Goal: Communication & Community: Answer question/provide support

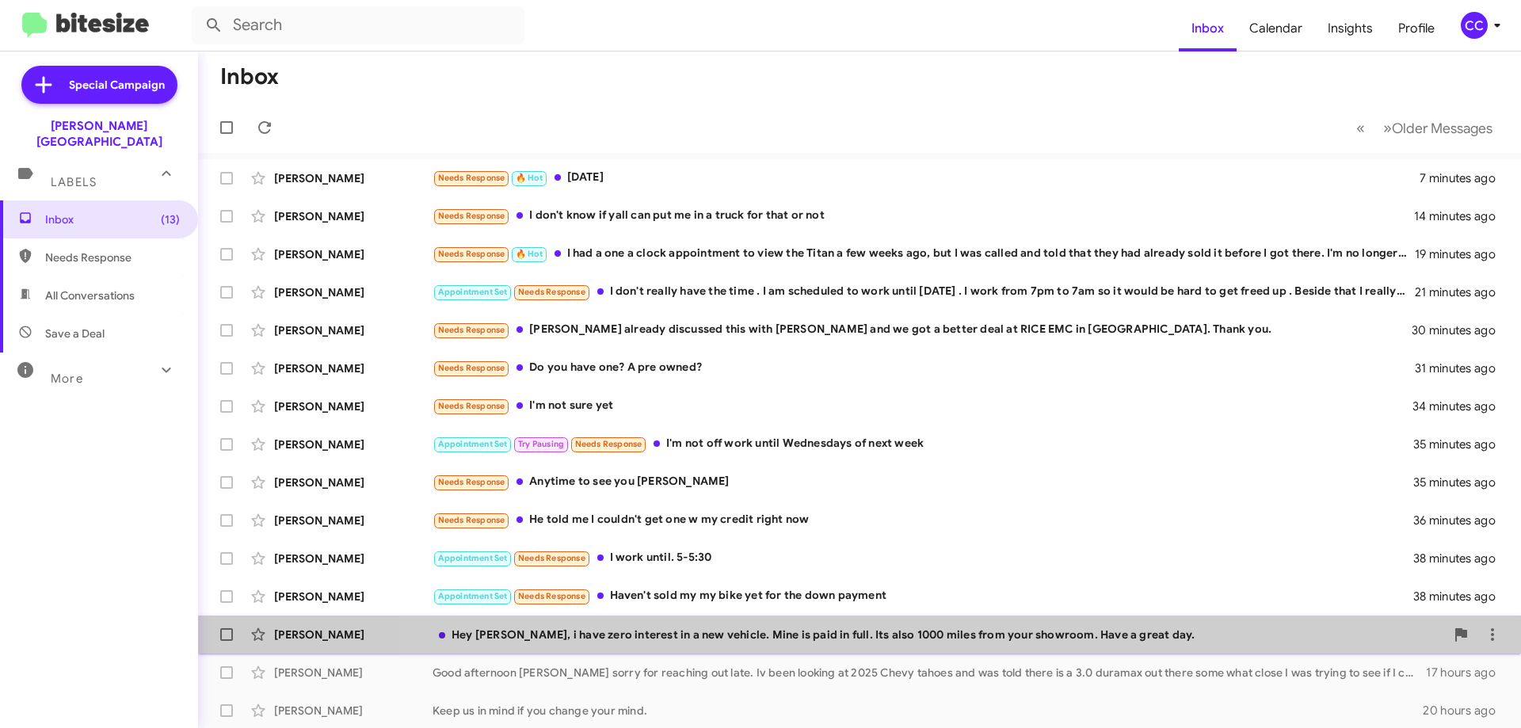
drag, startPoint x: 1466, startPoint y: 620, endPoint x: 1474, endPoint y: 621, distance: 8.0
click at [1477, 620] on li at bounding box center [1493, 635] width 32 height 32
click at [1483, 627] on icon at bounding box center [1492, 634] width 19 height 19
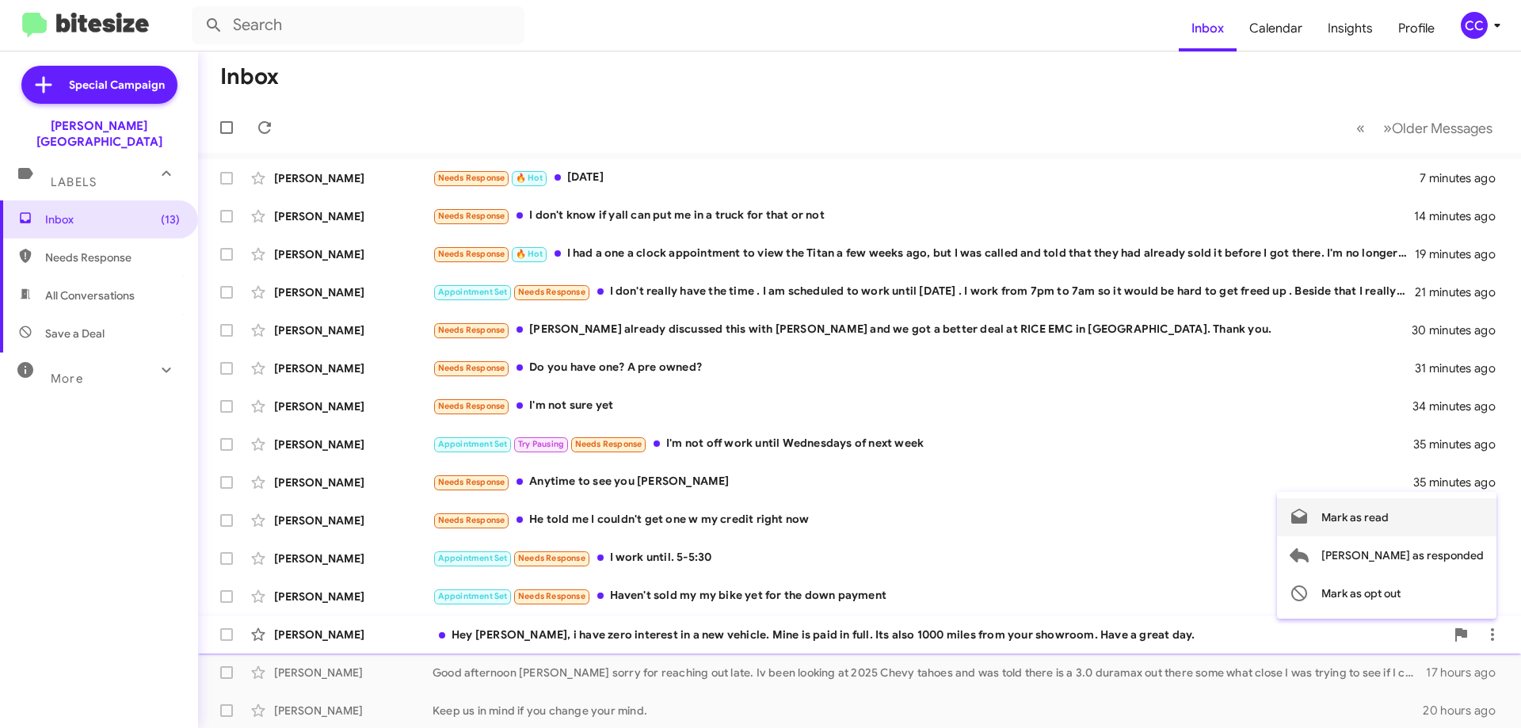
click at [1389, 517] on span "Mark as read" at bounding box center [1354, 517] width 67 height 38
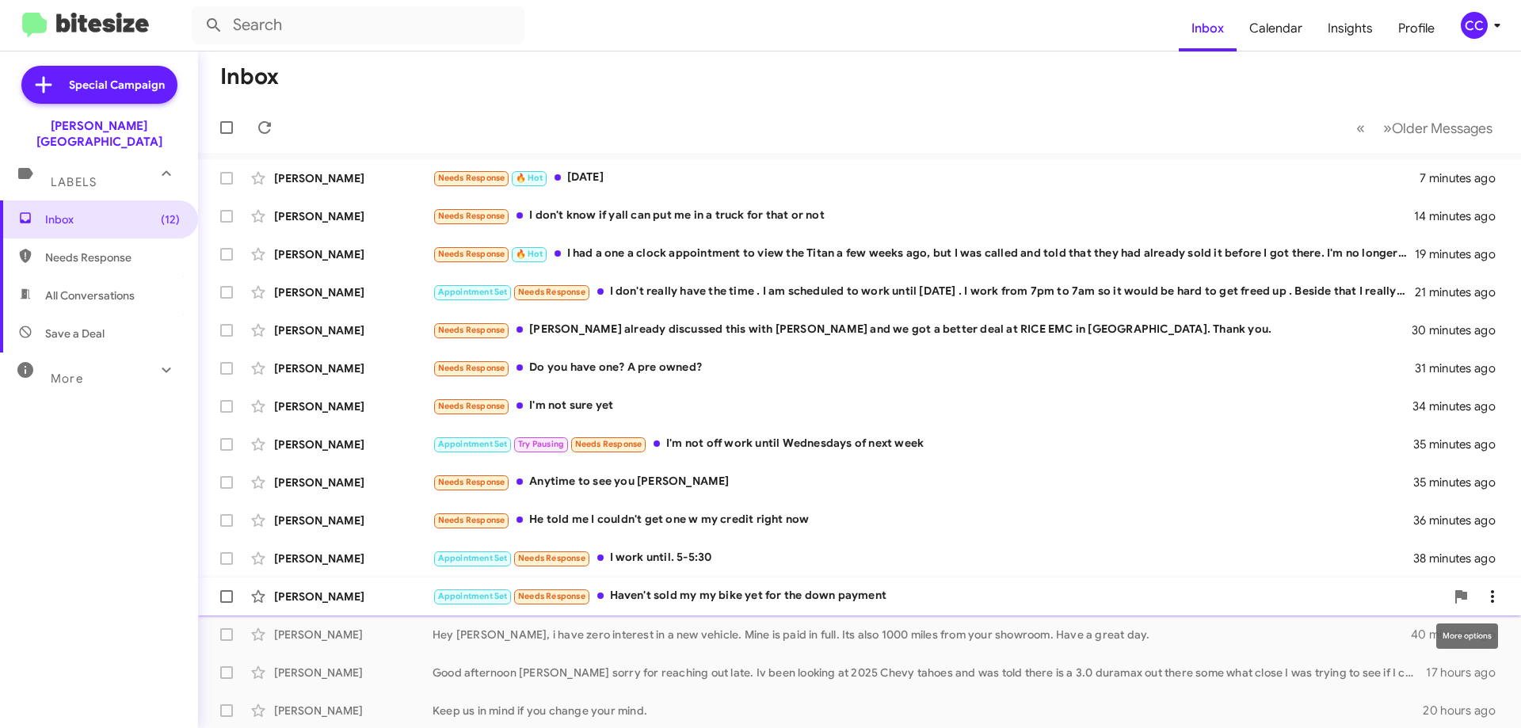
click at [1483, 594] on icon at bounding box center [1492, 596] width 19 height 19
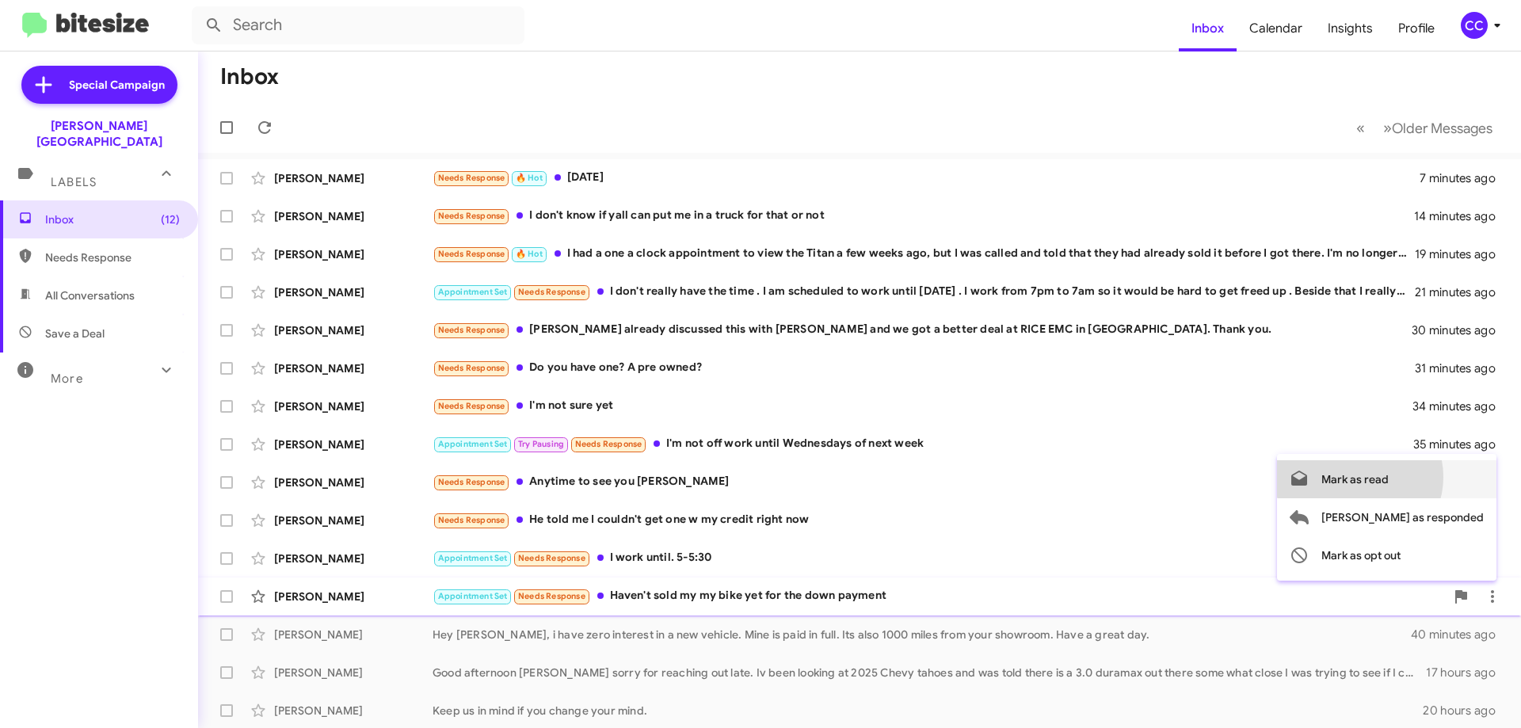
click at [1389, 477] on span "Mark as read" at bounding box center [1354, 479] width 67 height 38
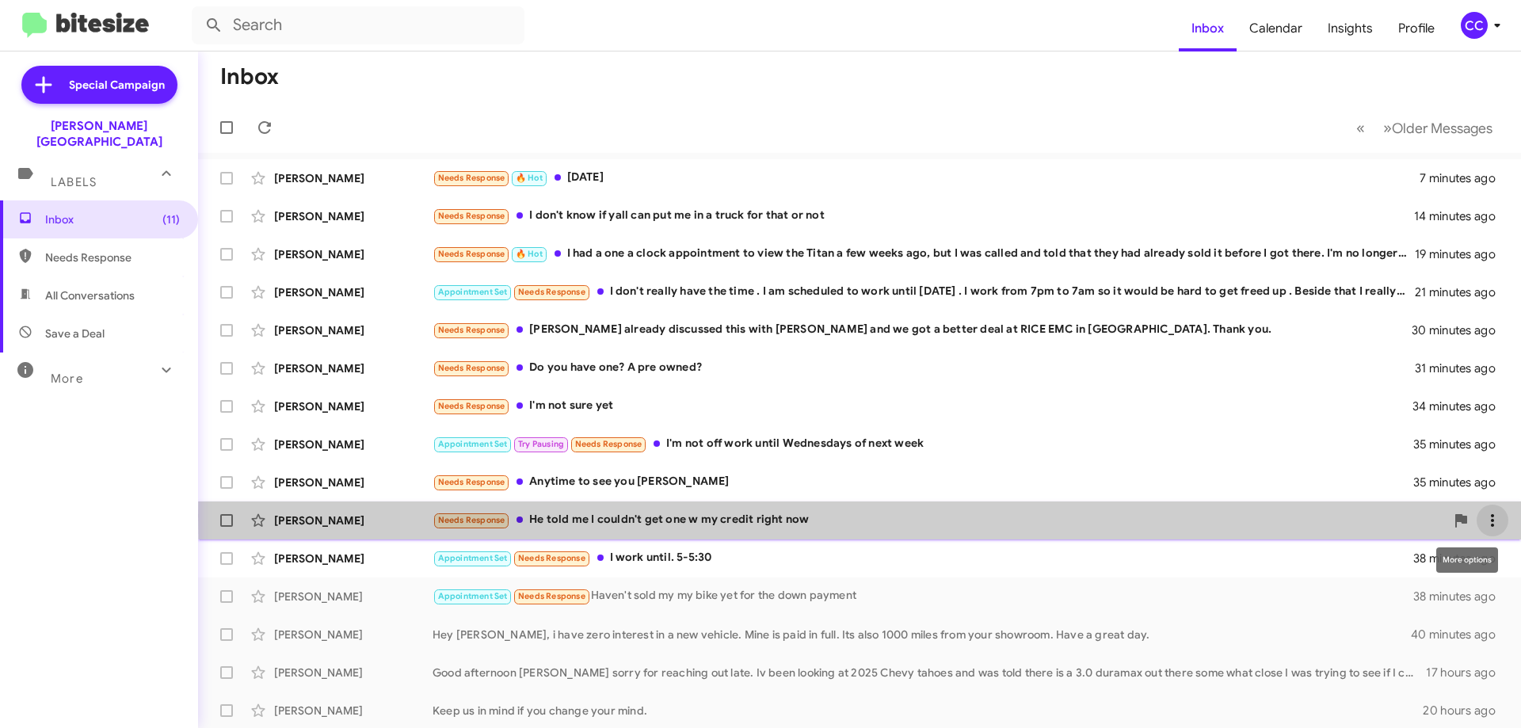
click at [1483, 516] on icon at bounding box center [1492, 520] width 19 height 19
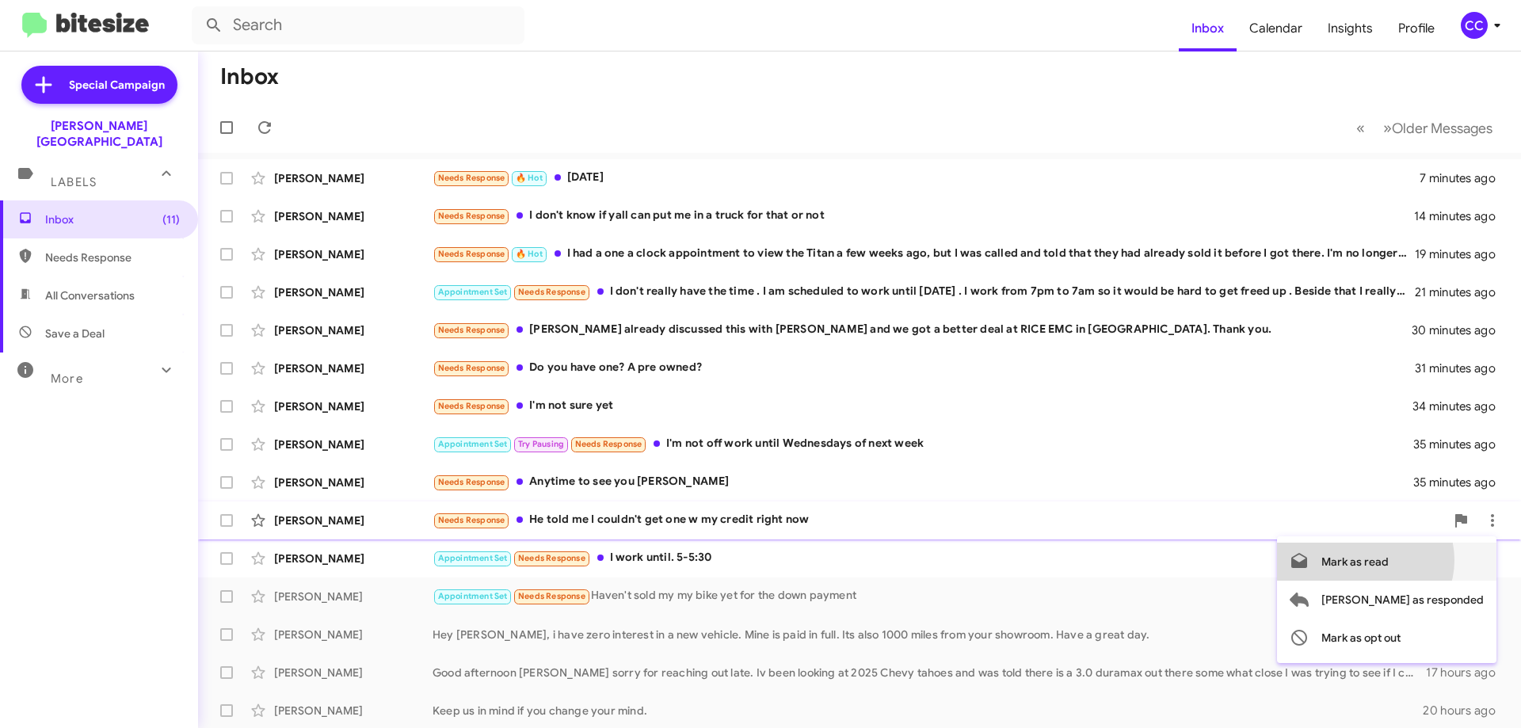
click at [1389, 560] on span "Mark as read" at bounding box center [1354, 562] width 67 height 38
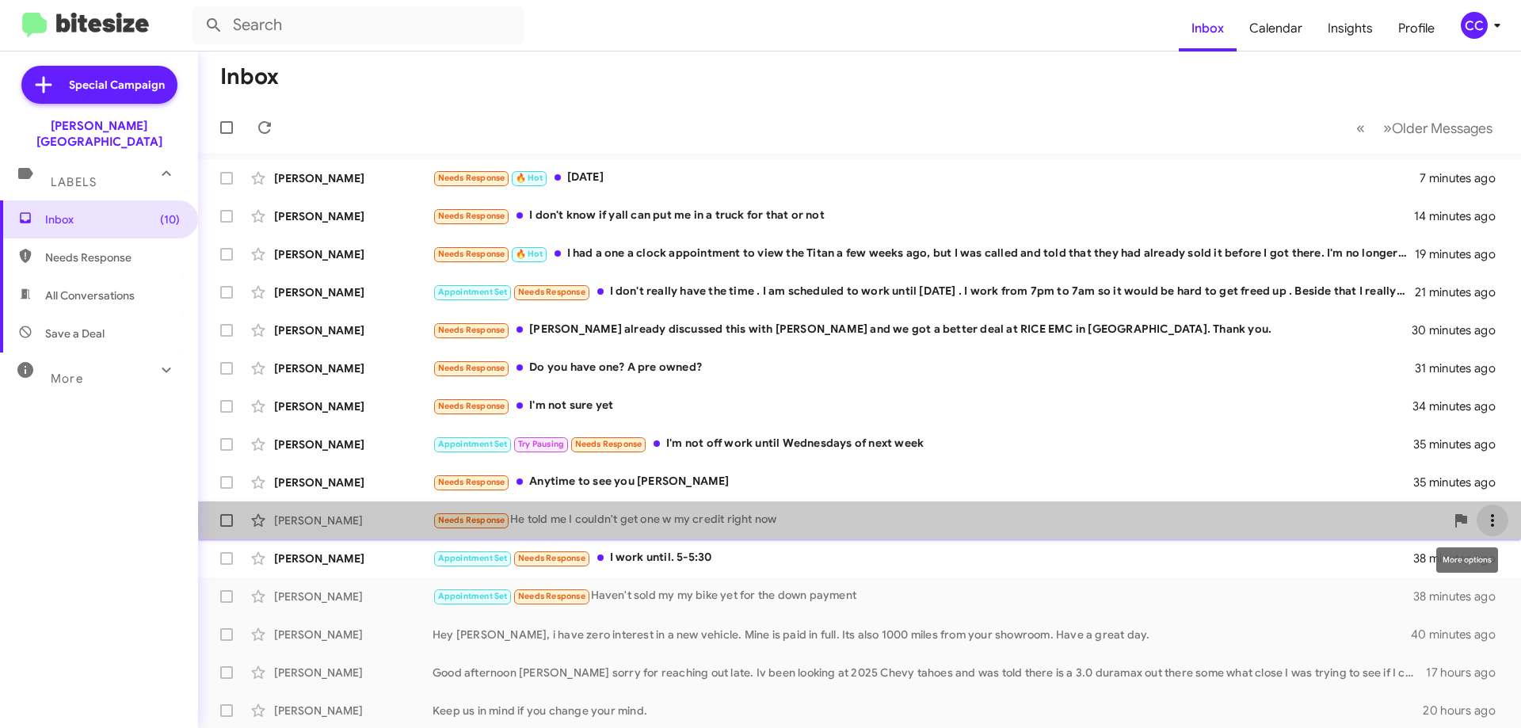
click at [1485, 520] on icon at bounding box center [1492, 520] width 19 height 19
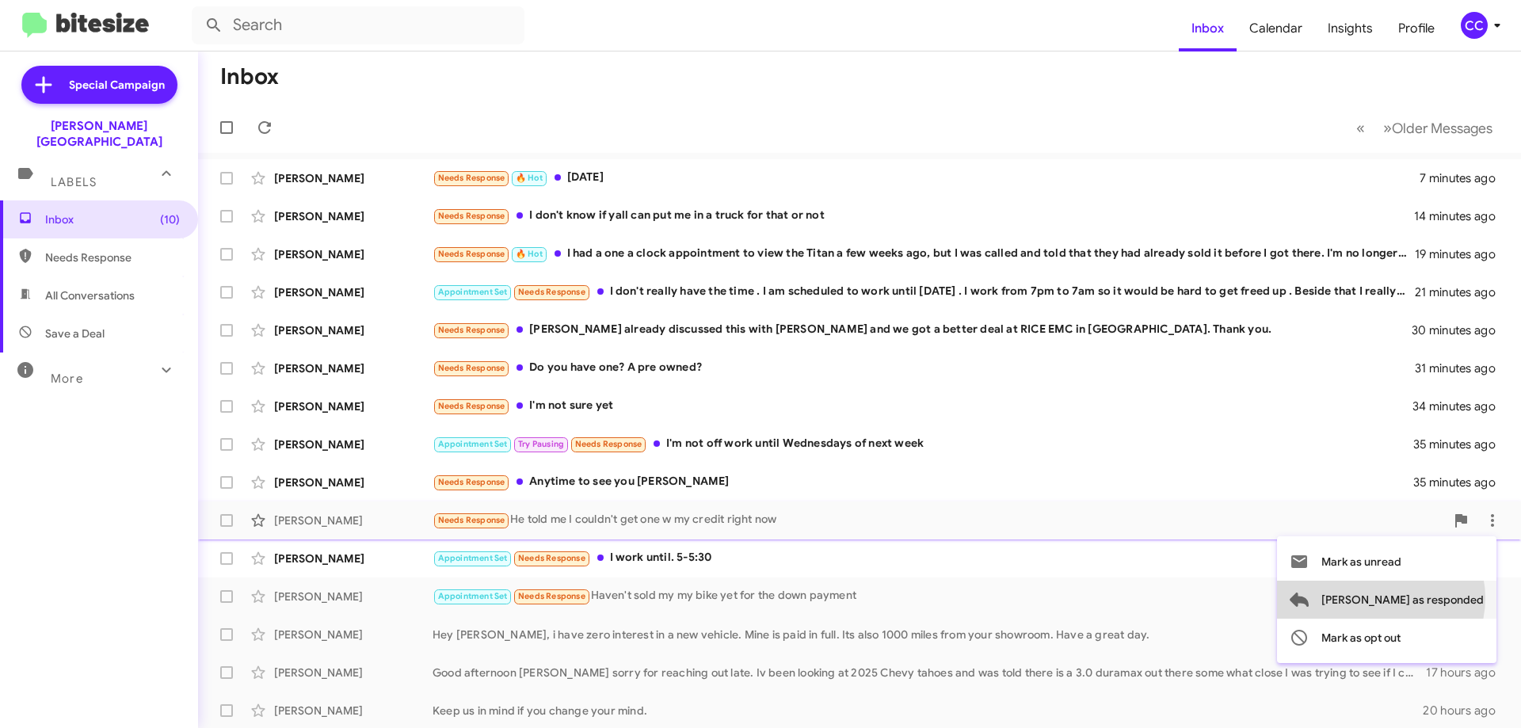
click at [1444, 598] on span "[PERSON_NAME] as responded" at bounding box center [1402, 600] width 162 height 38
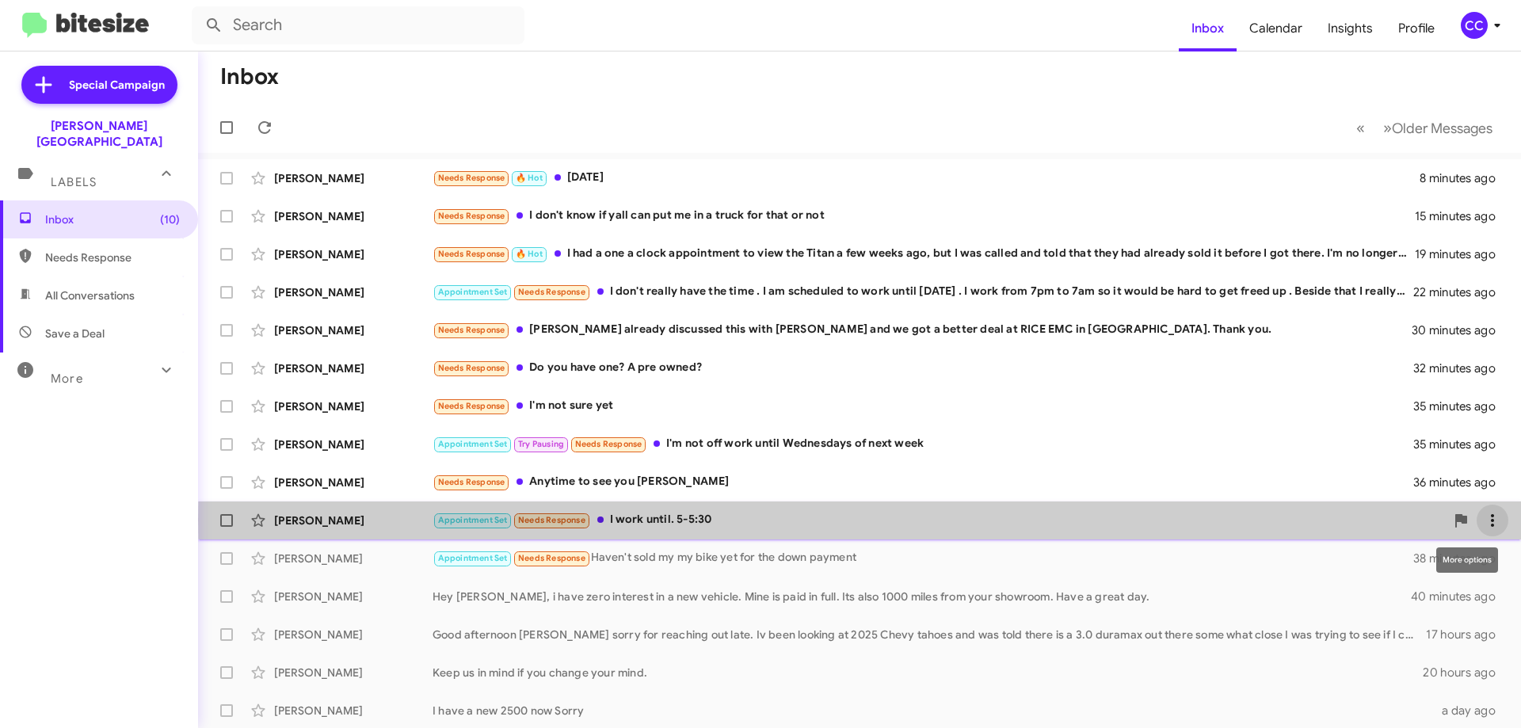
click at [1483, 520] on icon at bounding box center [1492, 520] width 19 height 19
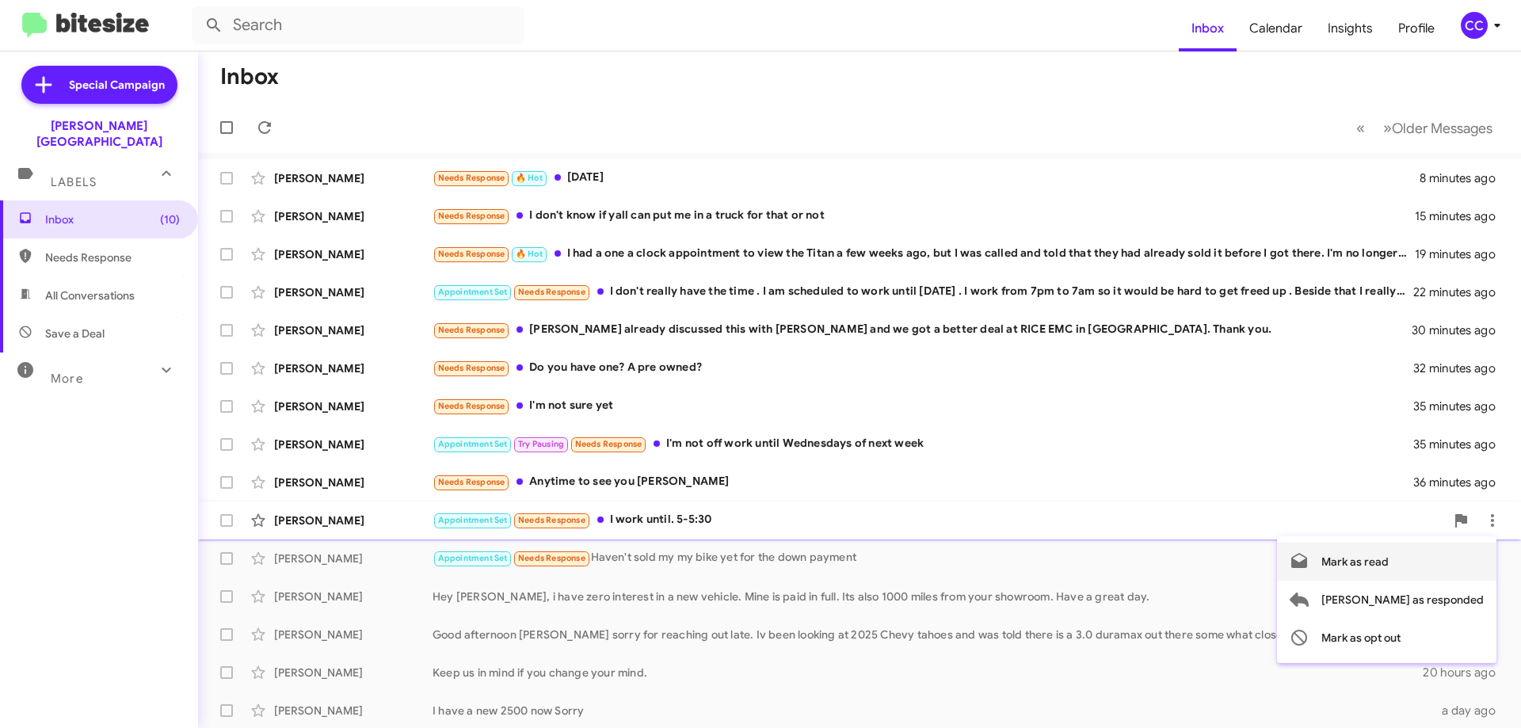
click at [1389, 559] on span "Mark as read" at bounding box center [1354, 562] width 67 height 38
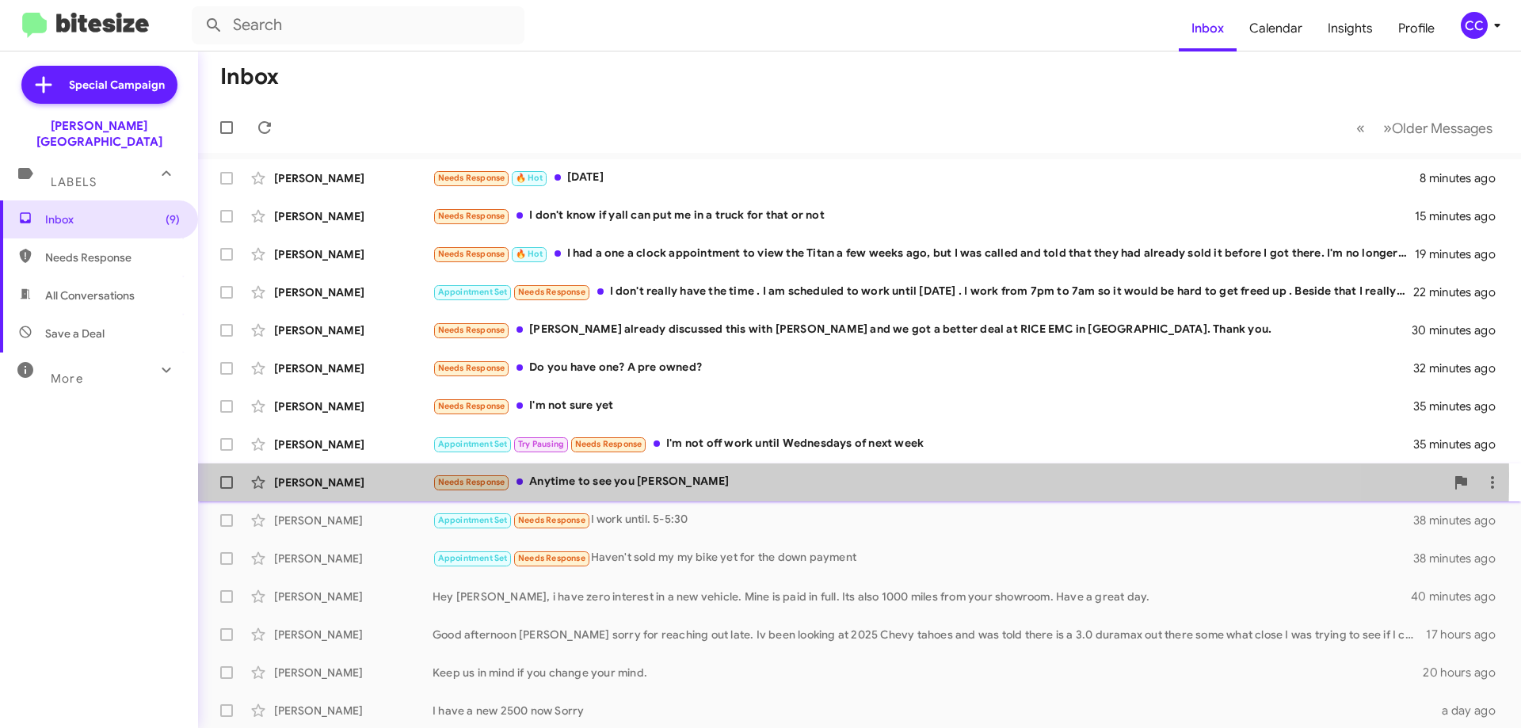
click at [328, 474] on div "[PERSON_NAME] Needs Response Anytime to see you [PERSON_NAME]😎 36 minutes ago" at bounding box center [860, 483] width 1298 height 32
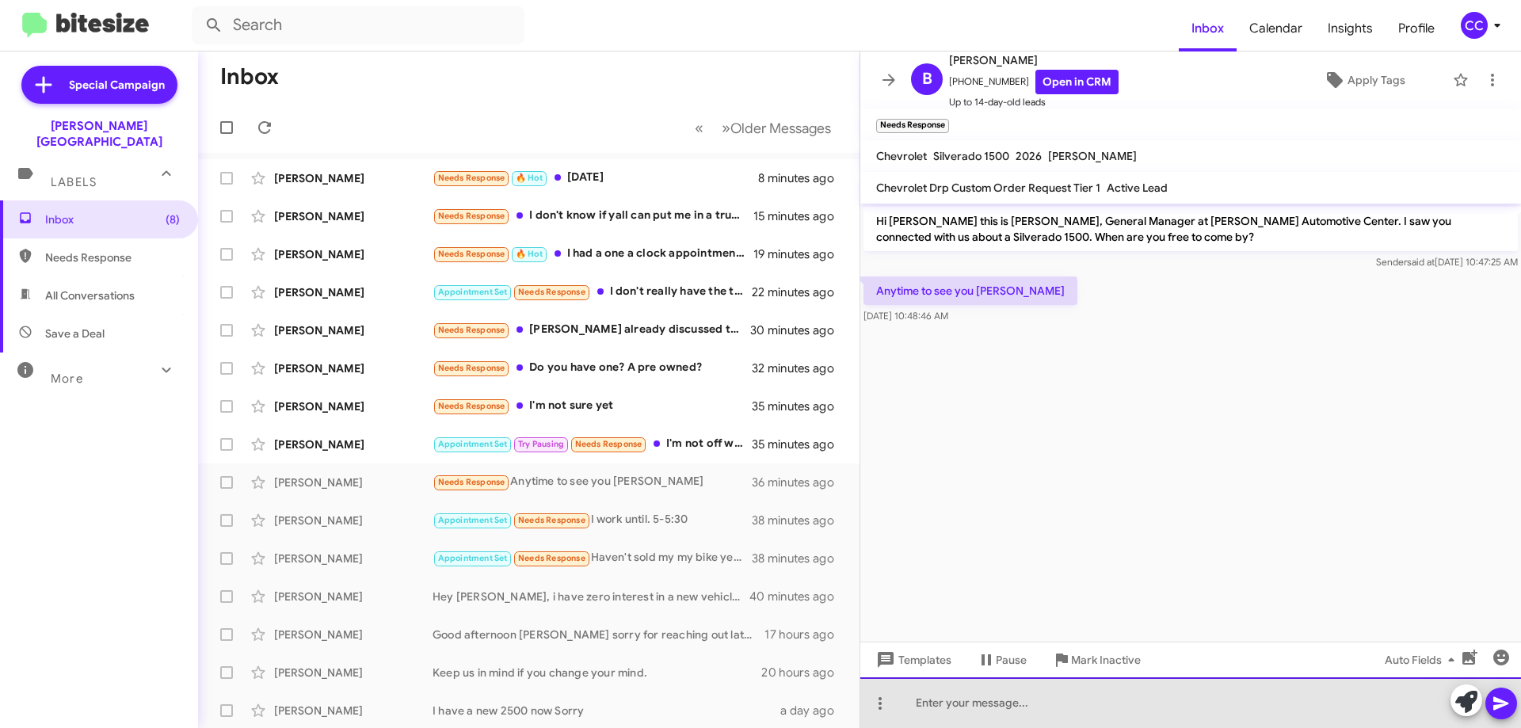
click at [970, 711] on div at bounding box center [1190, 702] width 661 height 51
click at [1008, 705] on div "Too Funny.. Have agreat day sir!!" at bounding box center [1190, 702] width 661 height 51
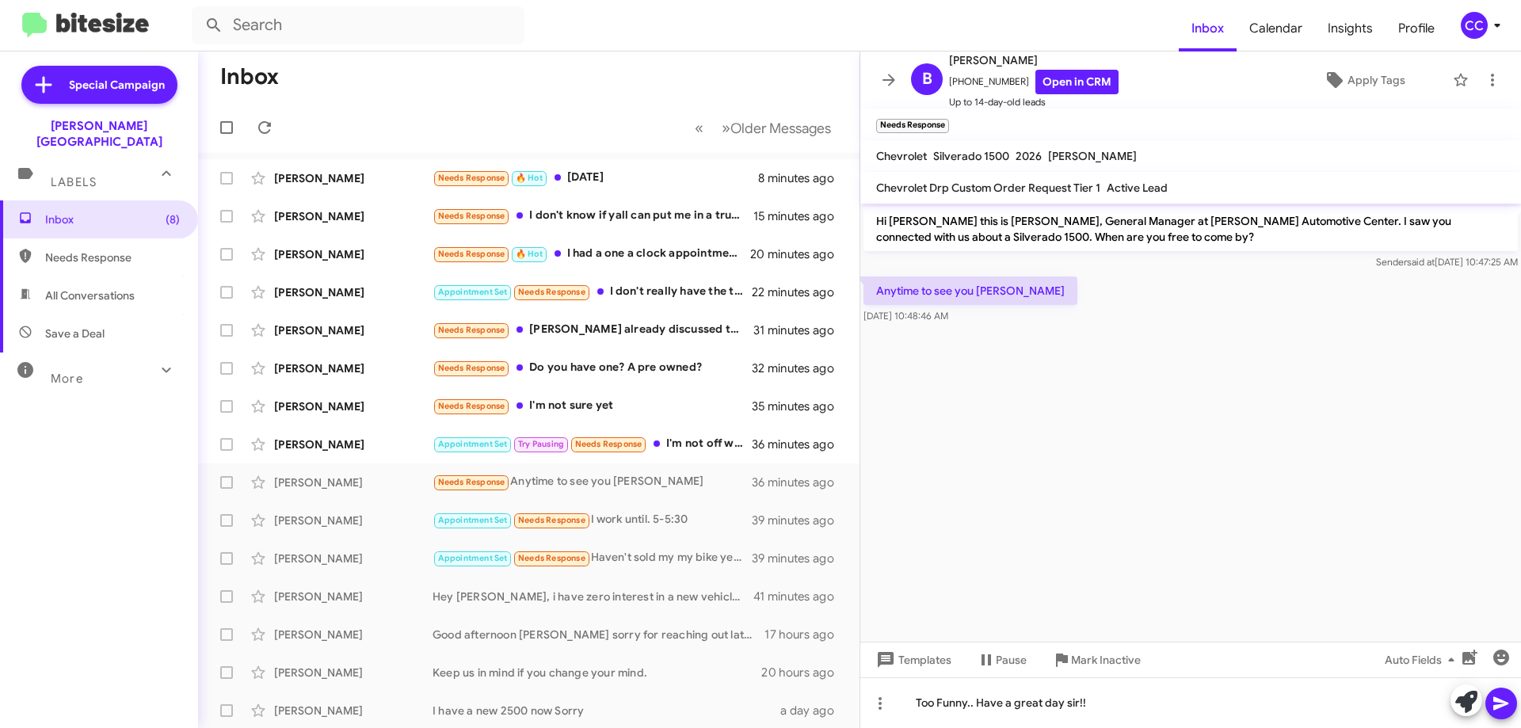
click at [1500, 706] on icon at bounding box center [1500, 703] width 15 height 13
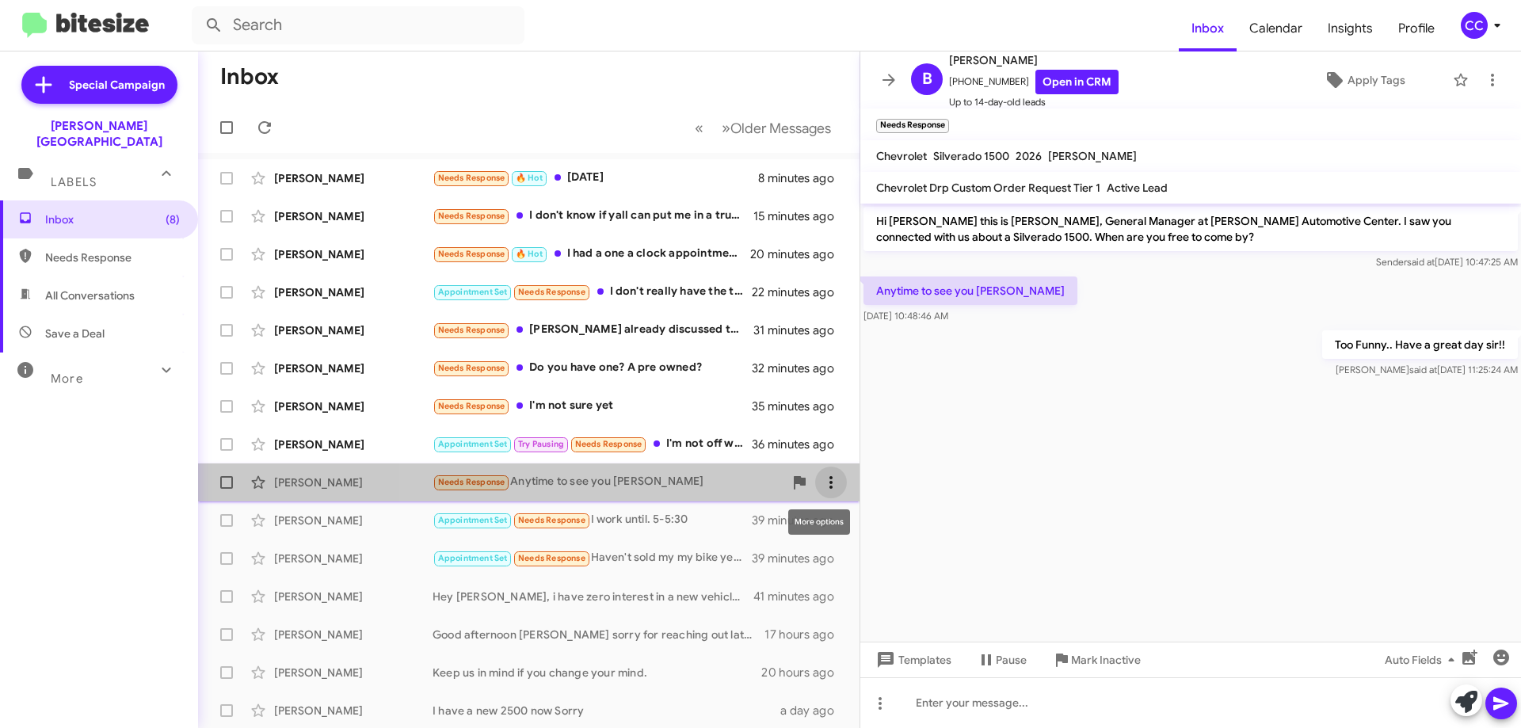
click at [829, 478] on span at bounding box center [831, 482] width 32 height 19
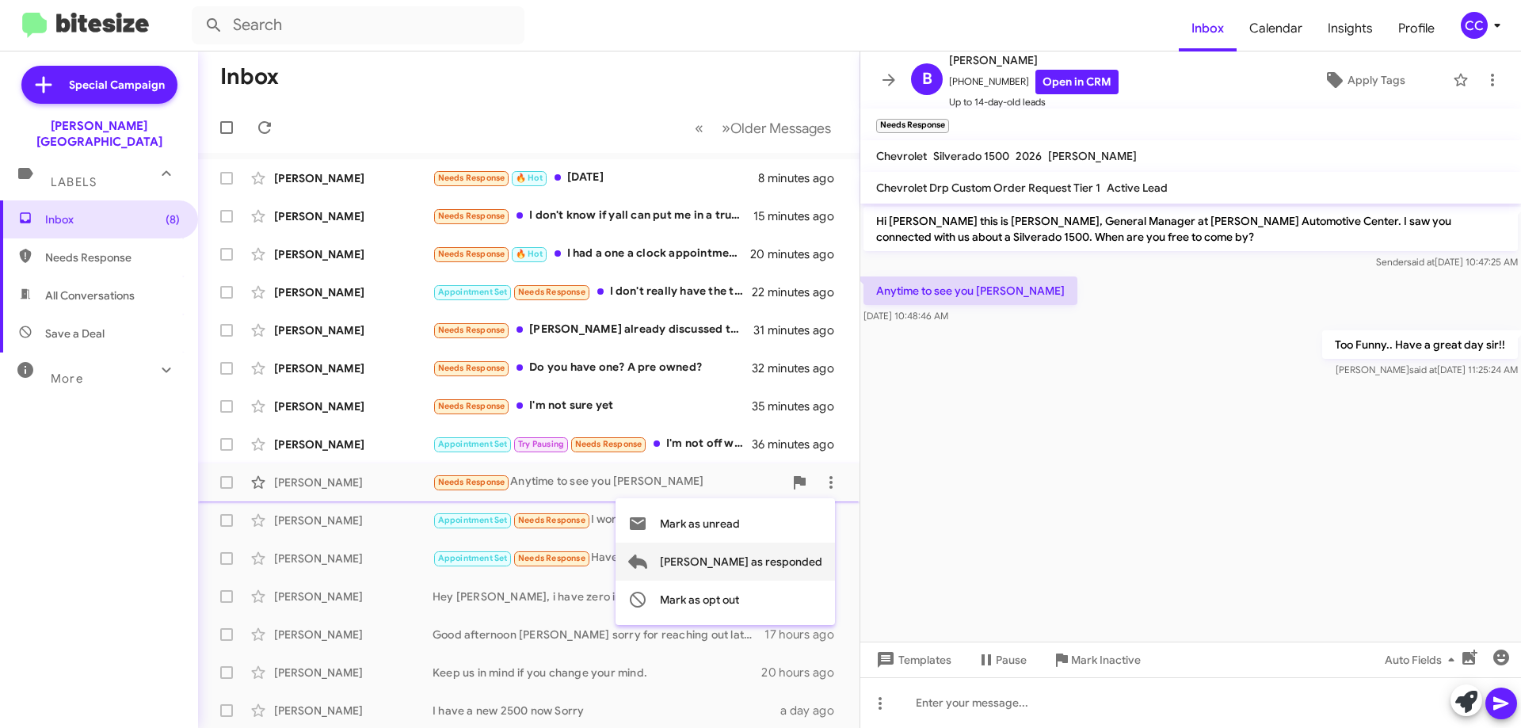
click at [780, 562] on span "[PERSON_NAME] as responded" at bounding box center [741, 562] width 162 height 38
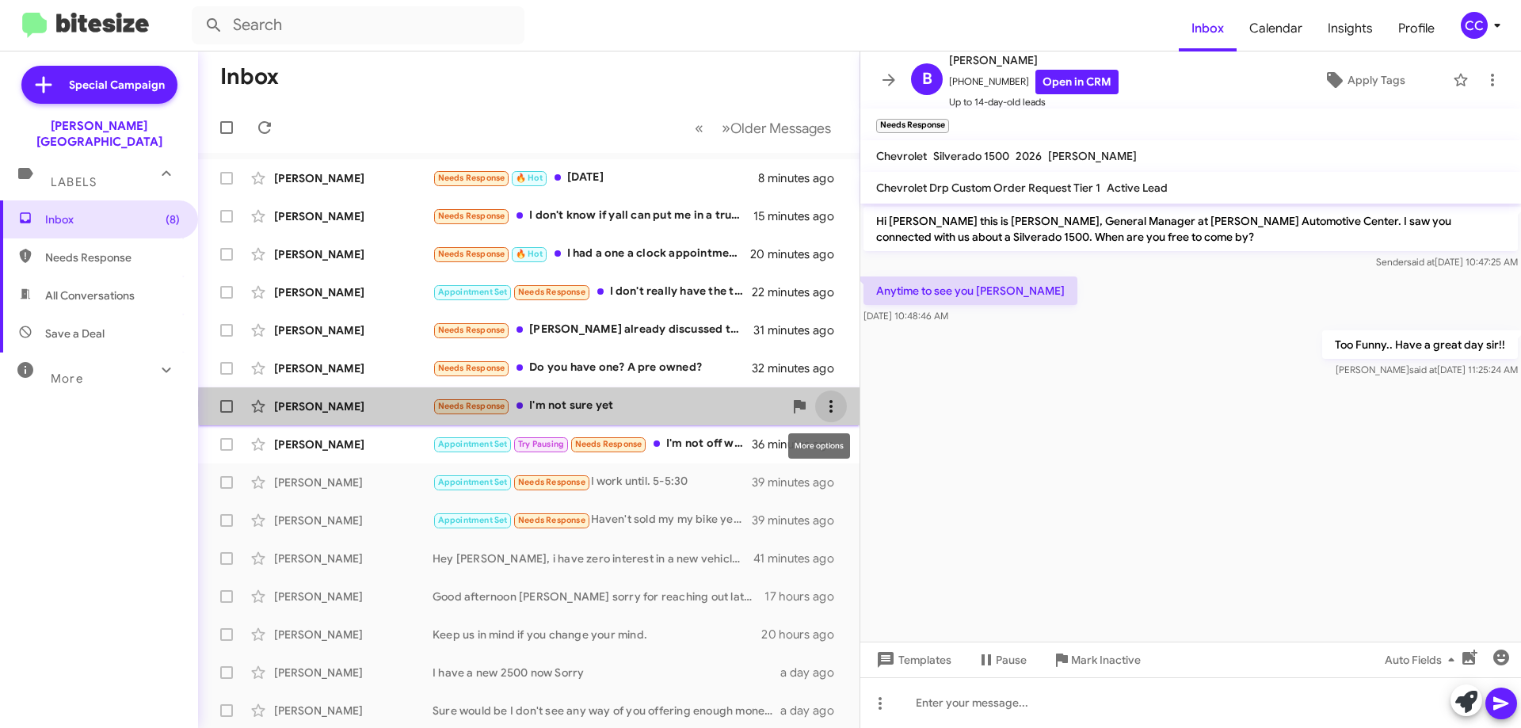
click at [822, 405] on icon at bounding box center [831, 406] width 19 height 19
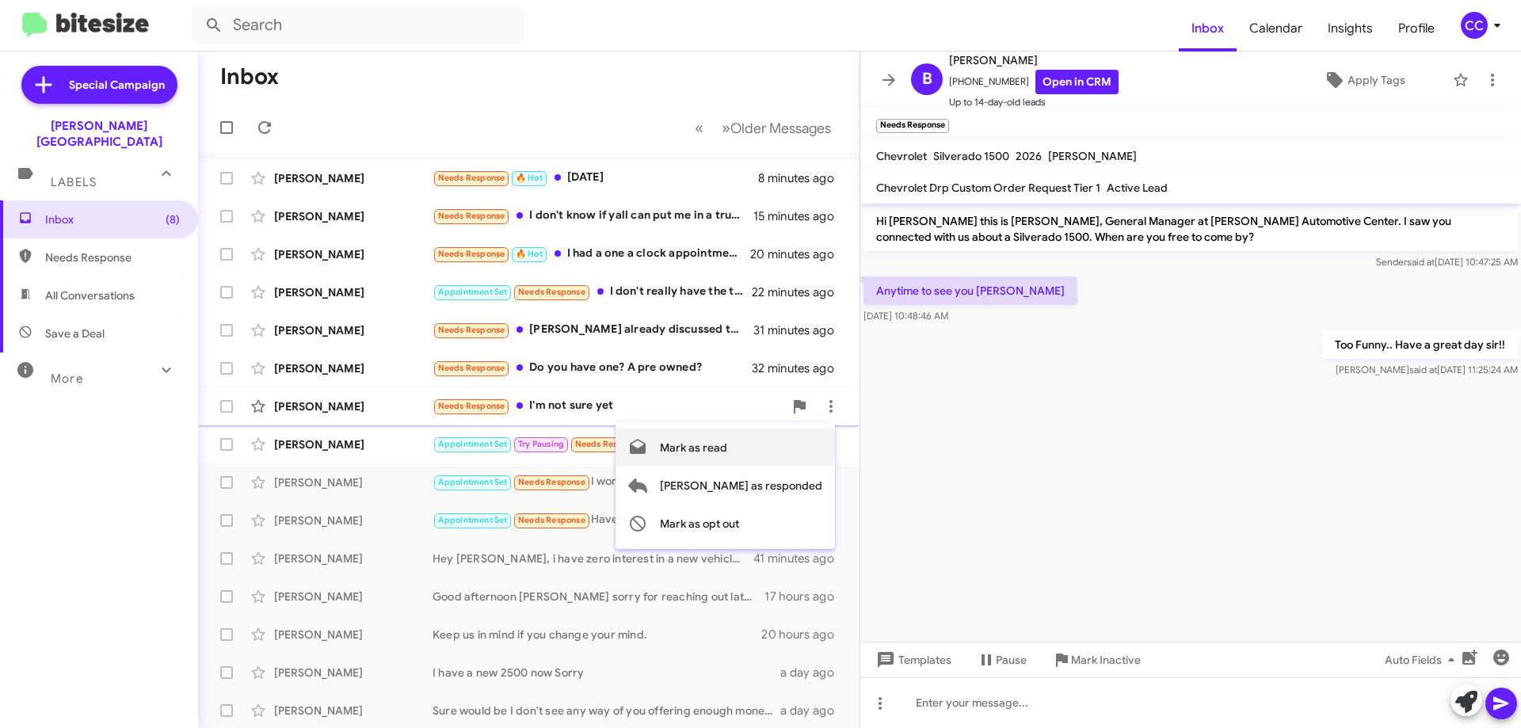
click at [727, 447] on span "Mark as read" at bounding box center [693, 448] width 67 height 38
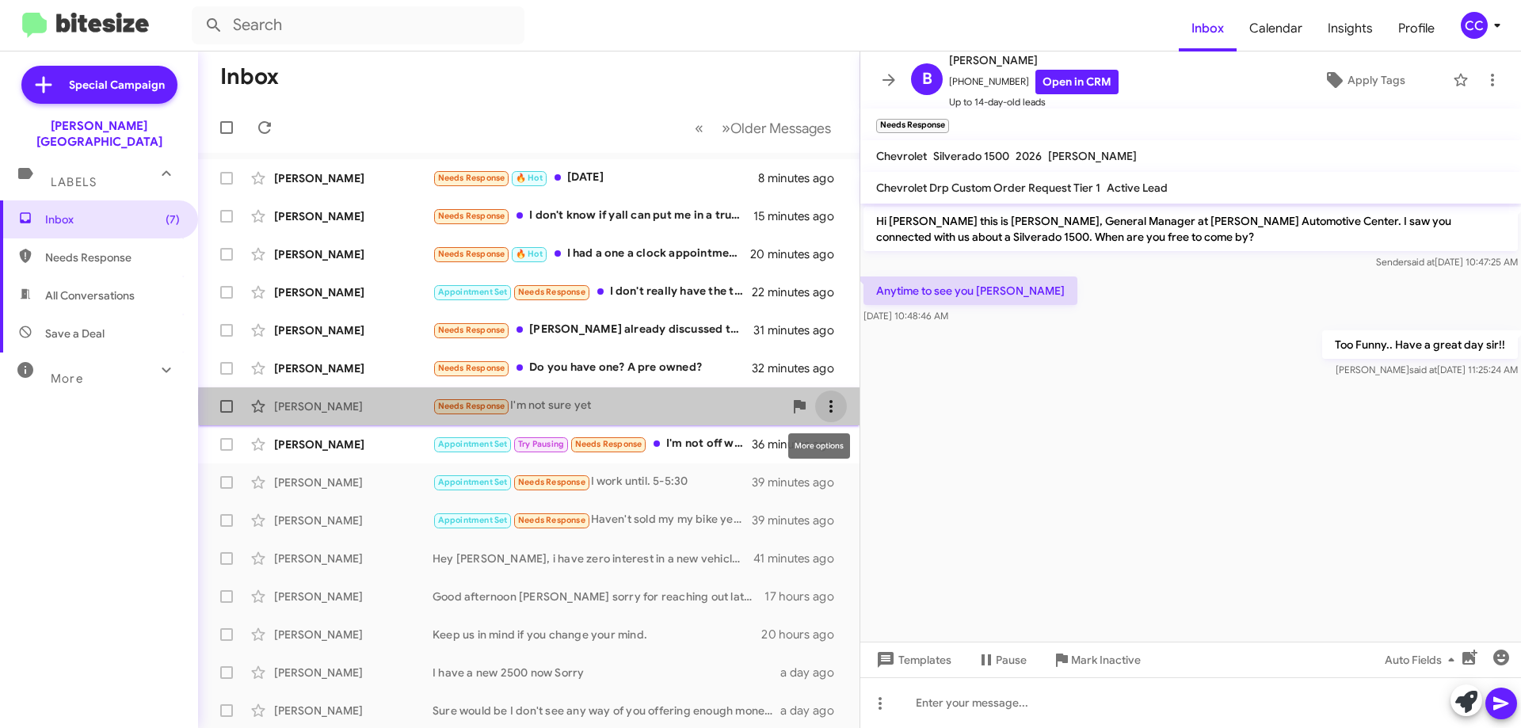
click at [823, 403] on icon at bounding box center [831, 406] width 19 height 19
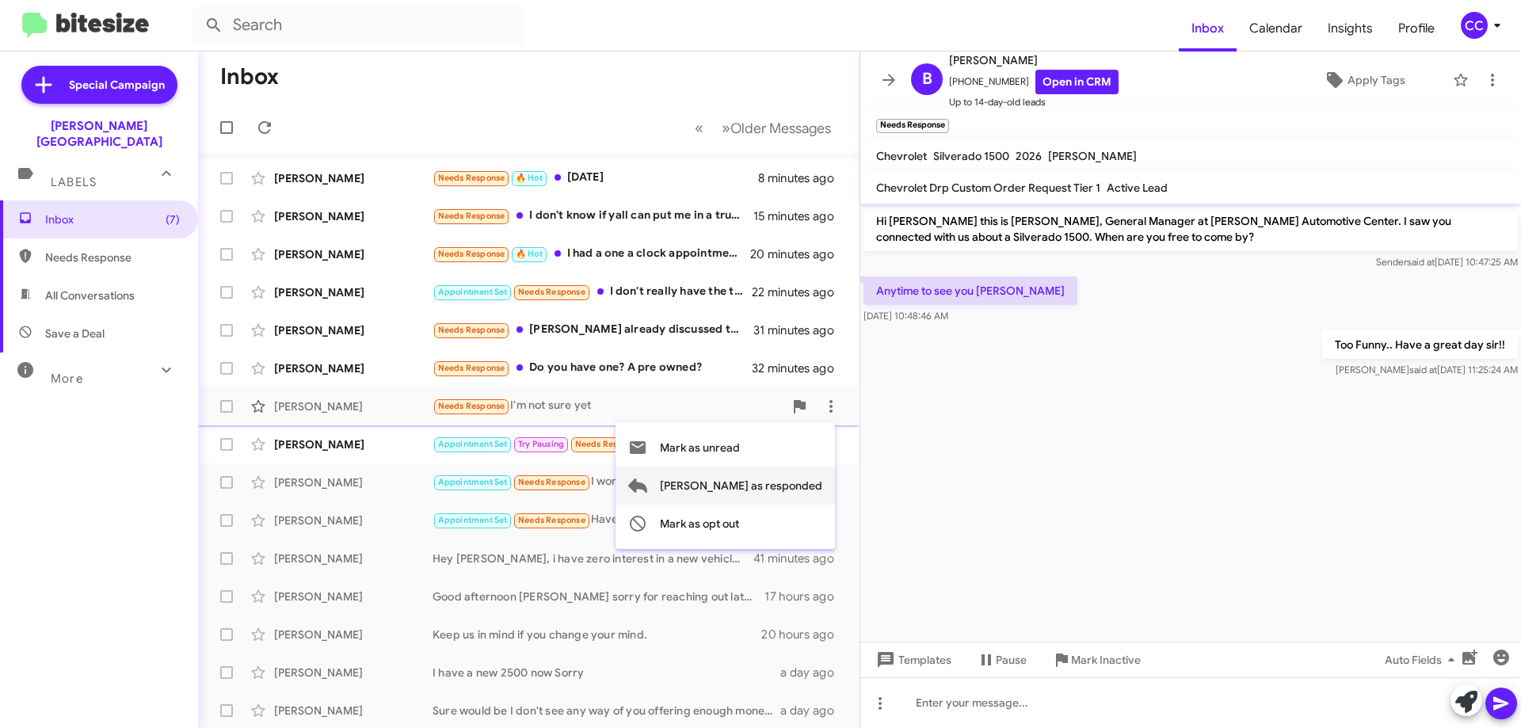
click at [789, 482] on span "[PERSON_NAME] as responded" at bounding box center [741, 486] width 162 height 38
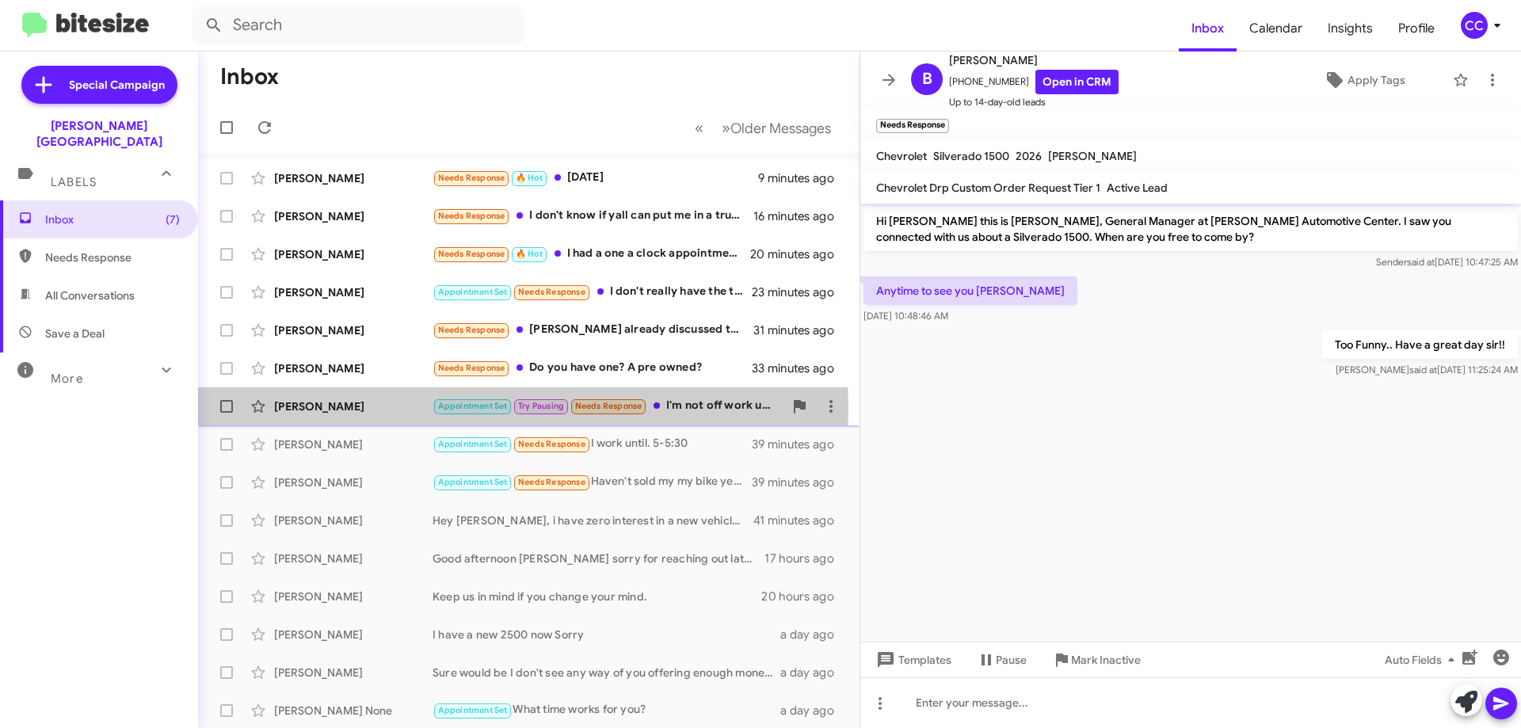
click at [320, 409] on div "[PERSON_NAME]" at bounding box center [353, 406] width 158 height 16
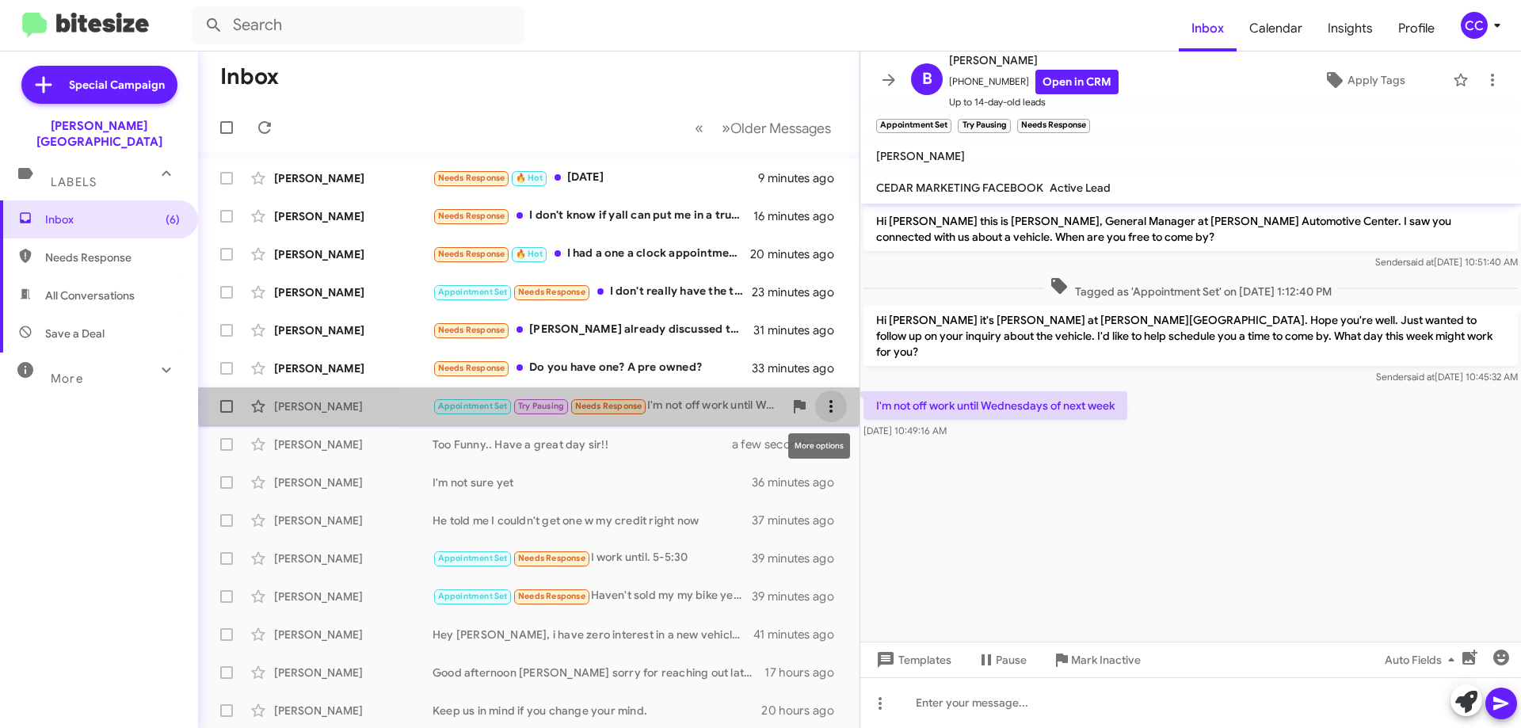
click at [822, 406] on icon at bounding box center [831, 406] width 19 height 19
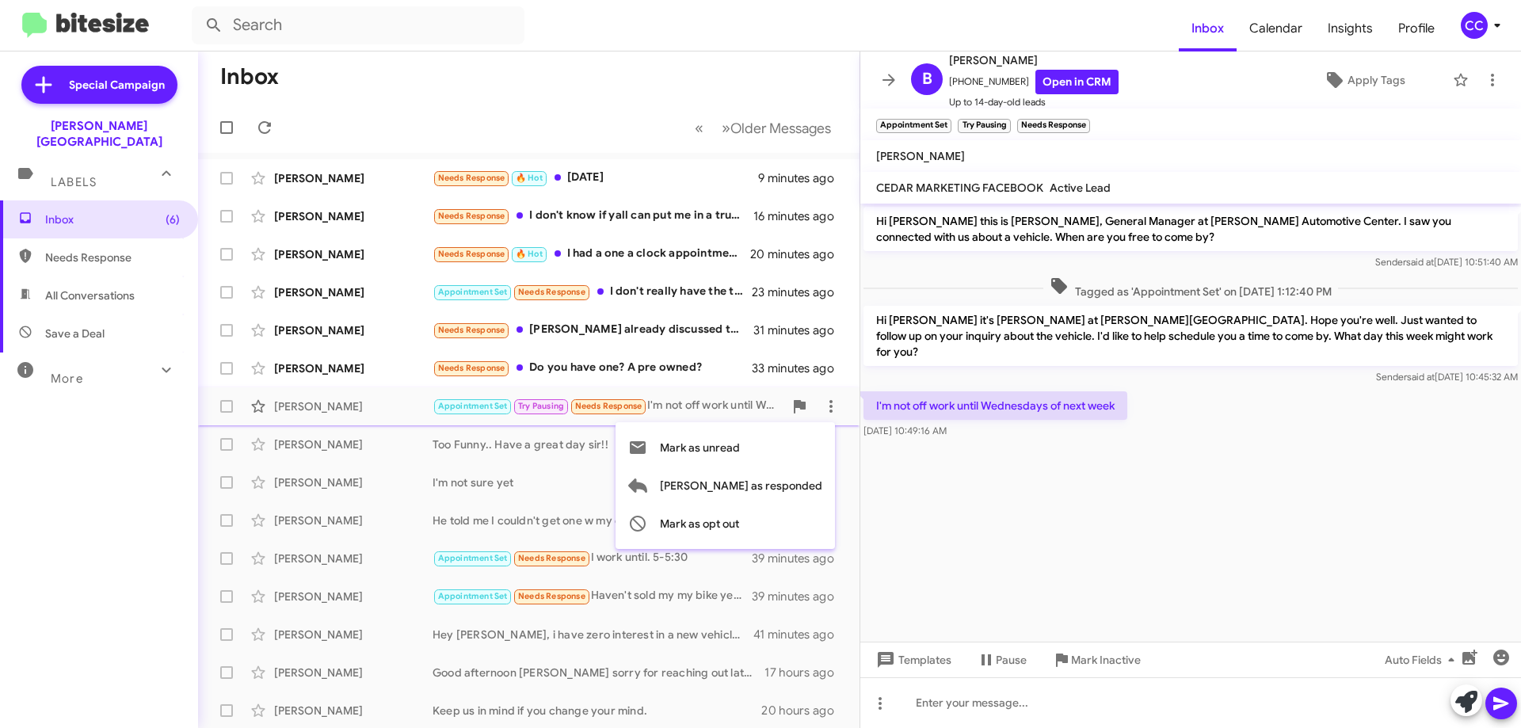
click at [1185, 524] on div at bounding box center [760, 364] width 1521 height 728
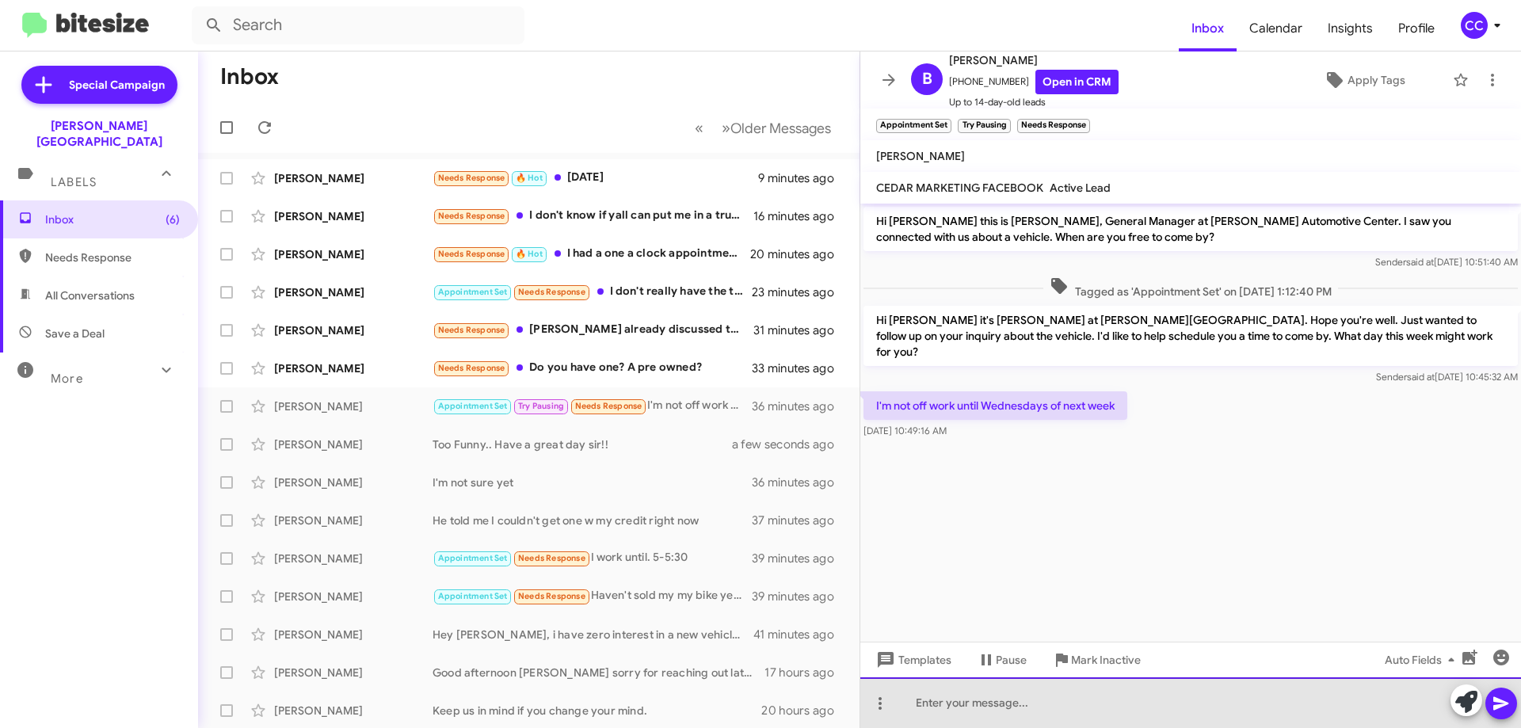
click at [985, 706] on div at bounding box center [1190, 702] width 661 height 51
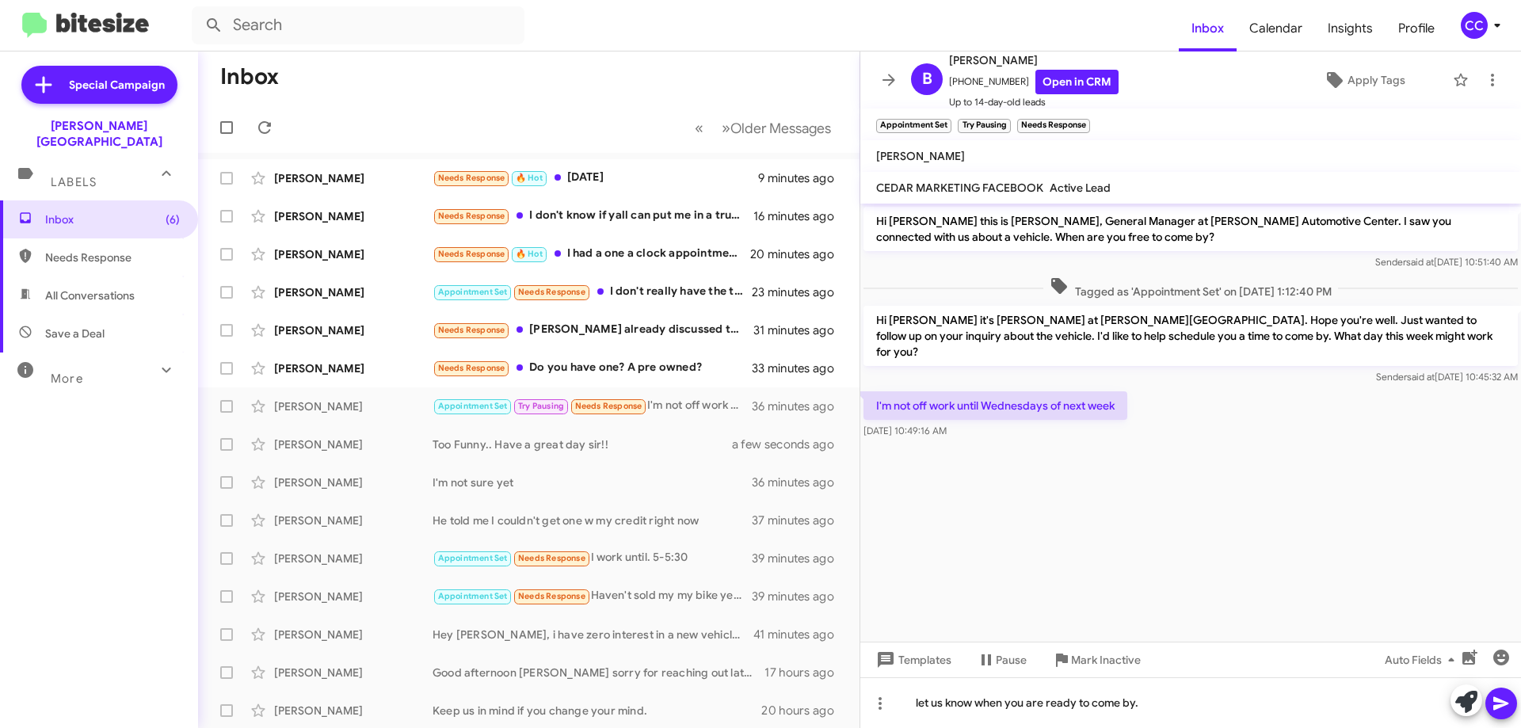
click at [1497, 702] on icon at bounding box center [1500, 703] width 15 height 13
click at [314, 324] on div "[PERSON_NAME]" at bounding box center [353, 330] width 158 height 16
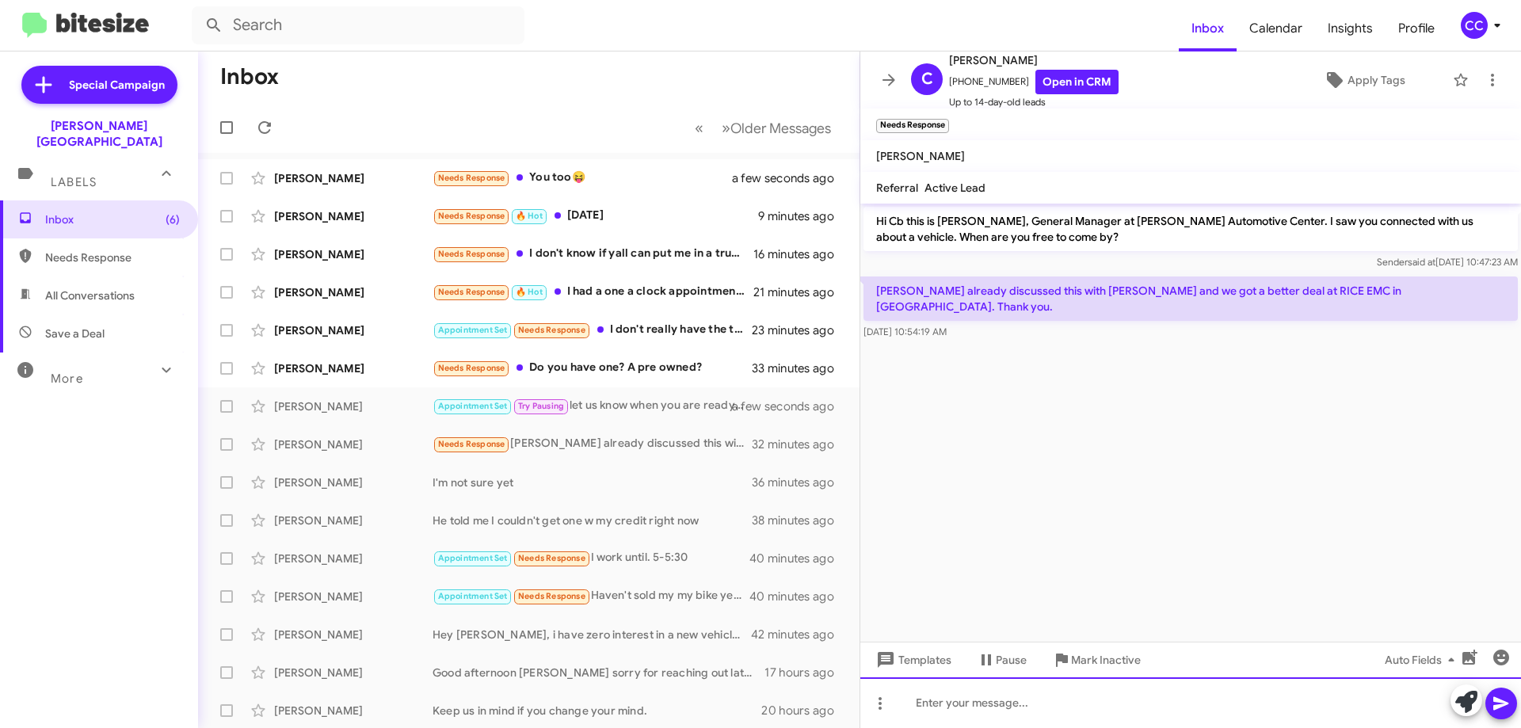
click at [994, 706] on div at bounding box center [1190, 702] width 661 height 51
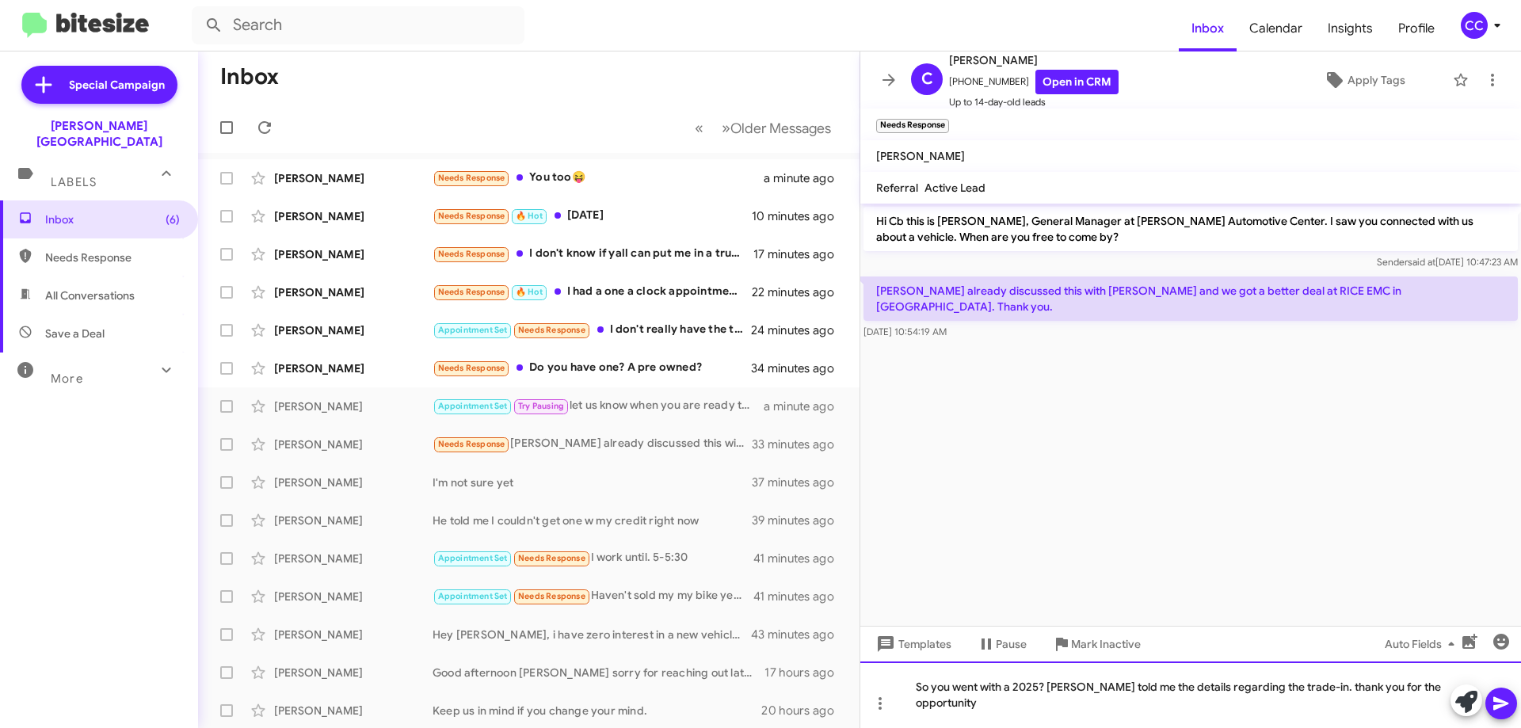
click at [1296, 701] on div "So you went with a 2025? [PERSON_NAME] told me the details regarding the trade-…" at bounding box center [1190, 695] width 661 height 67
click at [1447, 694] on div "So you went with a 2025? [PERSON_NAME] told me the details regarding the trade-…" at bounding box center [1190, 695] width 661 height 67
click at [1497, 696] on icon at bounding box center [1501, 703] width 19 height 19
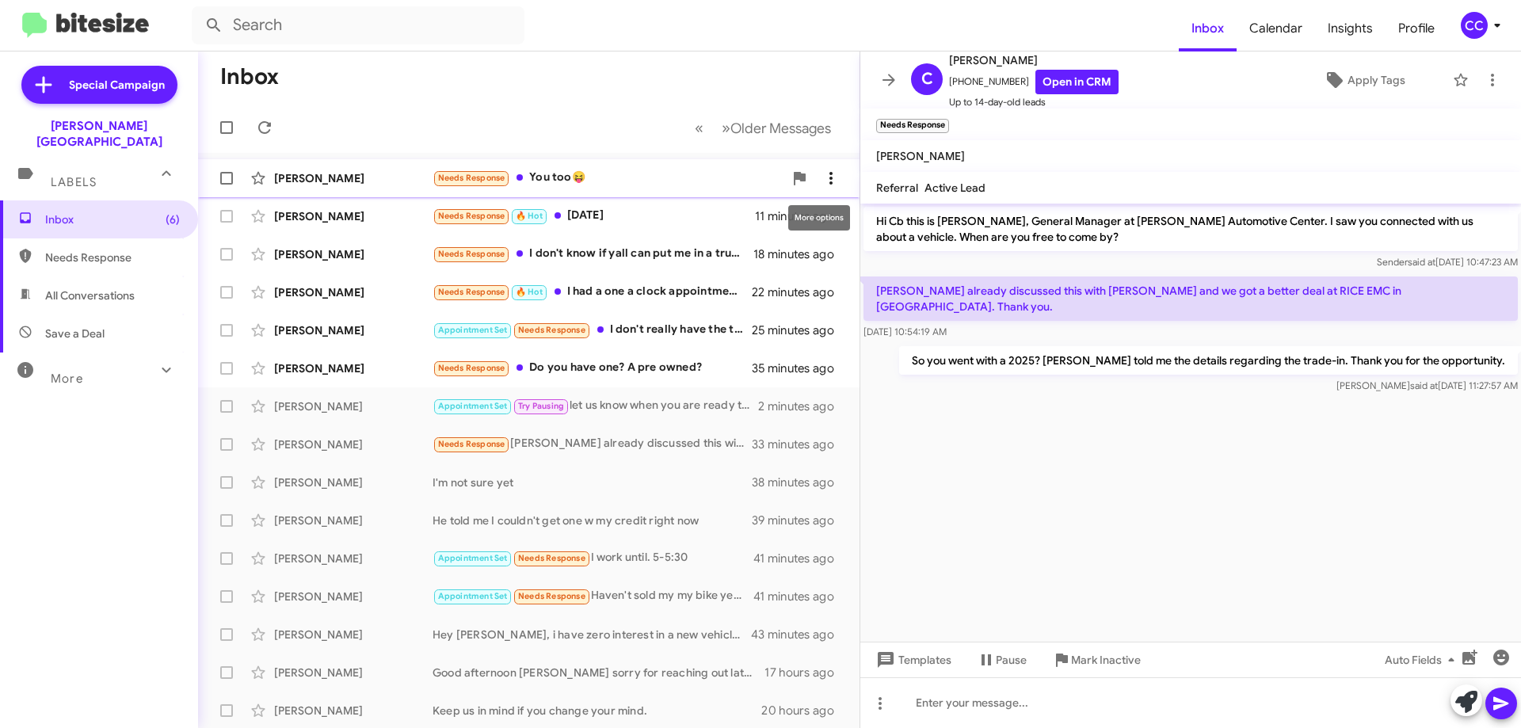
click at [829, 173] on span at bounding box center [831, 178] width 32 height 19
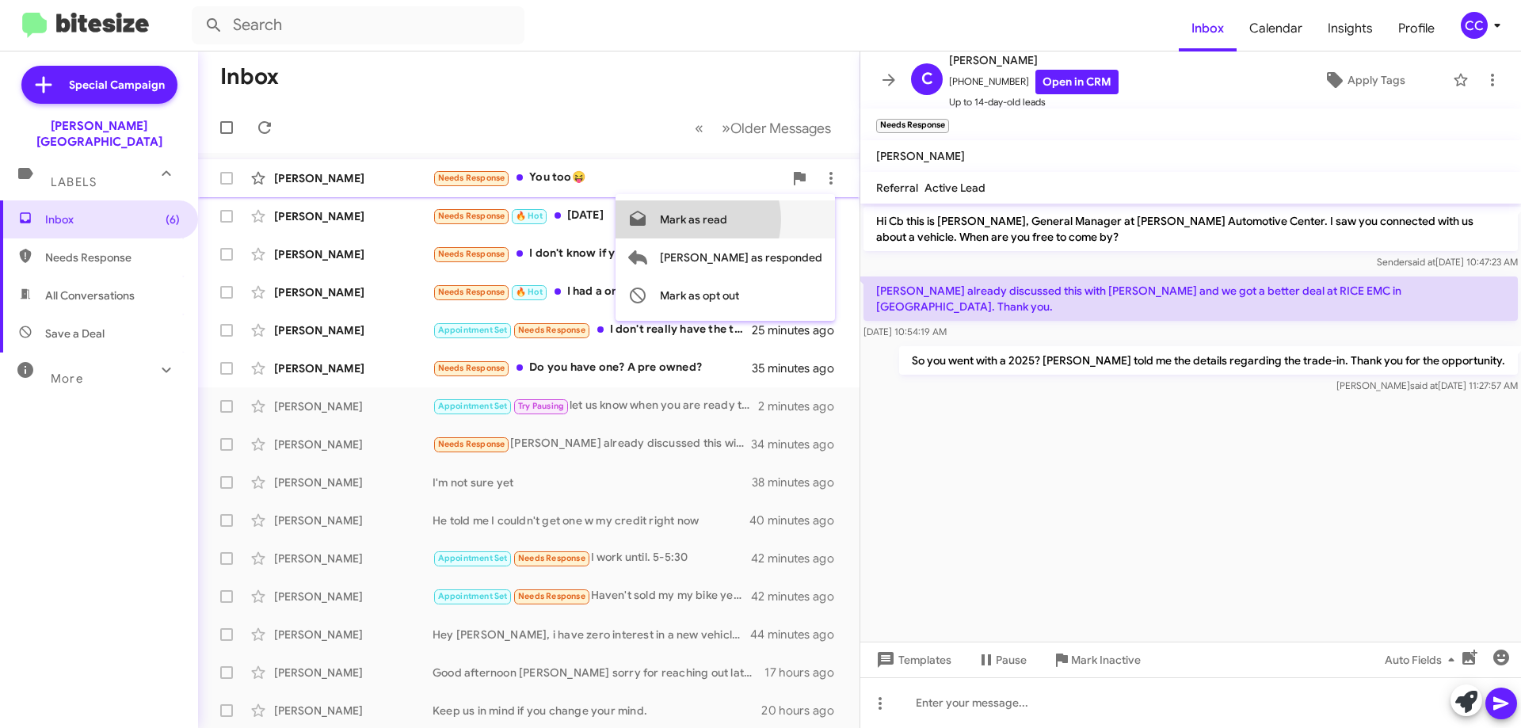
click at [727, 219] on span "Mark as read" at bounding box center [693, 219] width 67 height 38
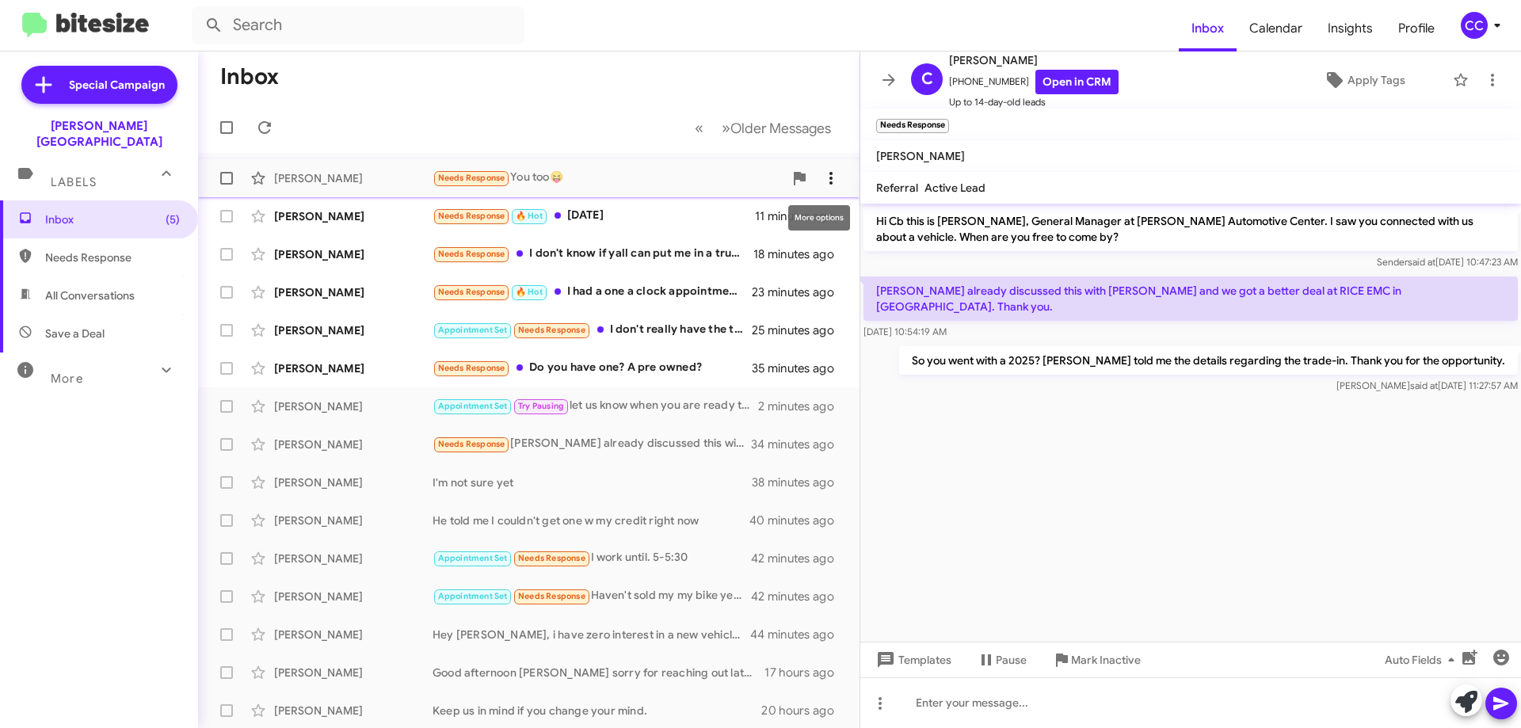
click at [815, 178] on span at bounding box center [831, 178] width 32 height 19
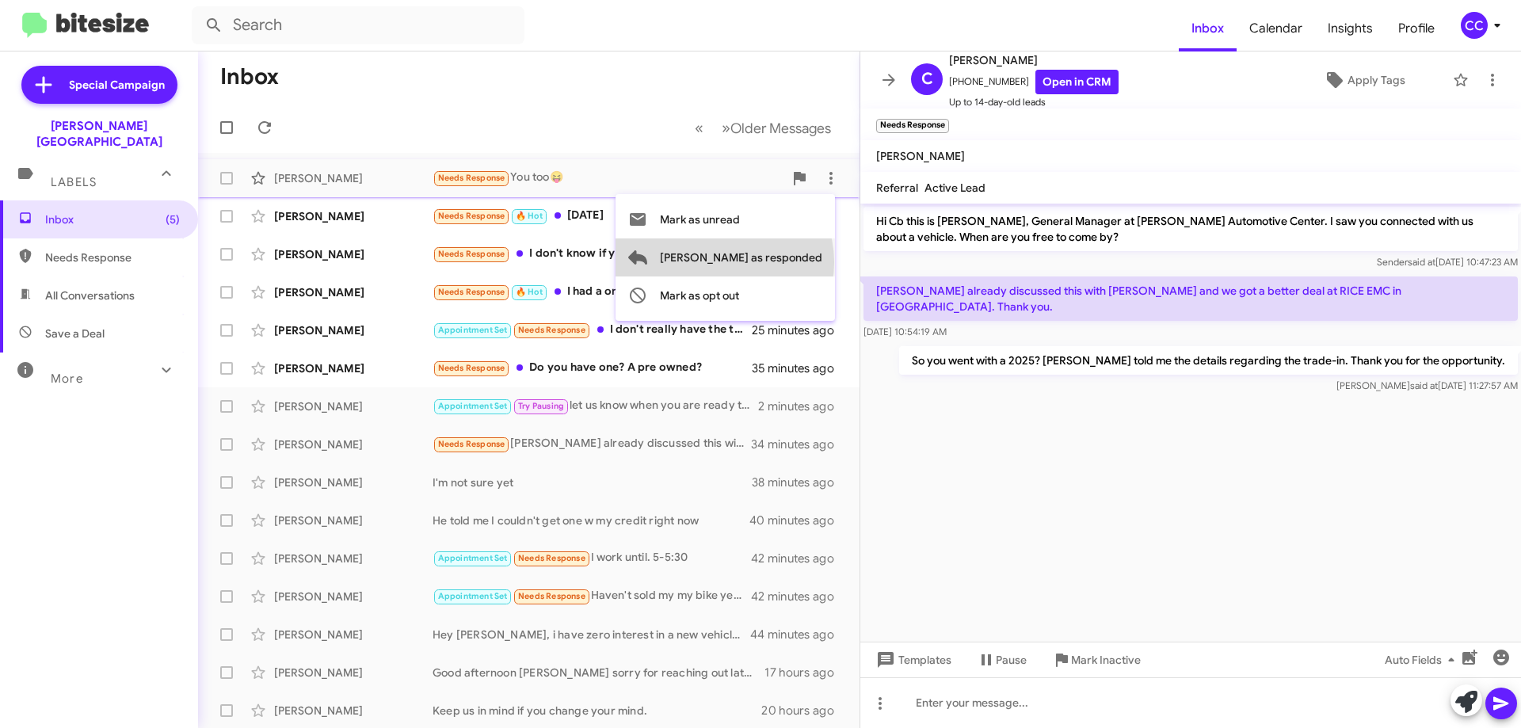
click at [787, 262] on span "[PERSON_NAME] as responded" at bounding box center [741, 257] width 162 height 38
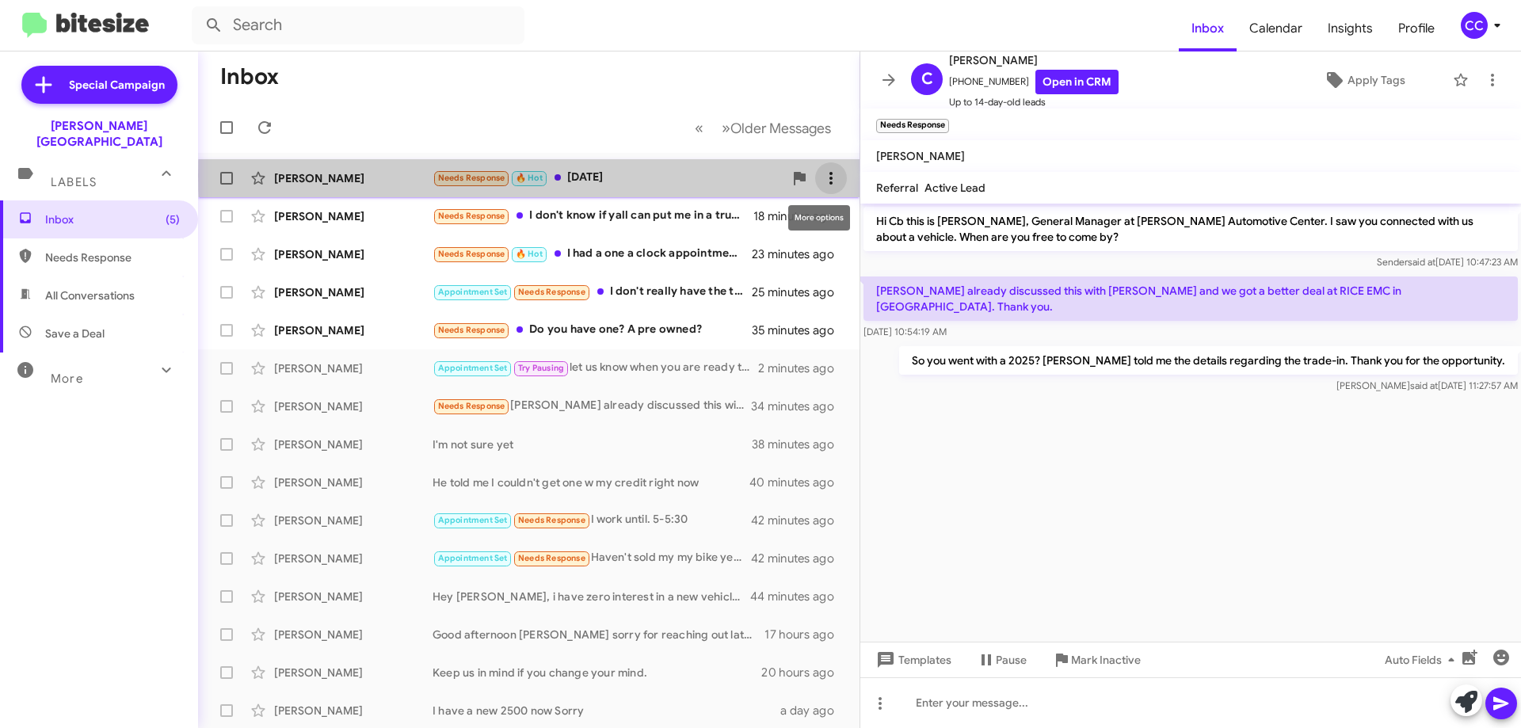
click at [829, 176] on span at bounding box center [831, 178] width 32 height 19
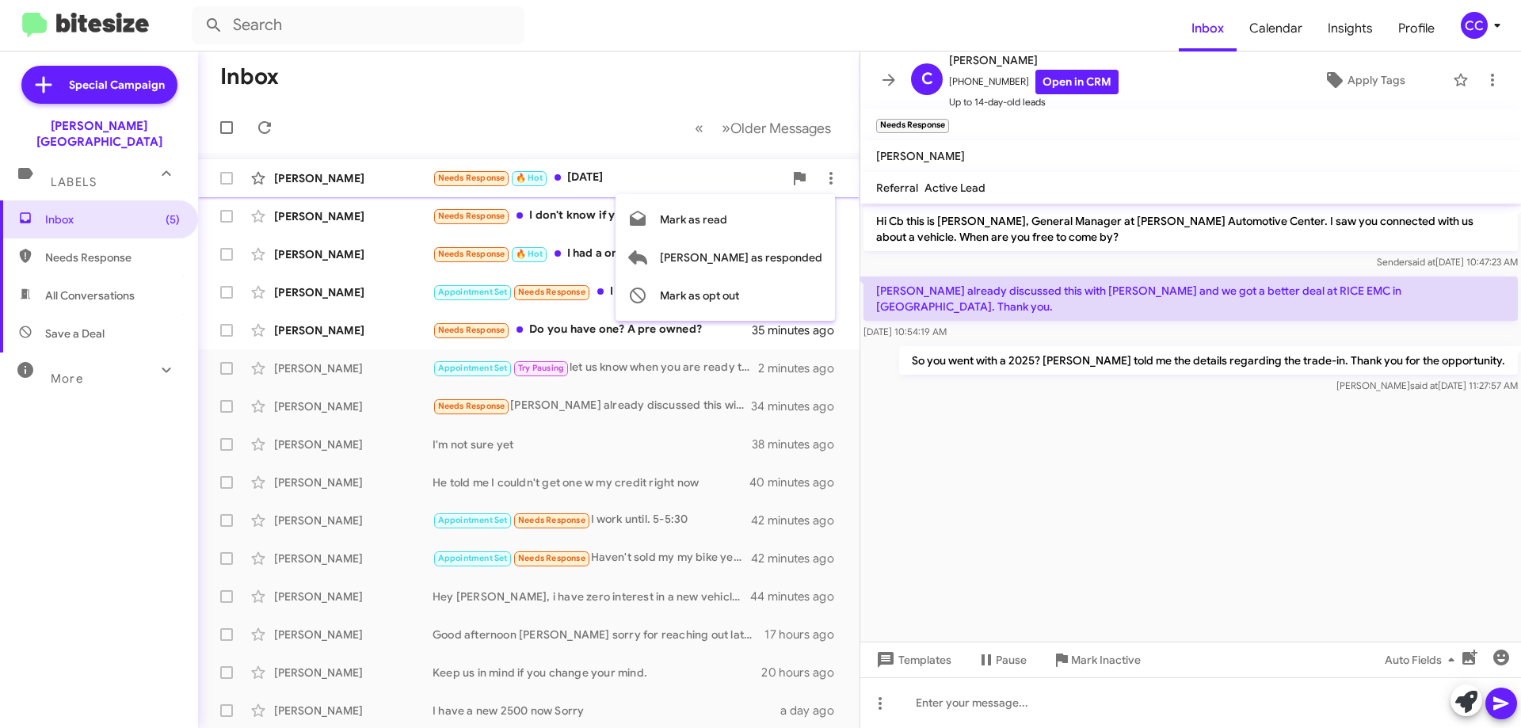
click at [332, 173] on div at bounding box center [760, 364] width 1521 height 728
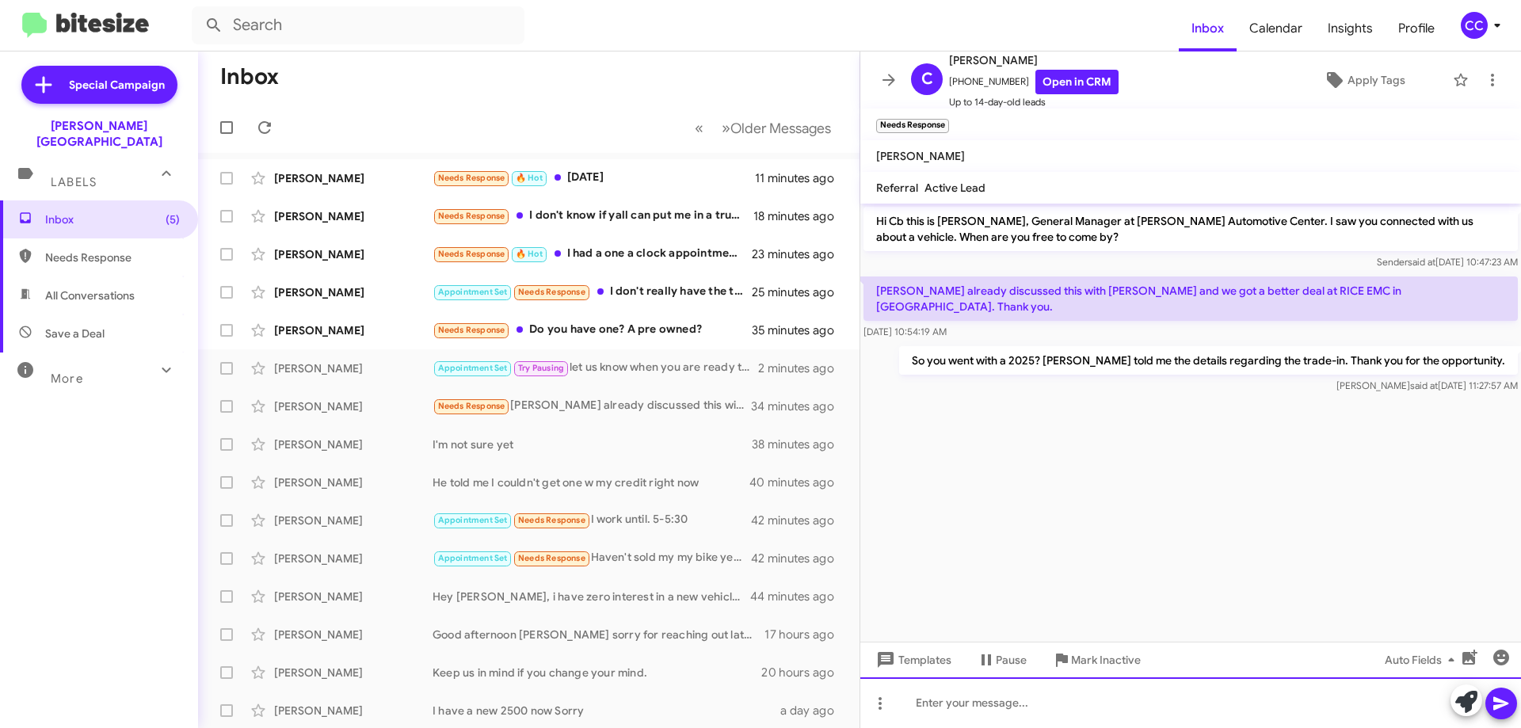
click at [973, 703] on div at bounding box center [1190, 702] width 661 height 51
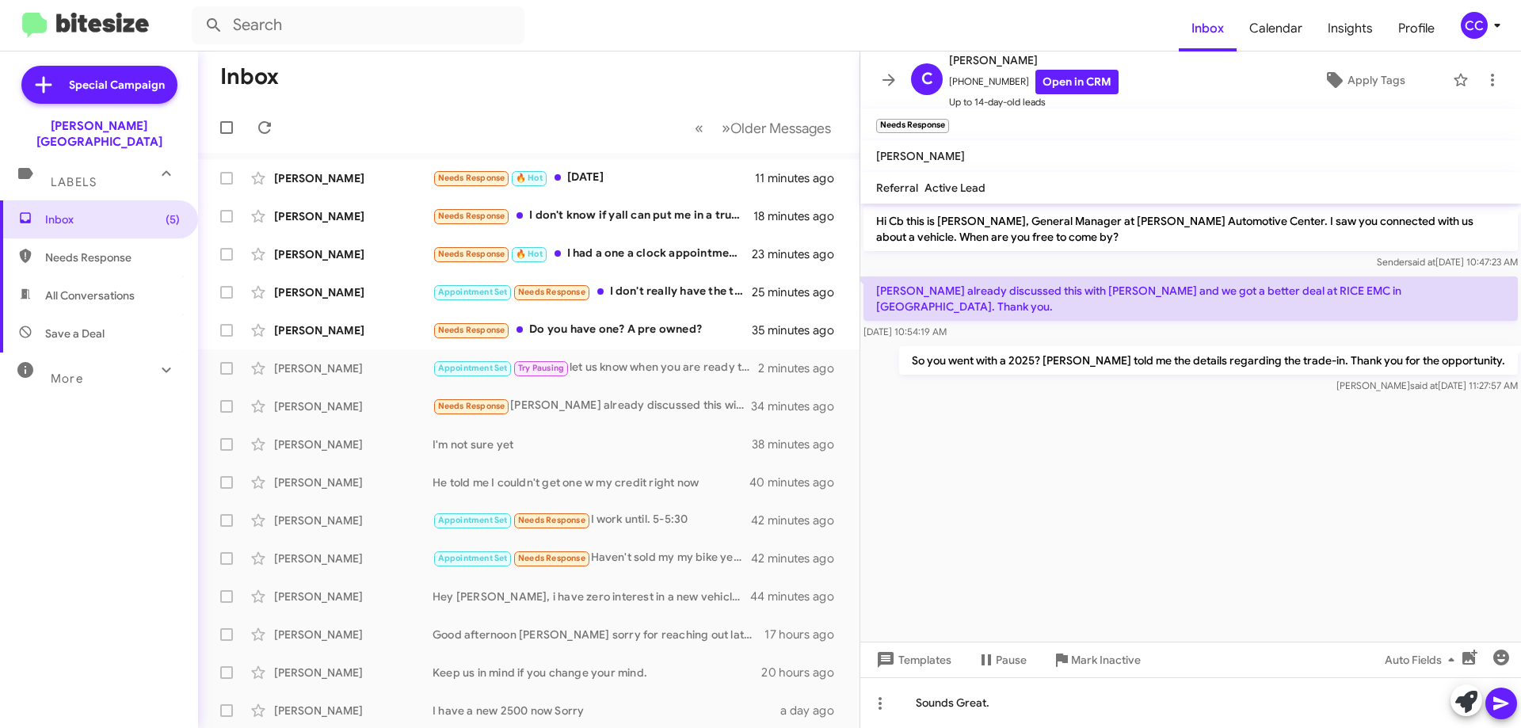
click at [1504, 704] on icon at bounding box center [1500, 703] width 15 height 13
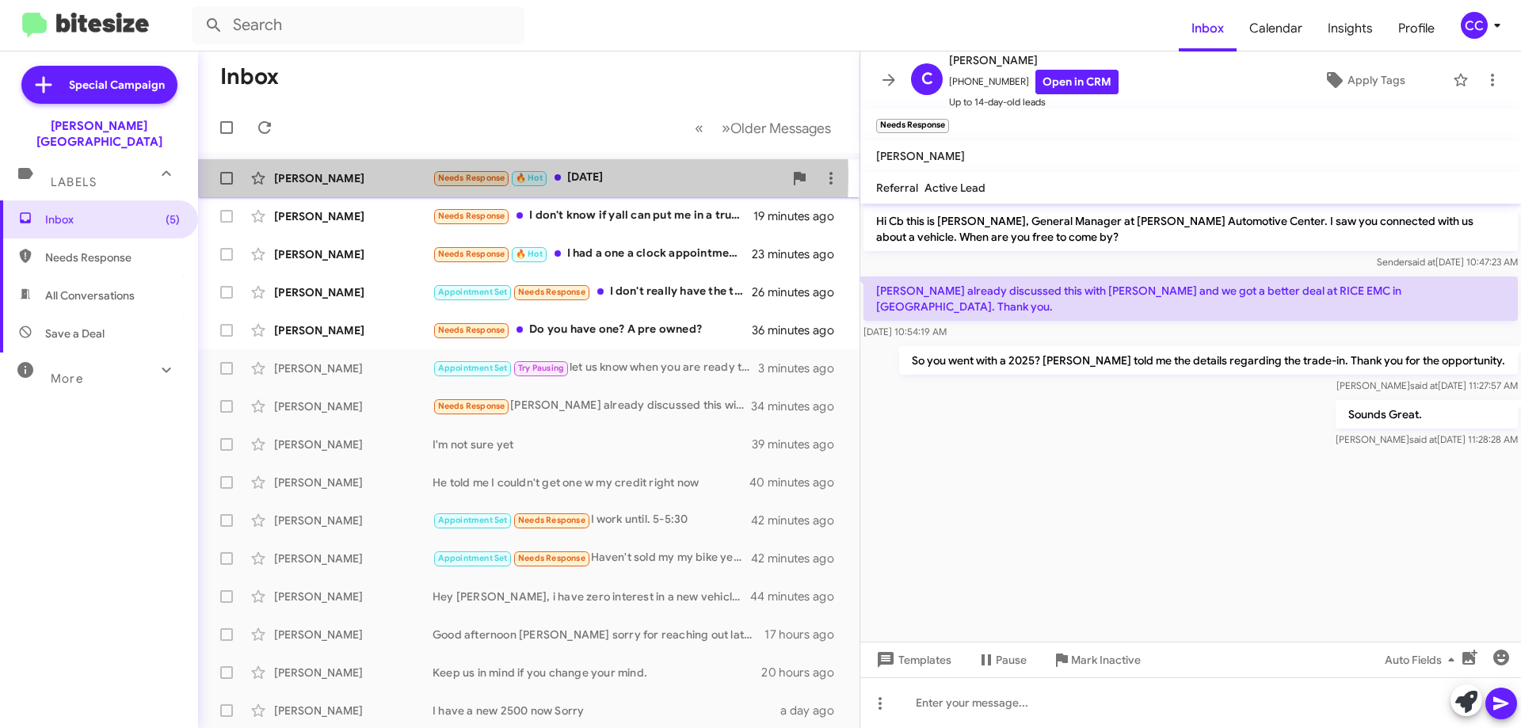
click at [320, 176] on div "[PERSON_NAME]" at bounding box center [353, 178] width 158 height 16
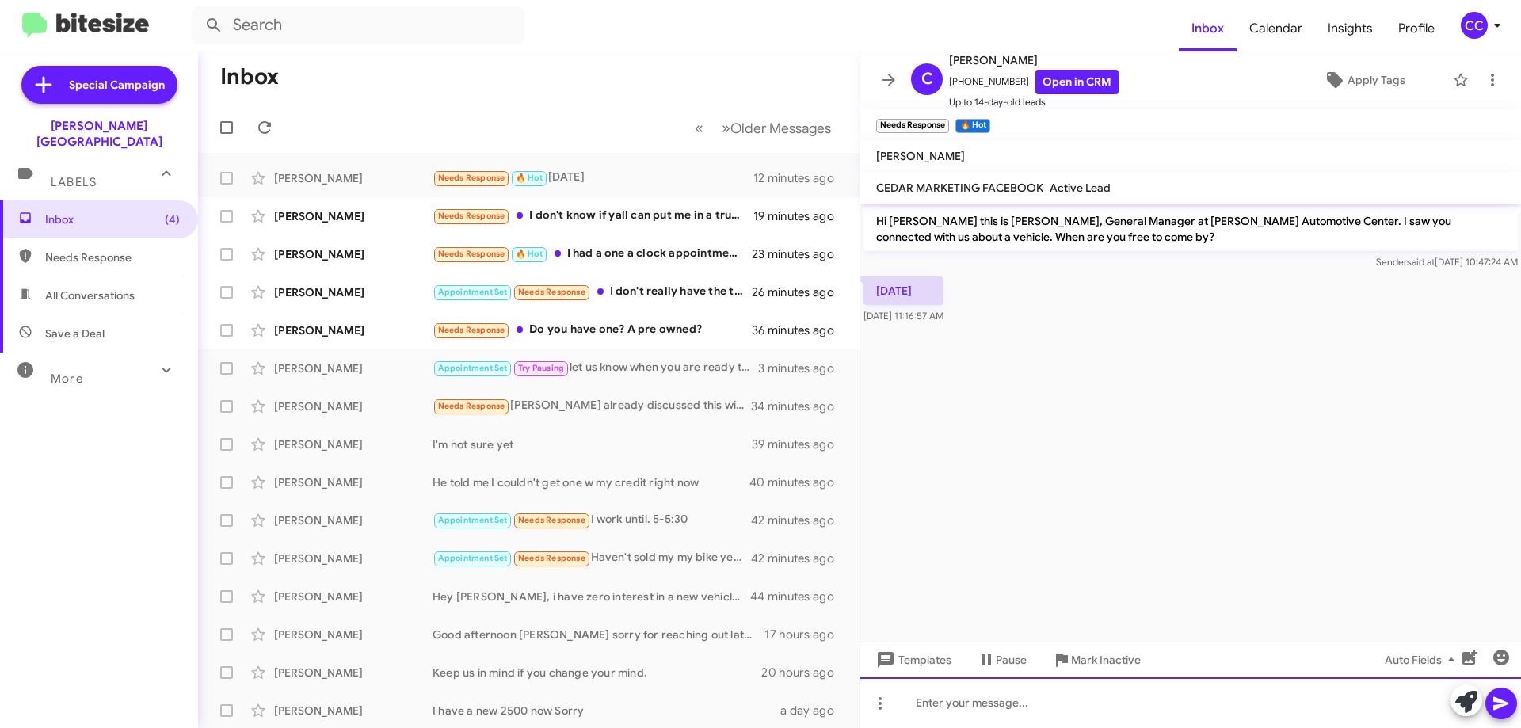
click at [950, 711] on div at bounding box center [1190, 702] width 661 height 51
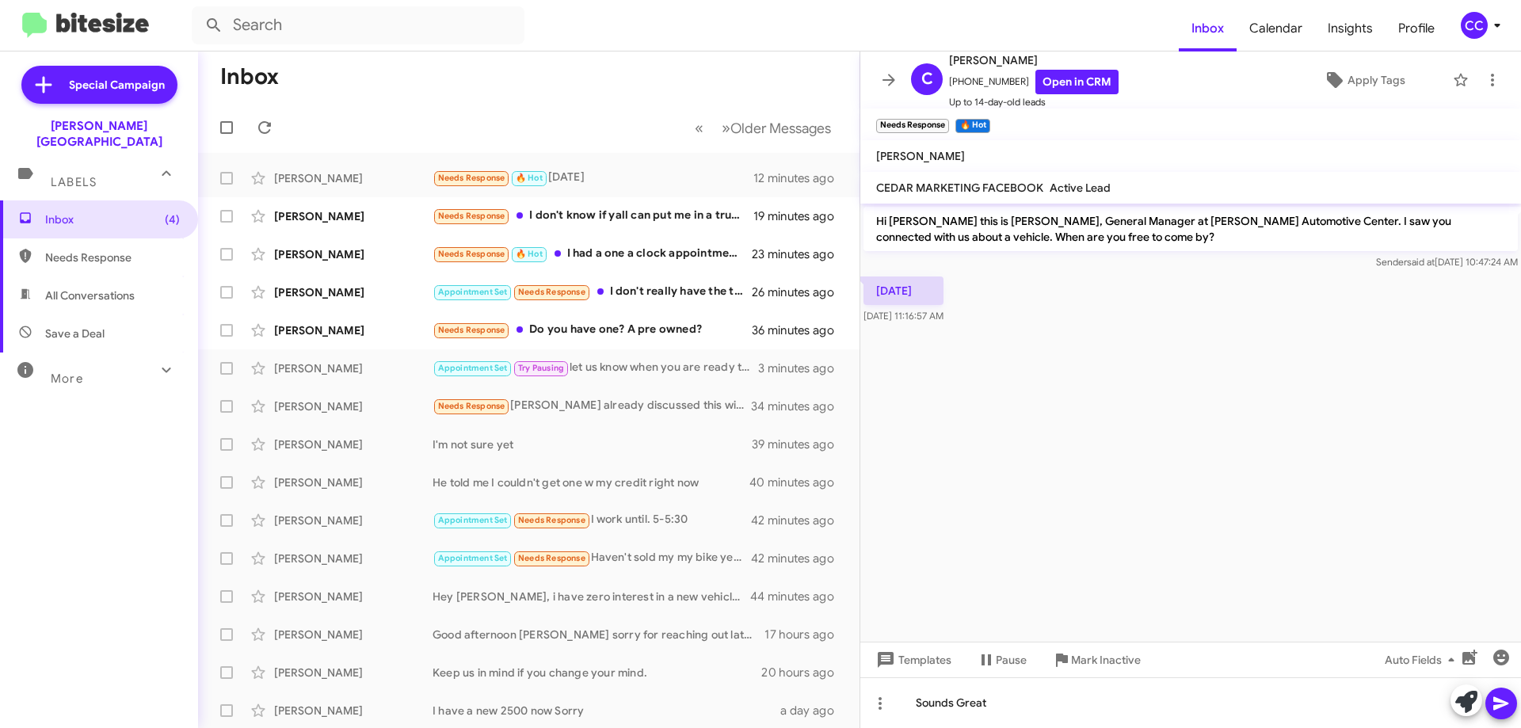
click at [1500, 704] on icon at bounding box center [1501, 703] width 19 height 19
click at [829, 172] on icon at bounding box center [830, 178] width 3 height 13
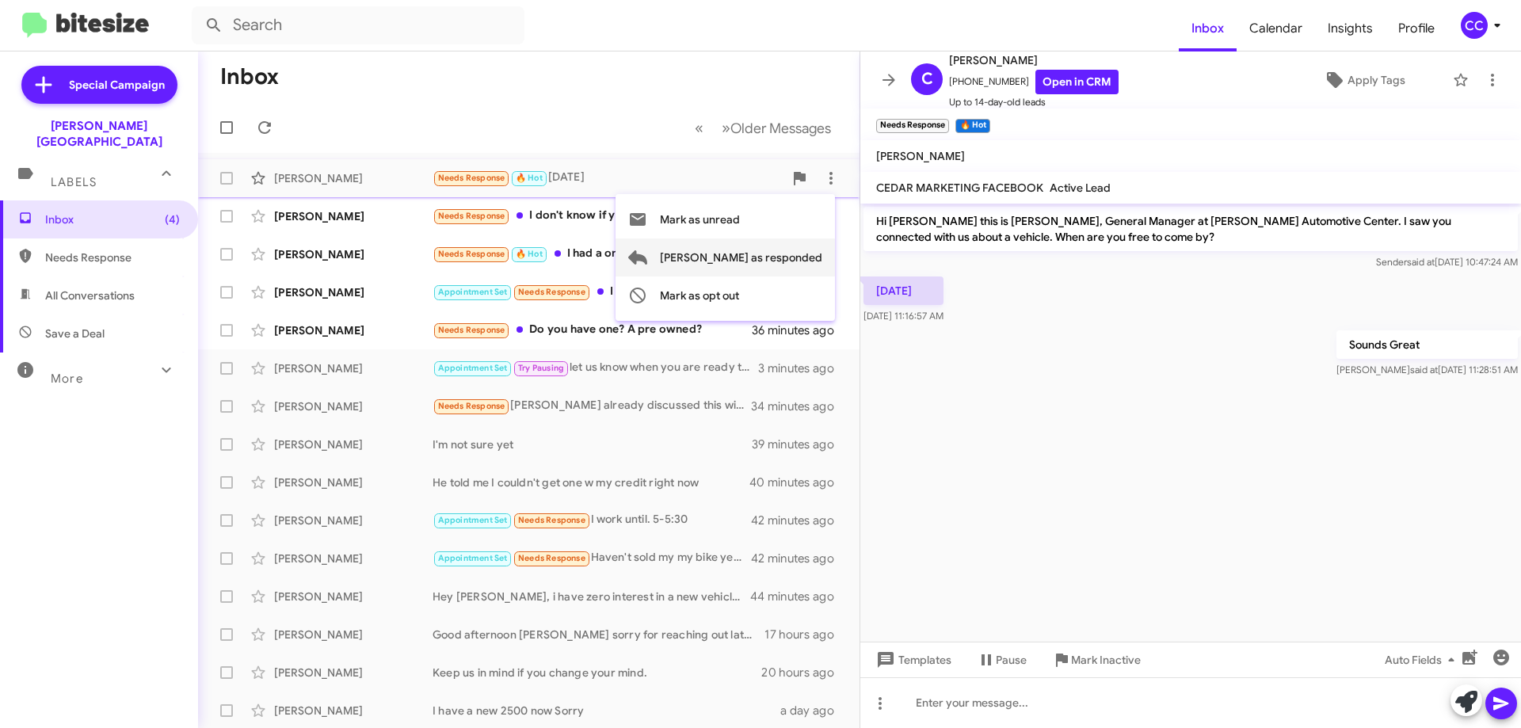
click at [803, 252] on span "[PERSON_NAME] as responded" at bounding box center [741, 257] width 162 height 38
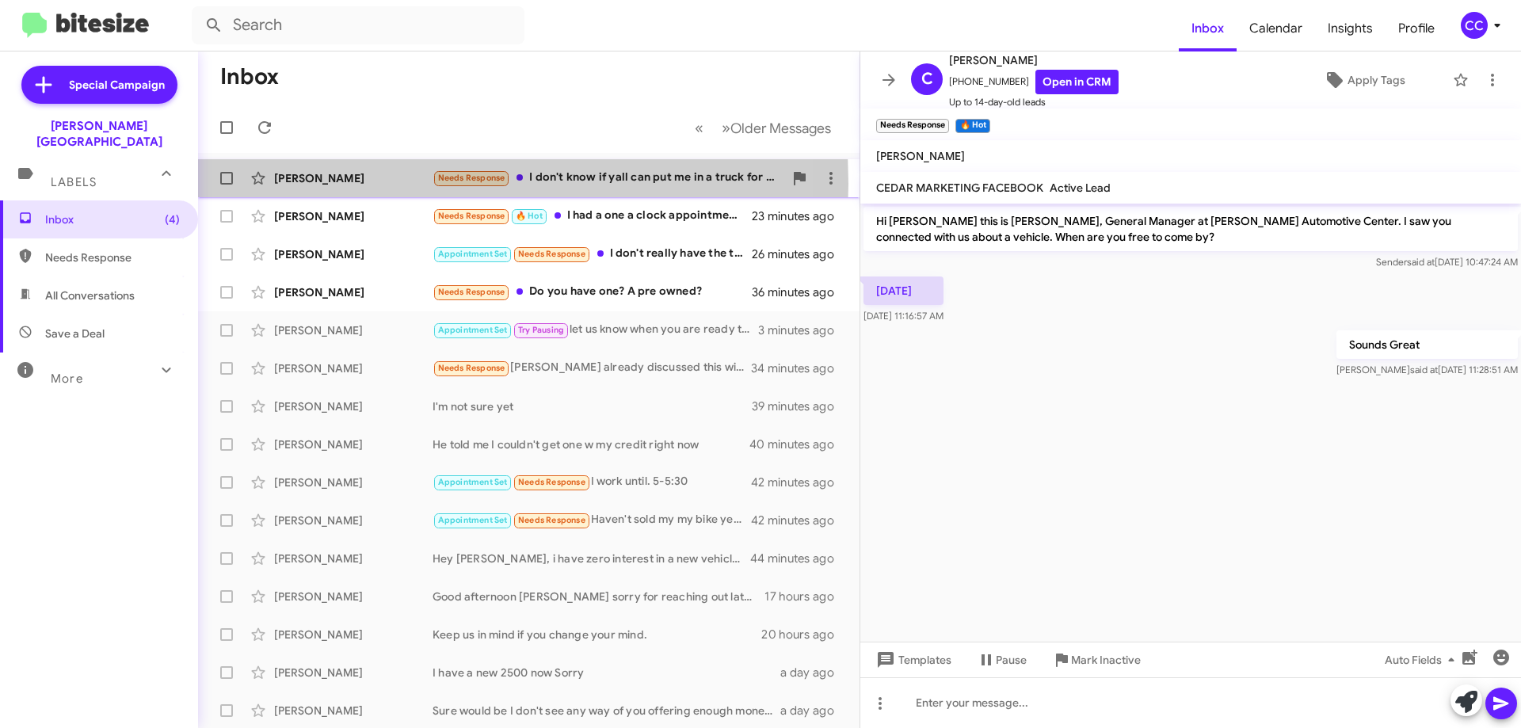
click at [327, 184] on div "[PERSON_NAME]" at bounding box center [353, 178] width 158 height 16
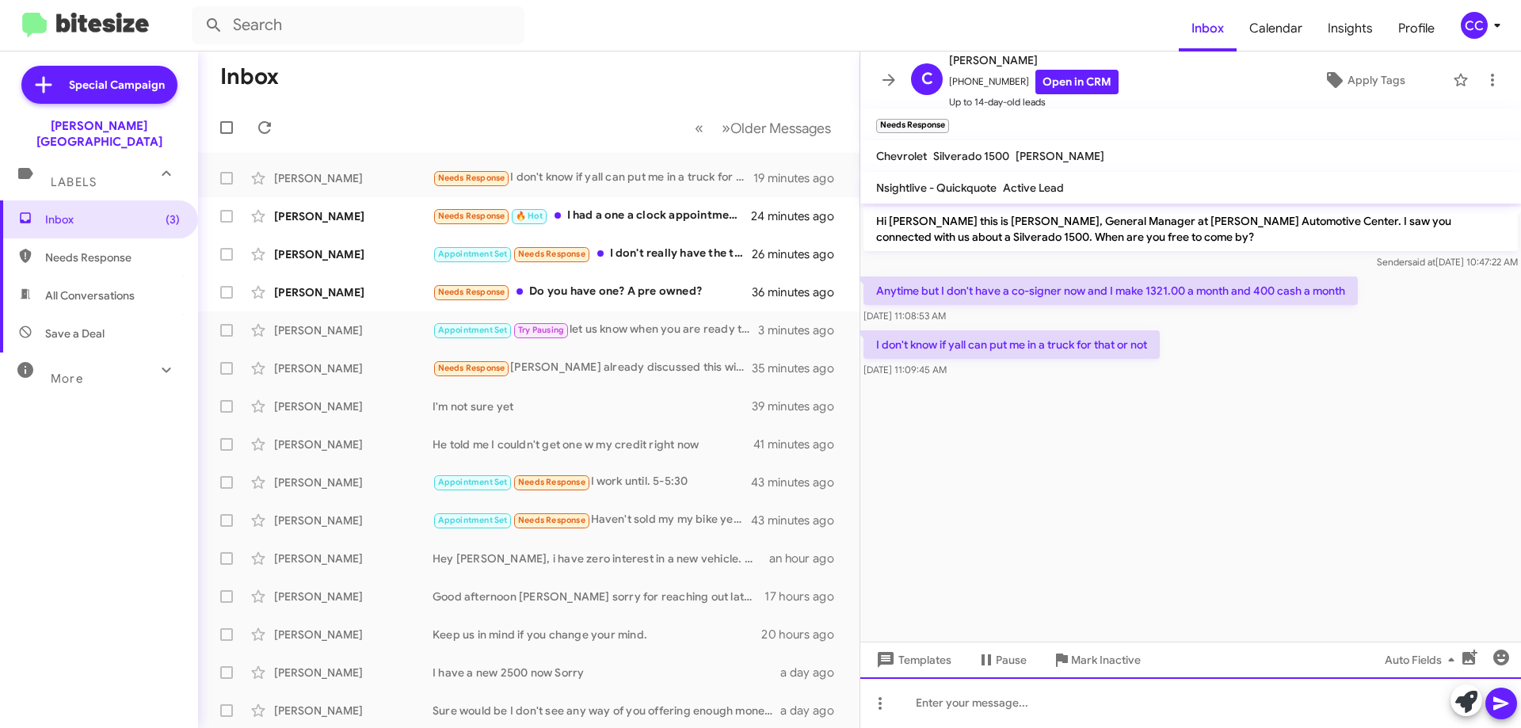
click at [996, 696] on div at bounding box center [1190, 702] width 661 height 51
click at [926, 702] on div "we can surely try. Let us know and we will try to assist." at bounding box center [1190, 702] width 661 height 51
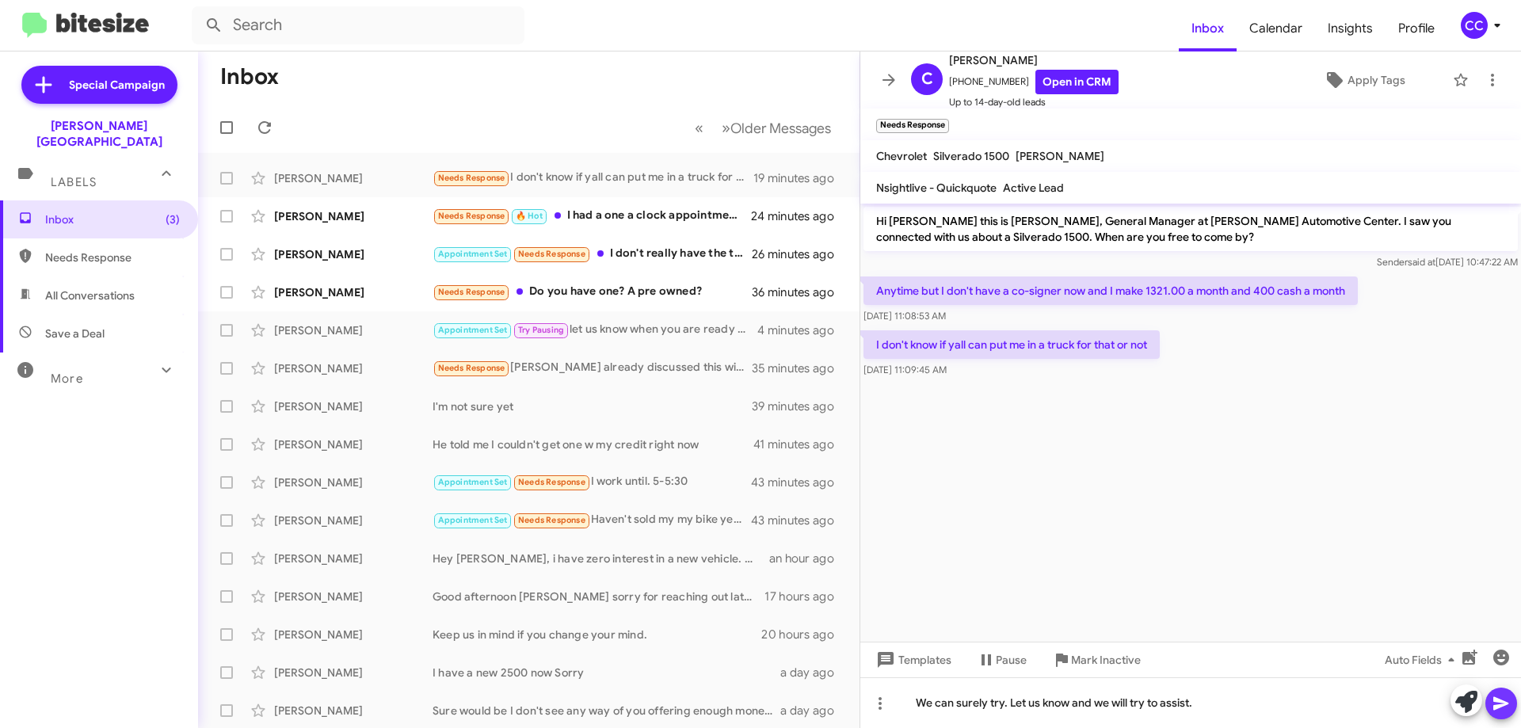
click at [1504, 707] on icon at bounding box center [1501, 703] width 19 height 19
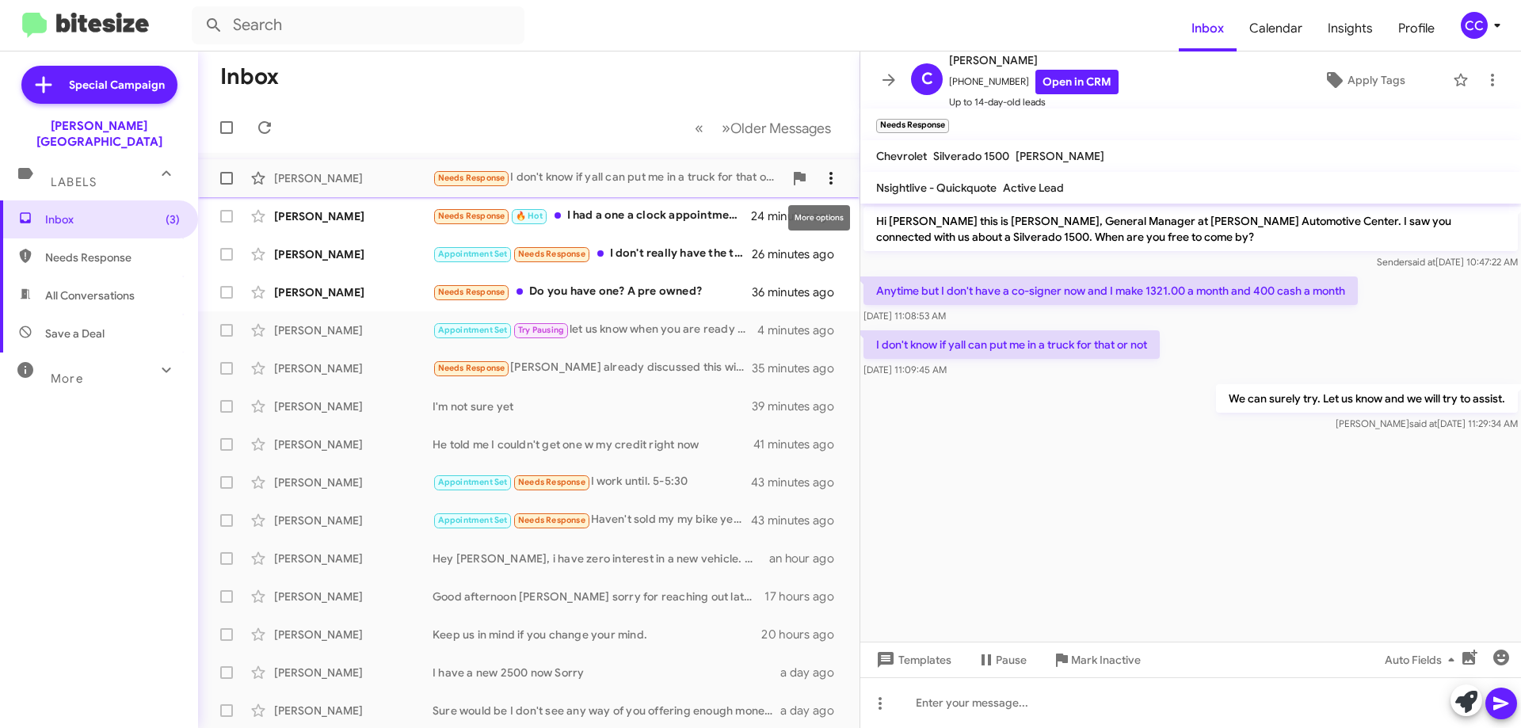
click at [822, 184] on icon at bounding box center [831, 178] width 19 height 19
click at [791, 260] on span "[PERSON_NAME] as responded" at bounding box center [741, 257] width 162 height 38
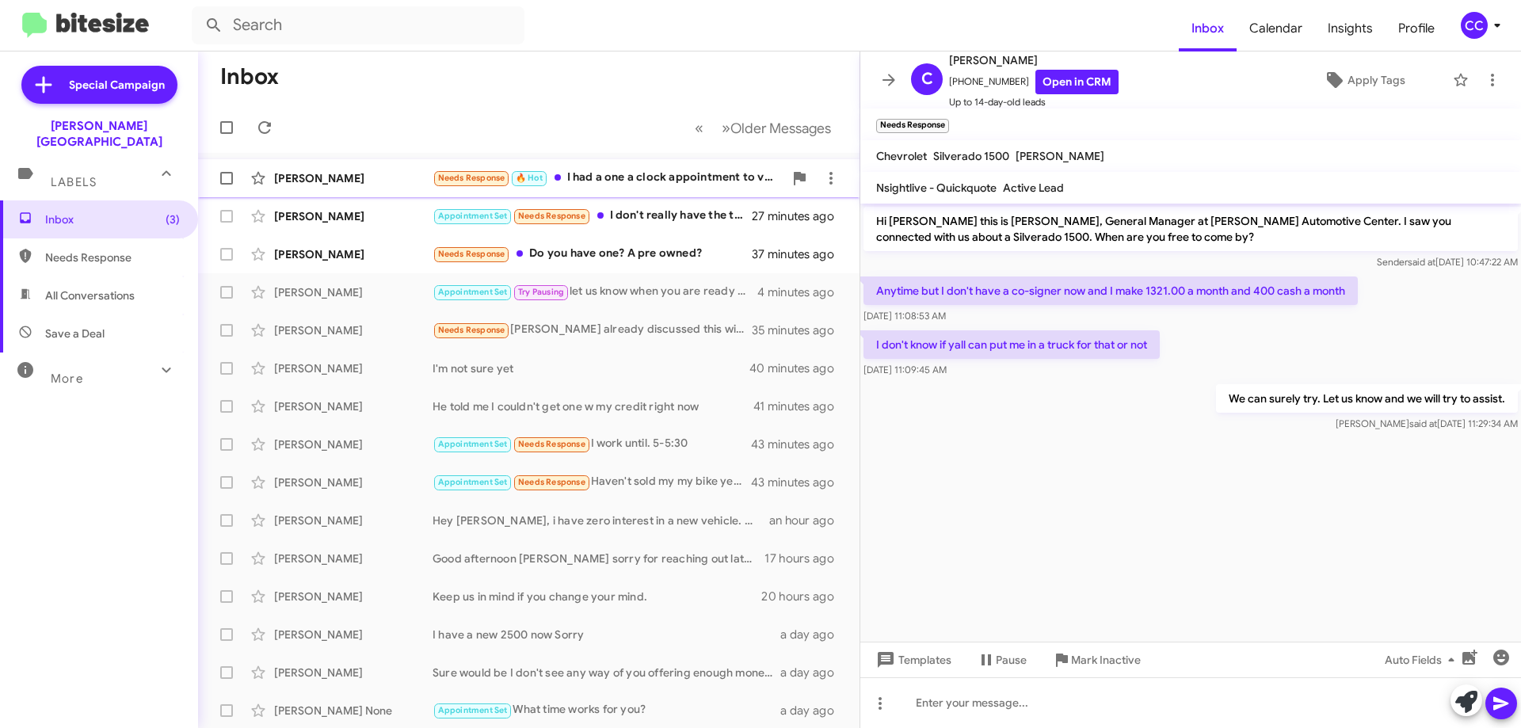
click at [306, 170] on div "[PERSON_NAME]" at bounding box center [353, 178] width 158 height 16
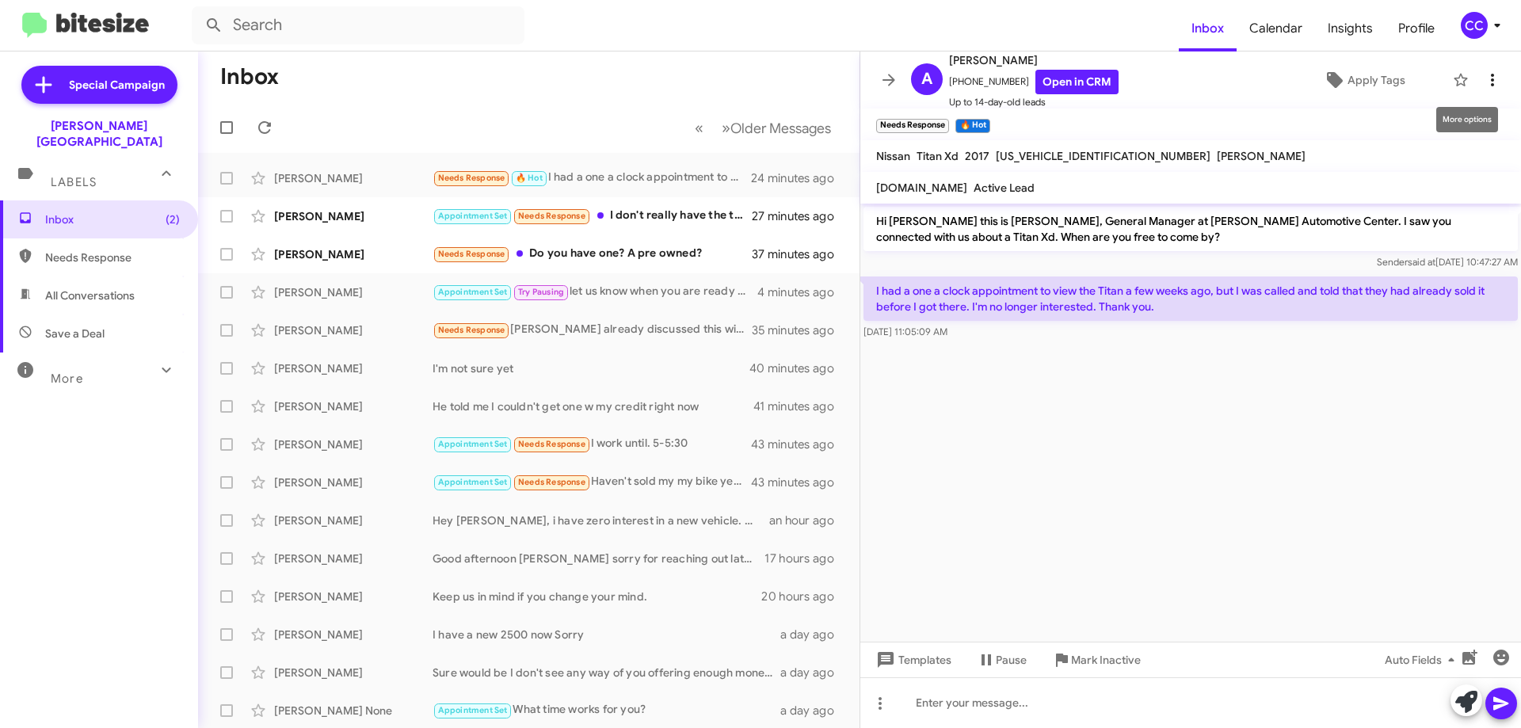
click at [1483, 83] on icon at bounding box center [1492, 80] width 19 height 19
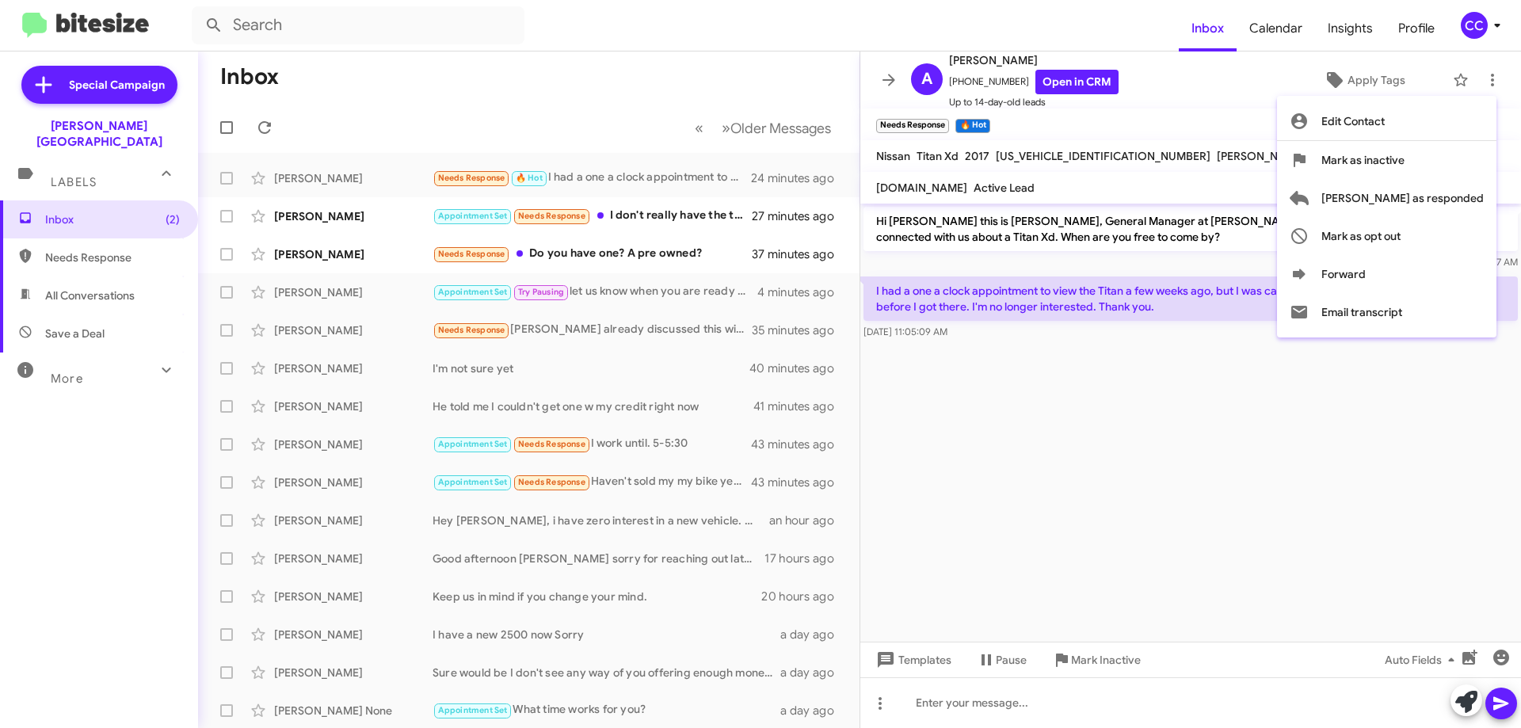
click at [825, 173] on div at bounding box center [760, 364] width 1521 height 728
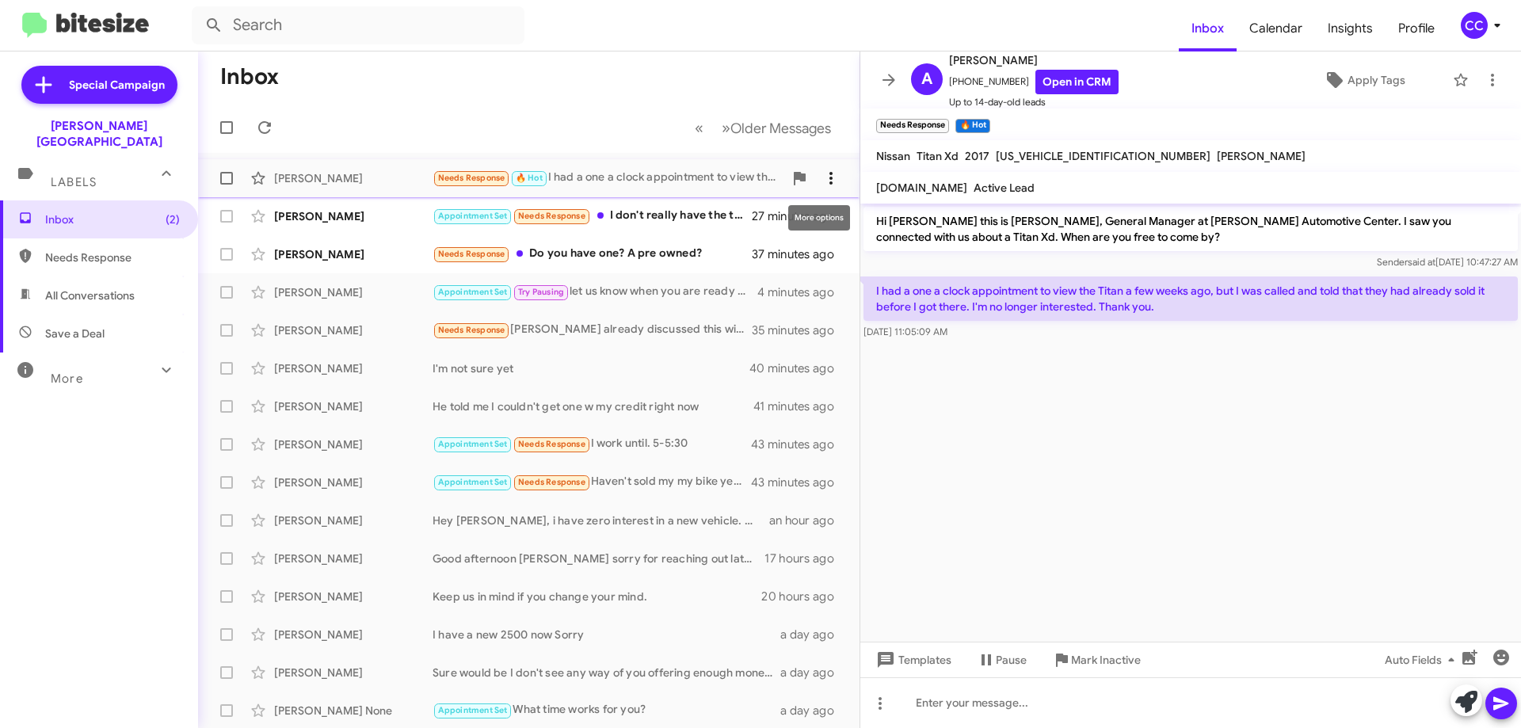
click at [832, 175] on span at bounding box center [831, 178] width 32 height 19
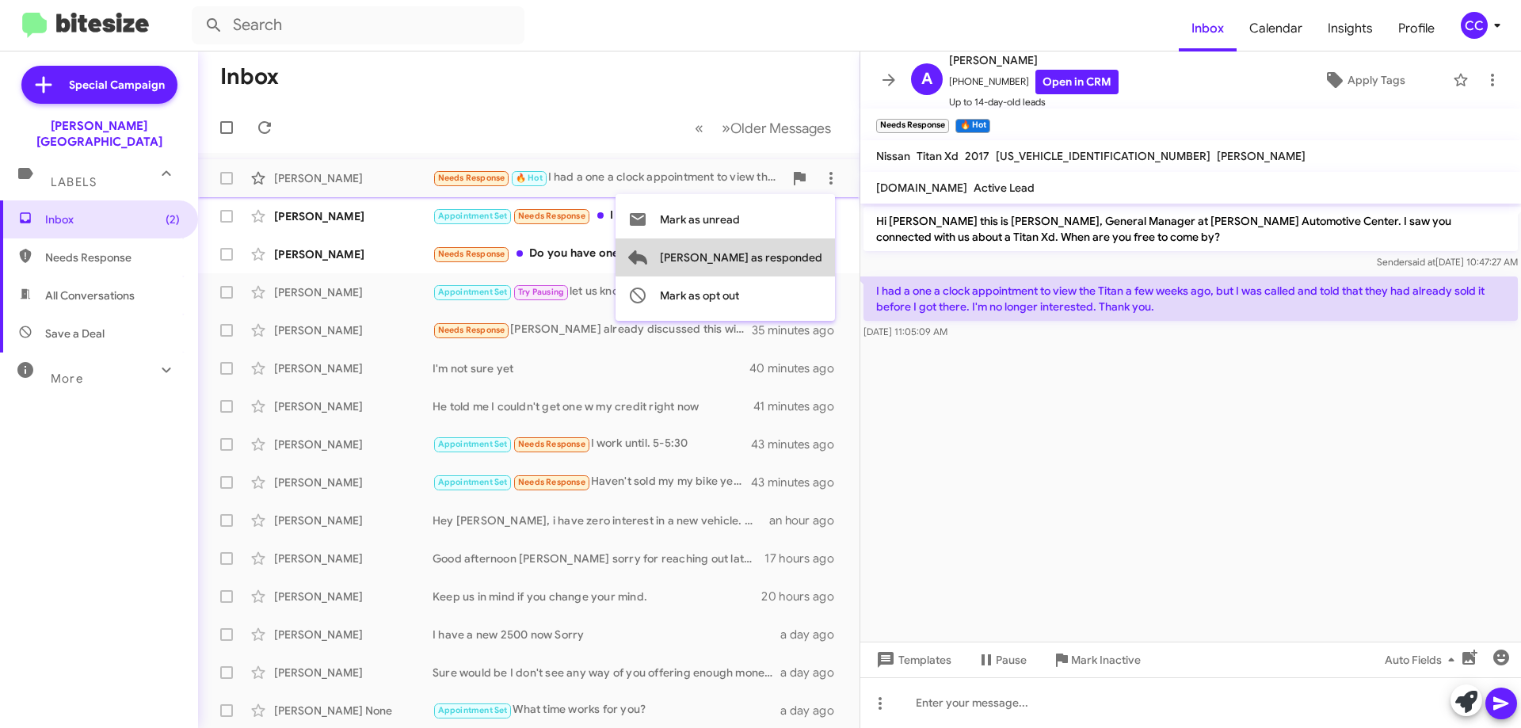
click at [800, 255] on span "[PERSON_NAME] as responded" at bounding box center [741, 257] width 162 height 38
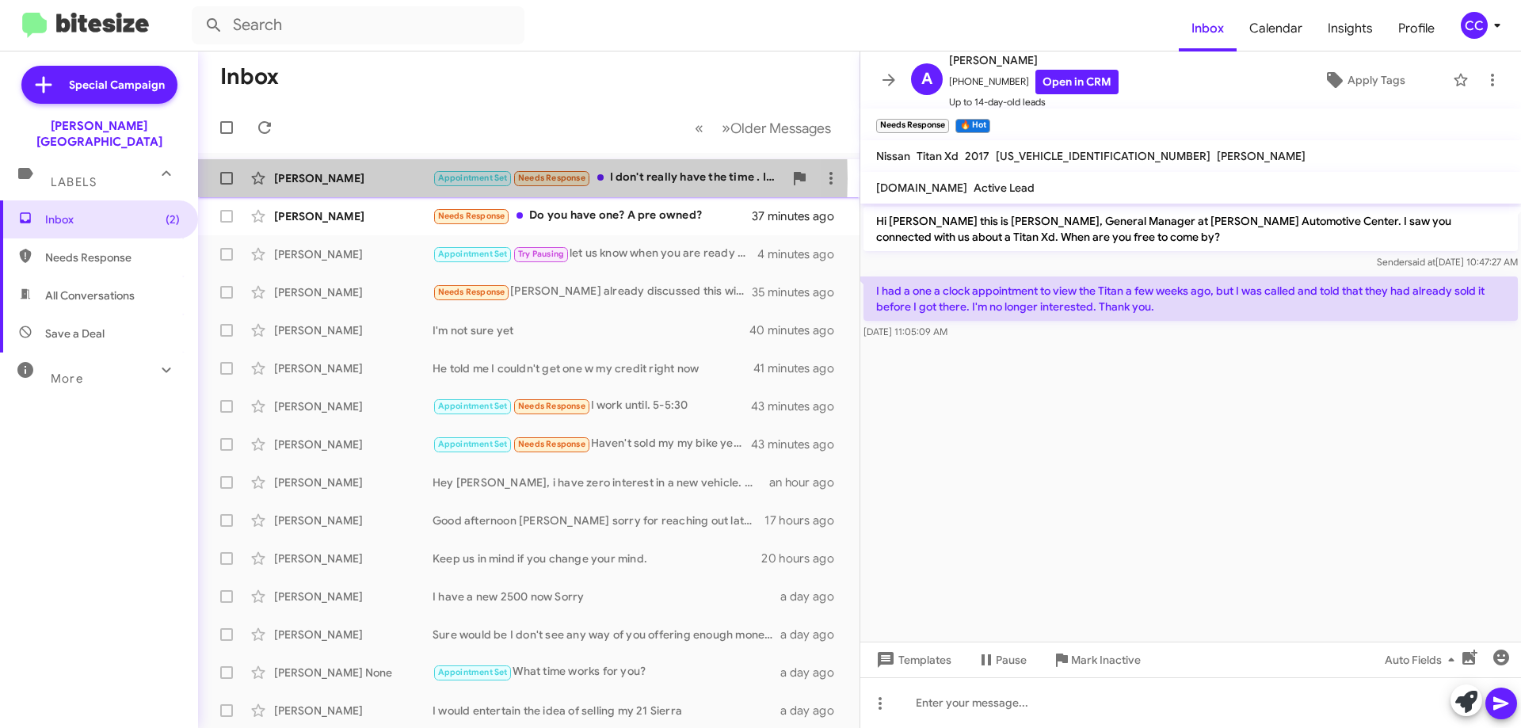
click at [331, 178] on div "[PERSON_NAME]" at bounding box center [353, 178] width 158 height 16
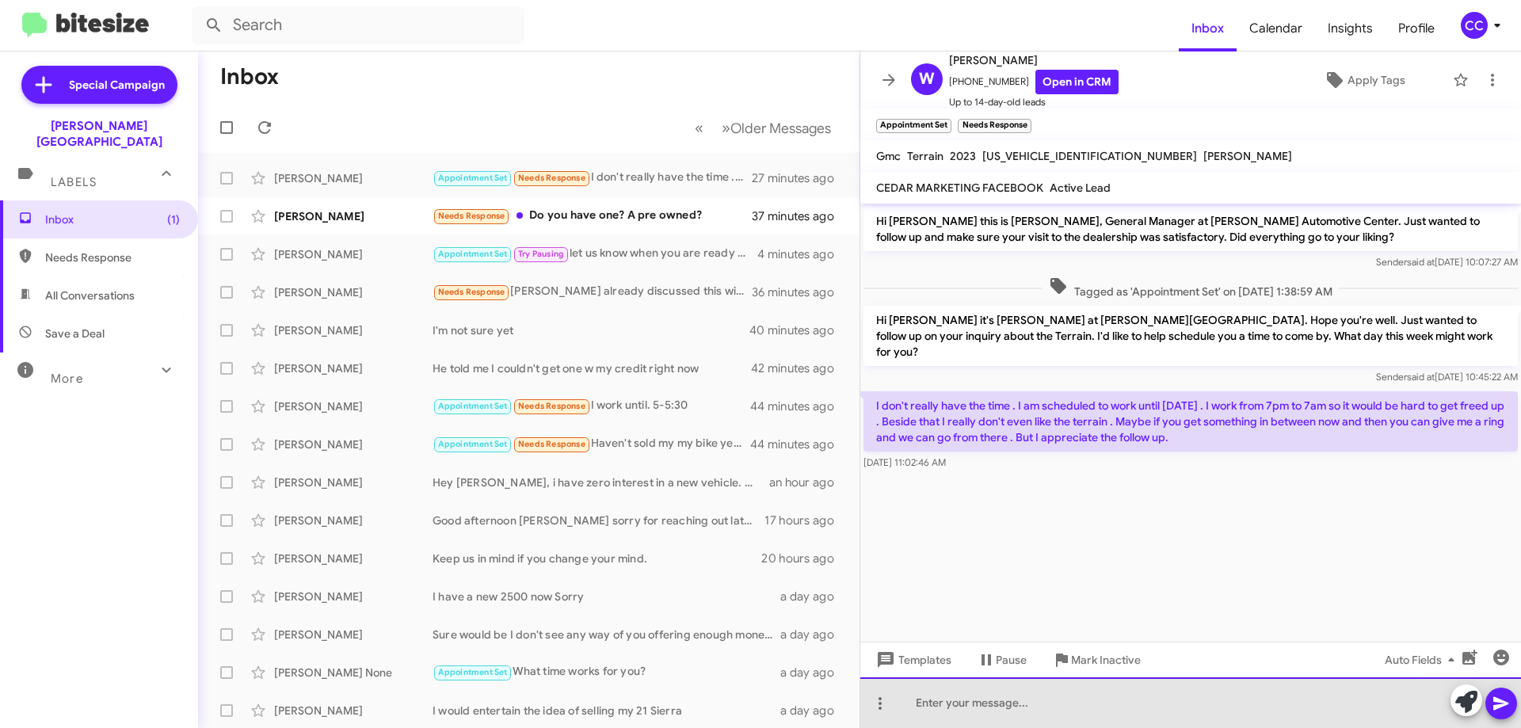
click at [964, 707] on div at bounding box center [1190, 702] width 661 height 51
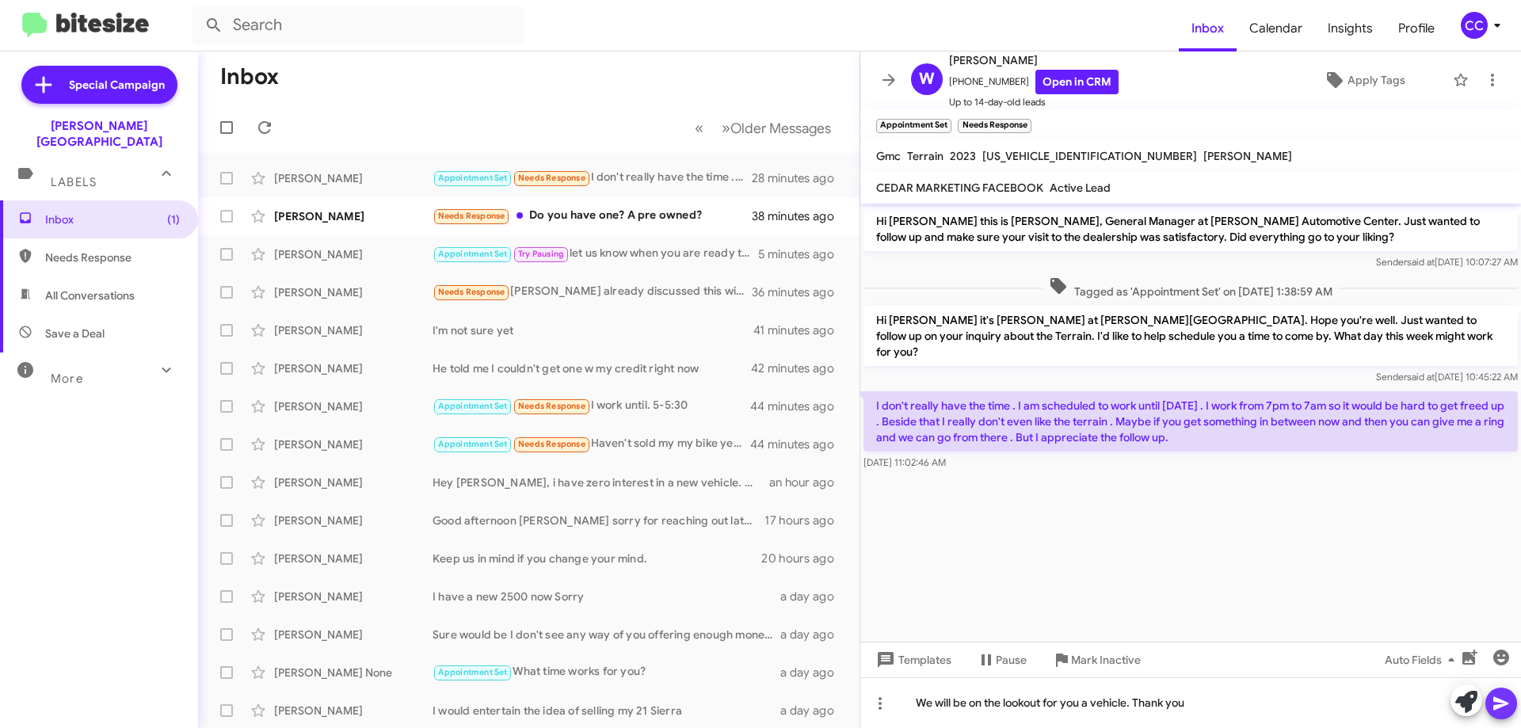
click at [1501, 697] on icon at bounding box center [1501, 703] width 19 height 19
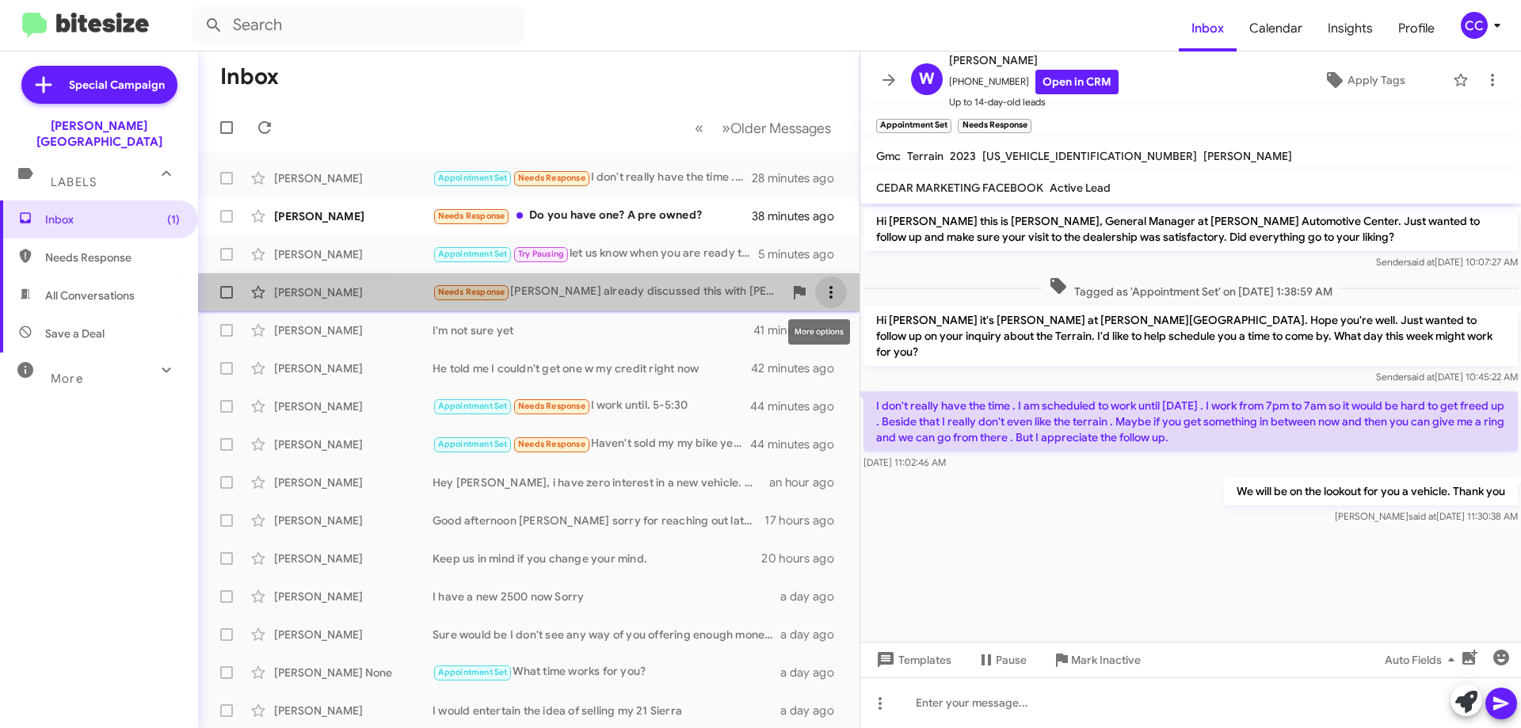
click at [826, 283] on icon at bounding box center [831, 292] width 19 height 19
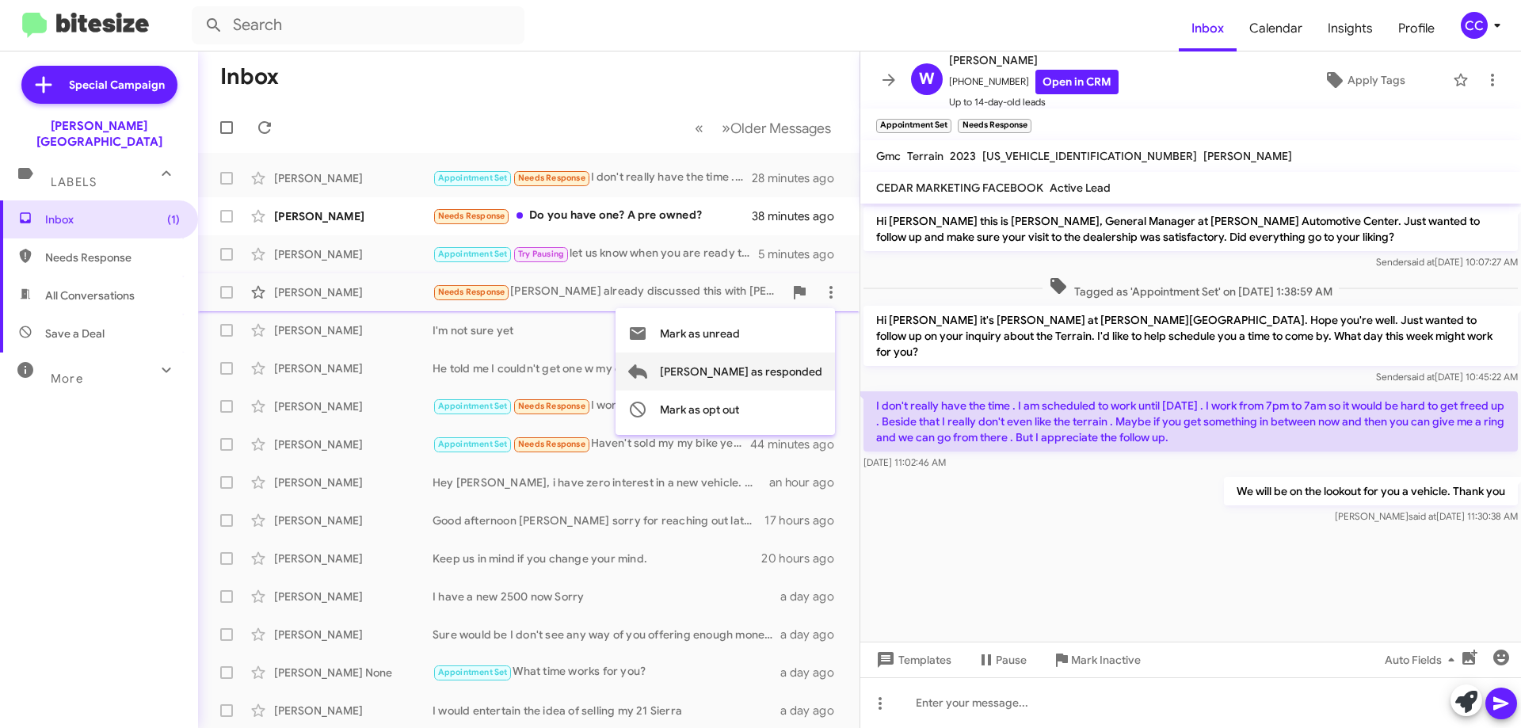
click at [798, 372] on span "[PERSON_NAME] as responded" at bounding box center [741, 372] width 162 height 38
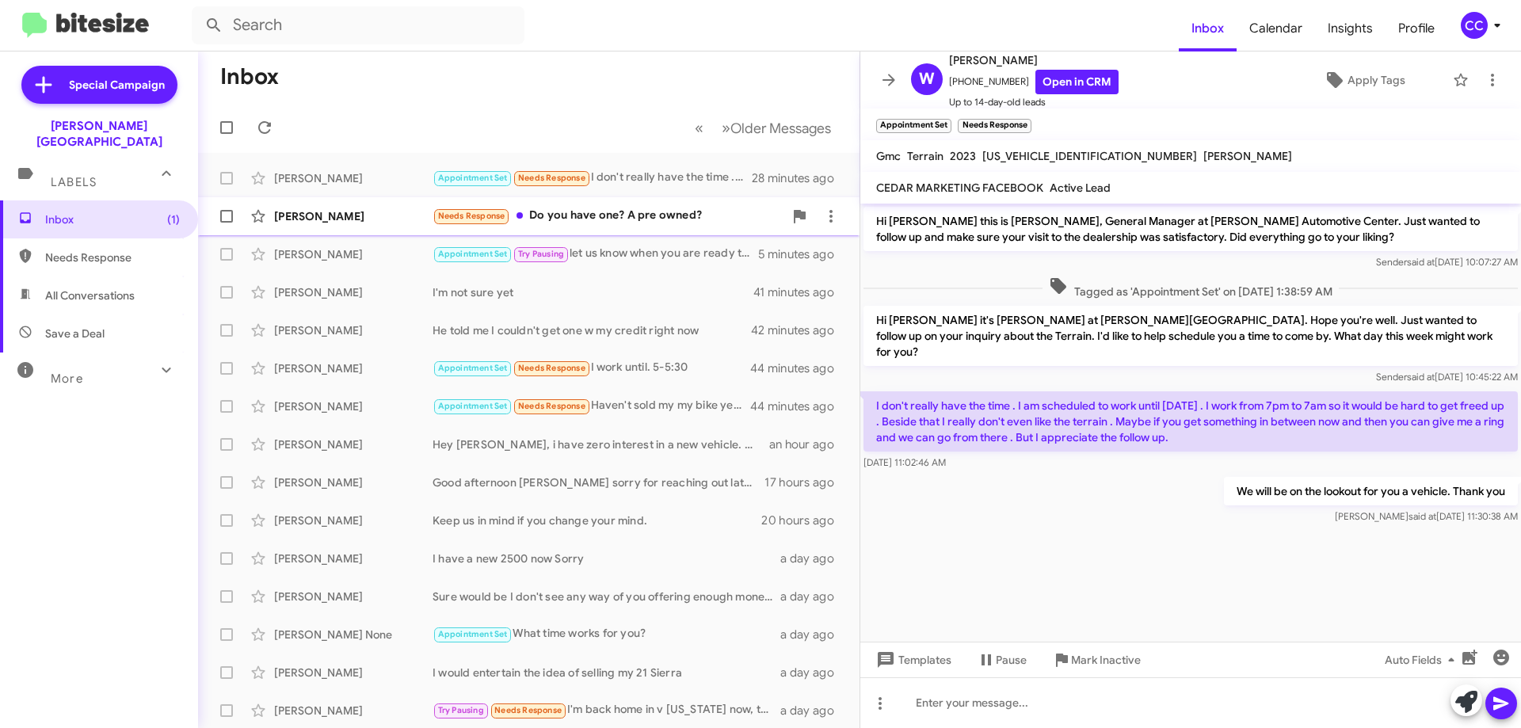
click at [284, 216] on div "[PERSON_NAME]" at bounding box center [353, 216] width 158 height 16
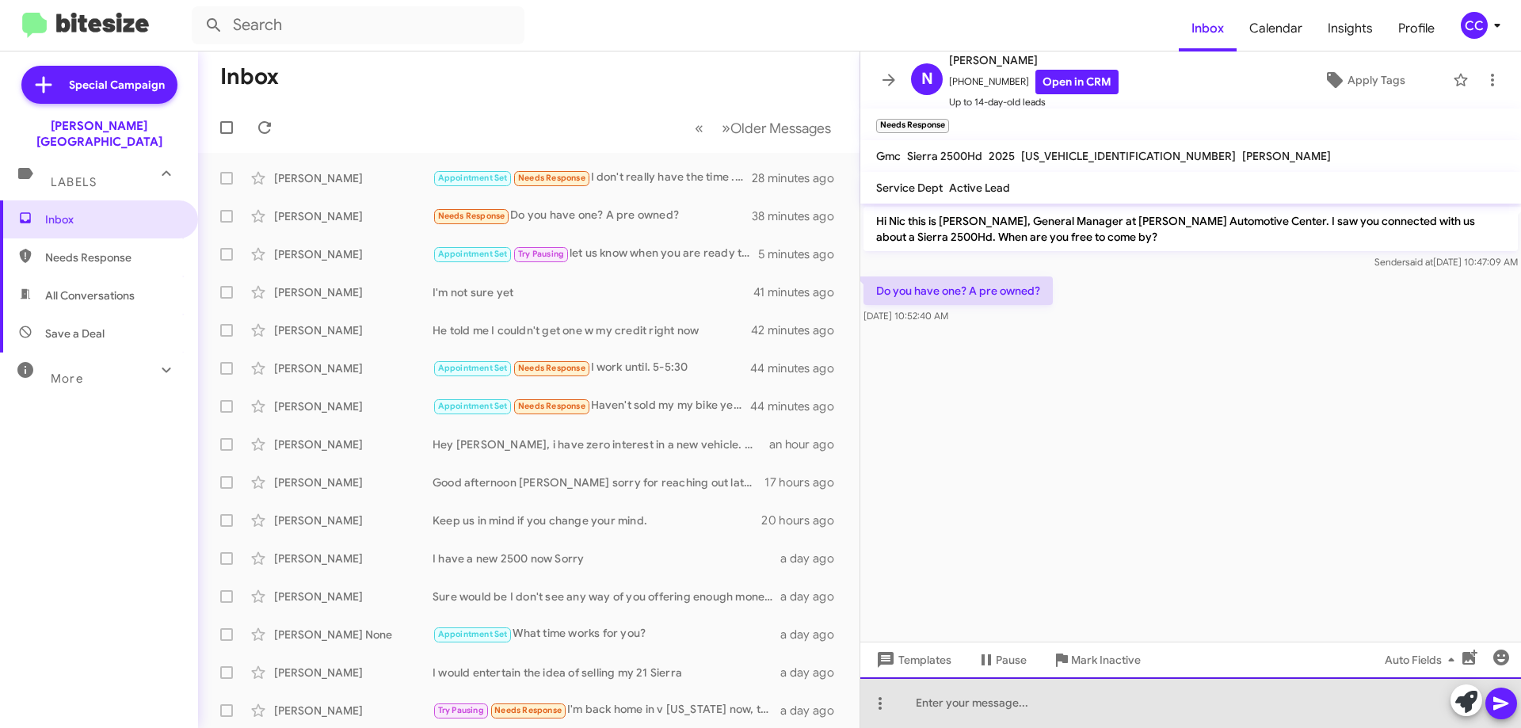
drag, startPoint x: 926, startPoint y: 704, endPoint x: 950, endPoint y: 674, distance: 38.4
click at [929, 701] on div at bounding box center [1190, 702] width 661 height 51
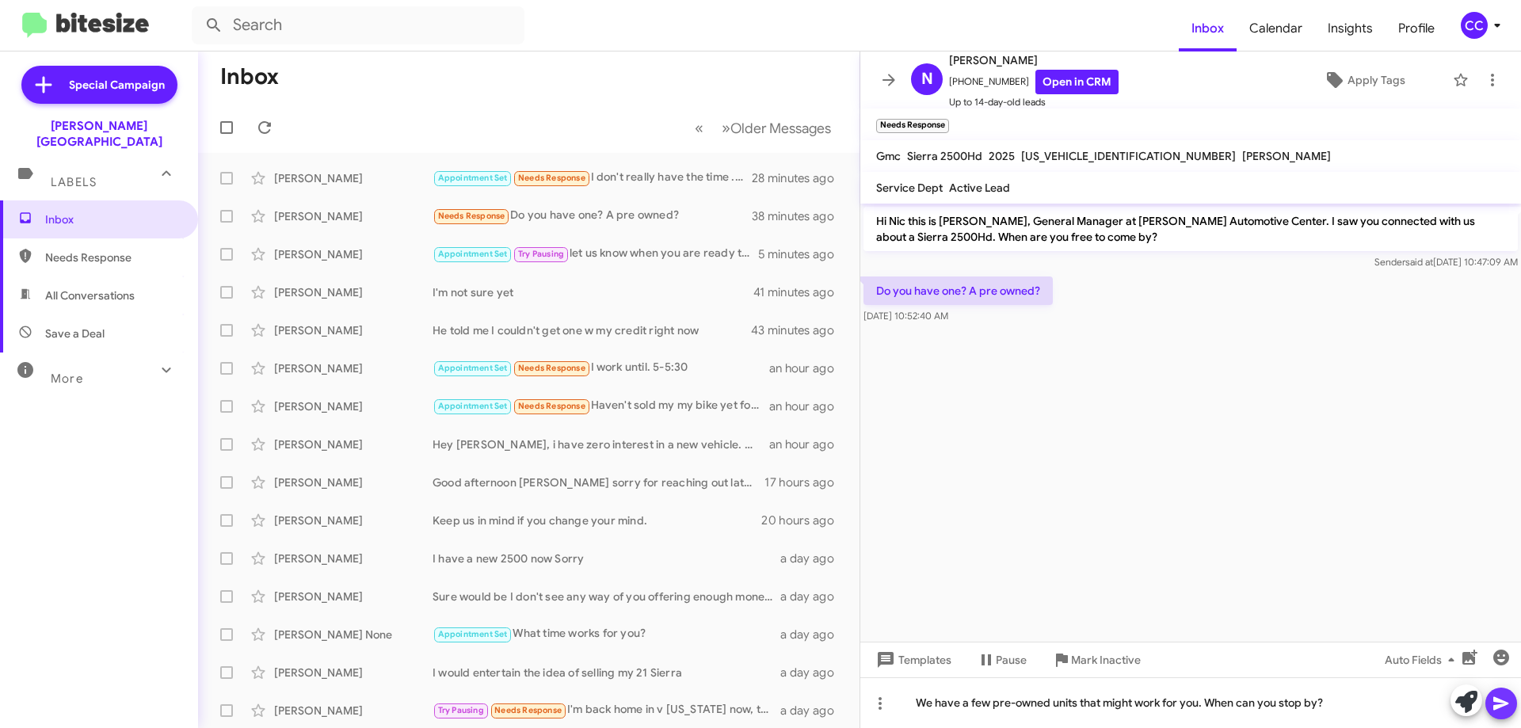
click at [1502, 707] on icon at bounding box center [1501, 703] width 19 height 19
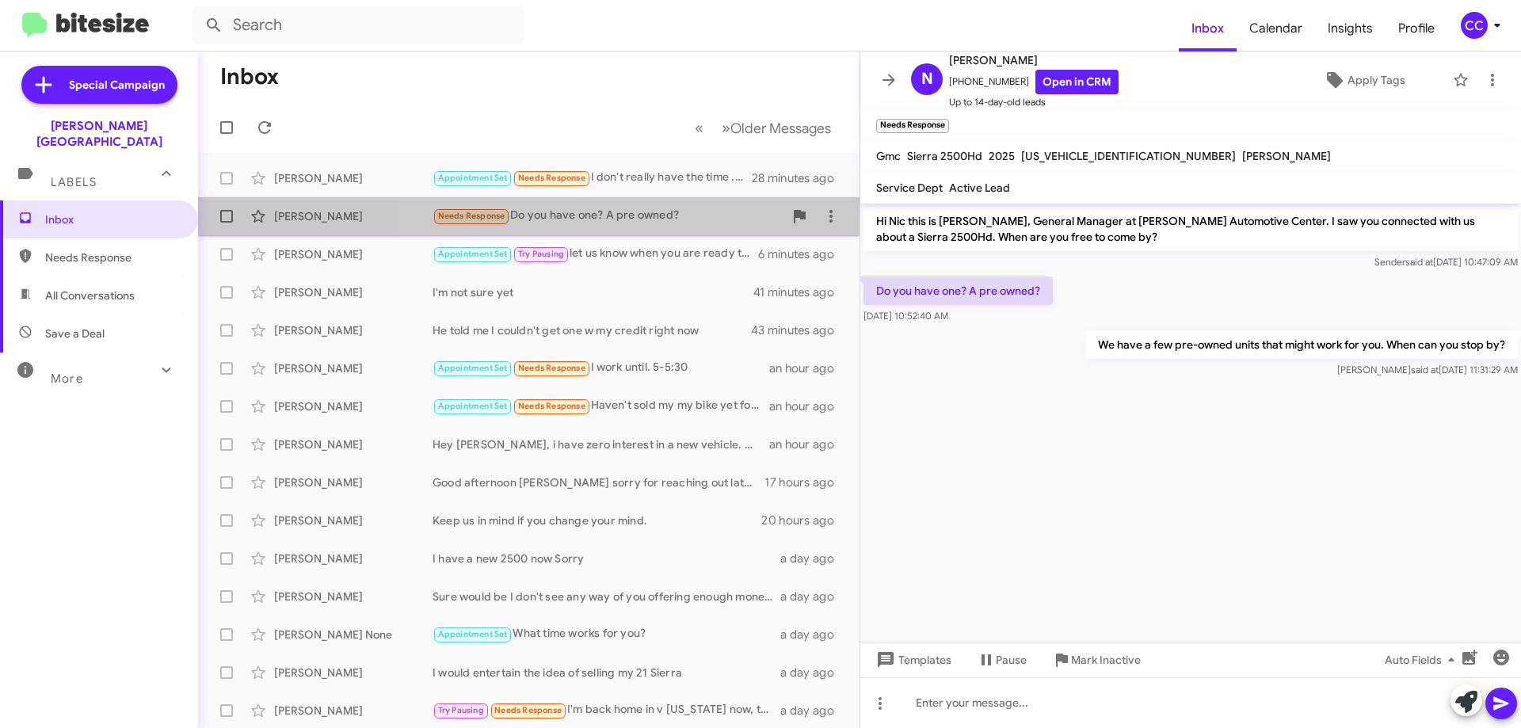
click at [839, 206] on span "[PERSON_NAME] Needs Response Do you have one? A pre owned? 38 minutes ago" at bounding box center [529, 216] width 662 height 38
click at [833, 210] on span at bounding box center [831, 216] width 32 height 19
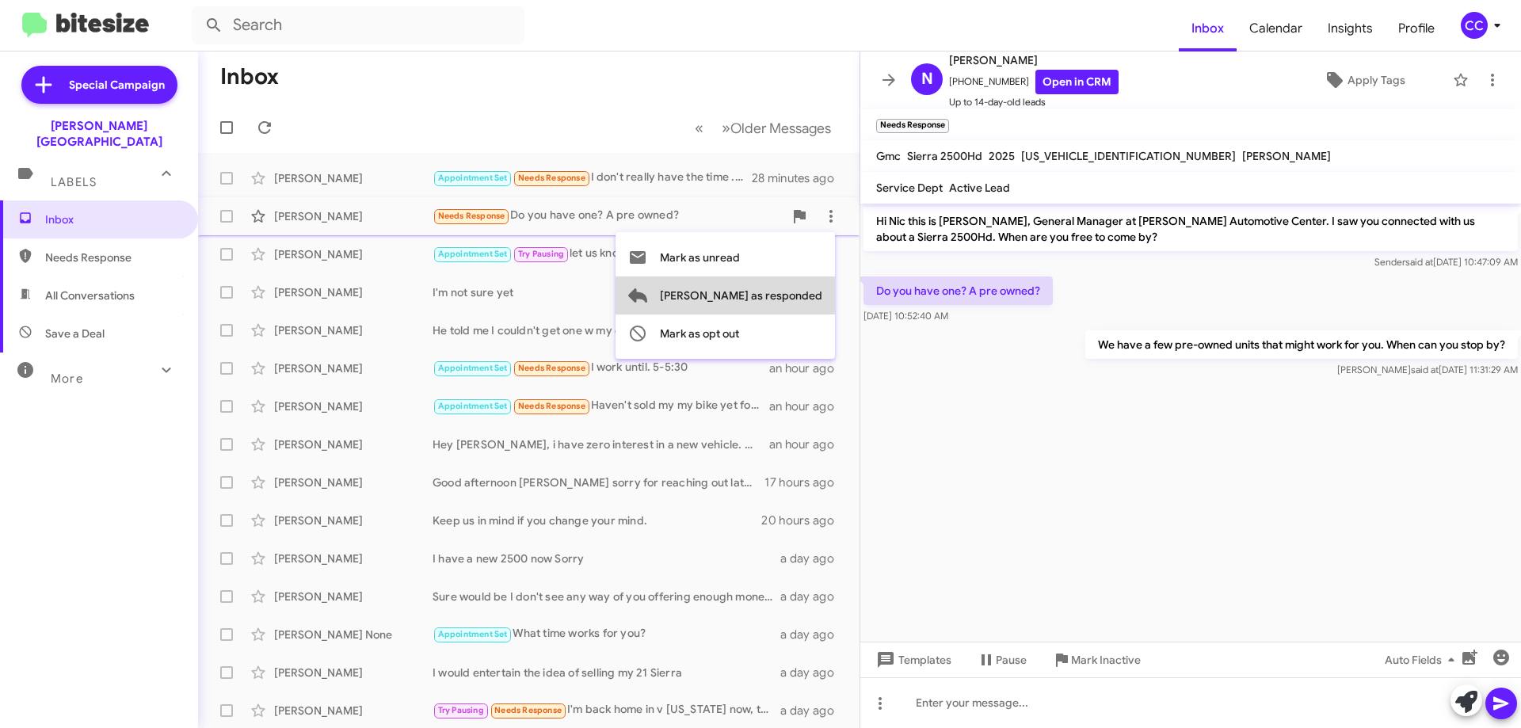
click at [808, 297] on span "[PERSON_NAME] as responded" at bounding box center [741, 295] width 162 height 38
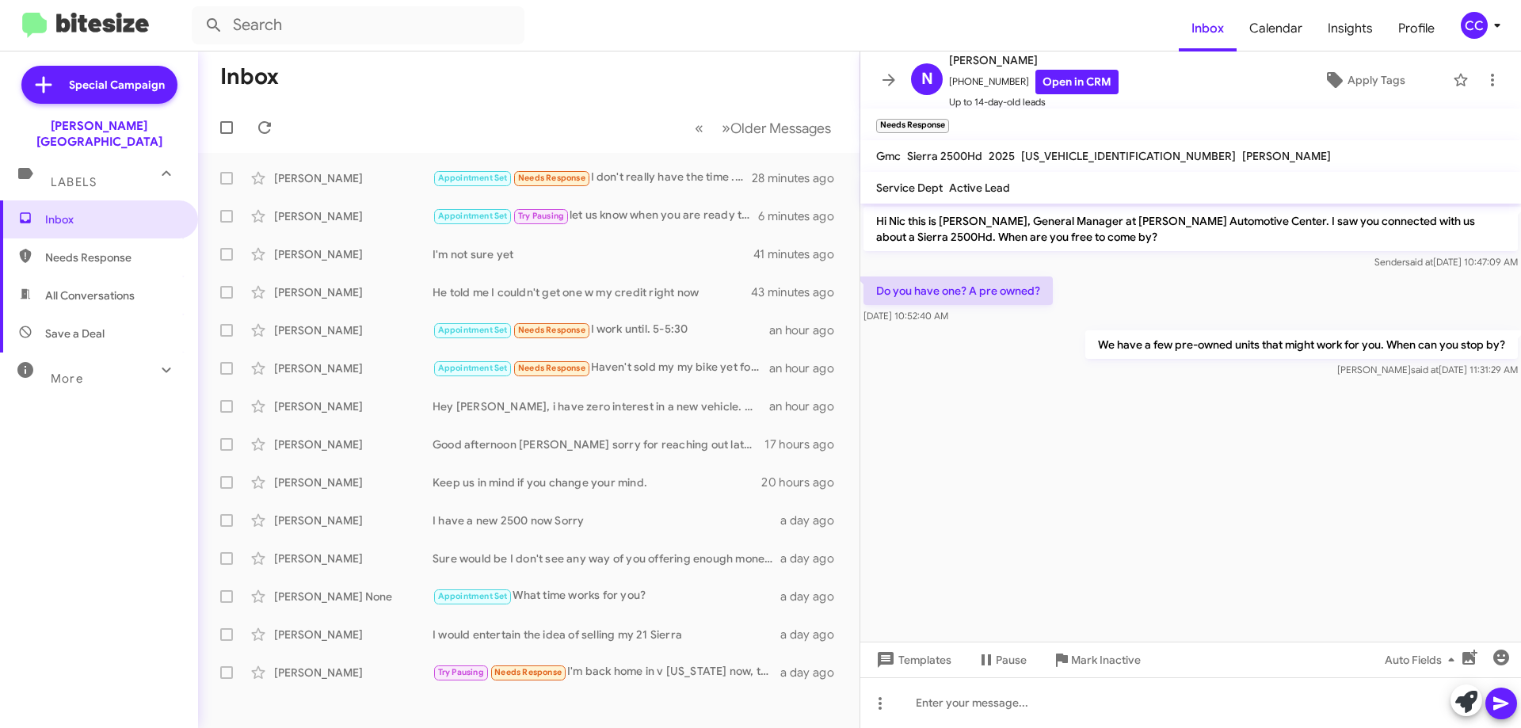
click at [109, 238] on span "Needs Response" at bounding box center [99, 257] width 198 height 38
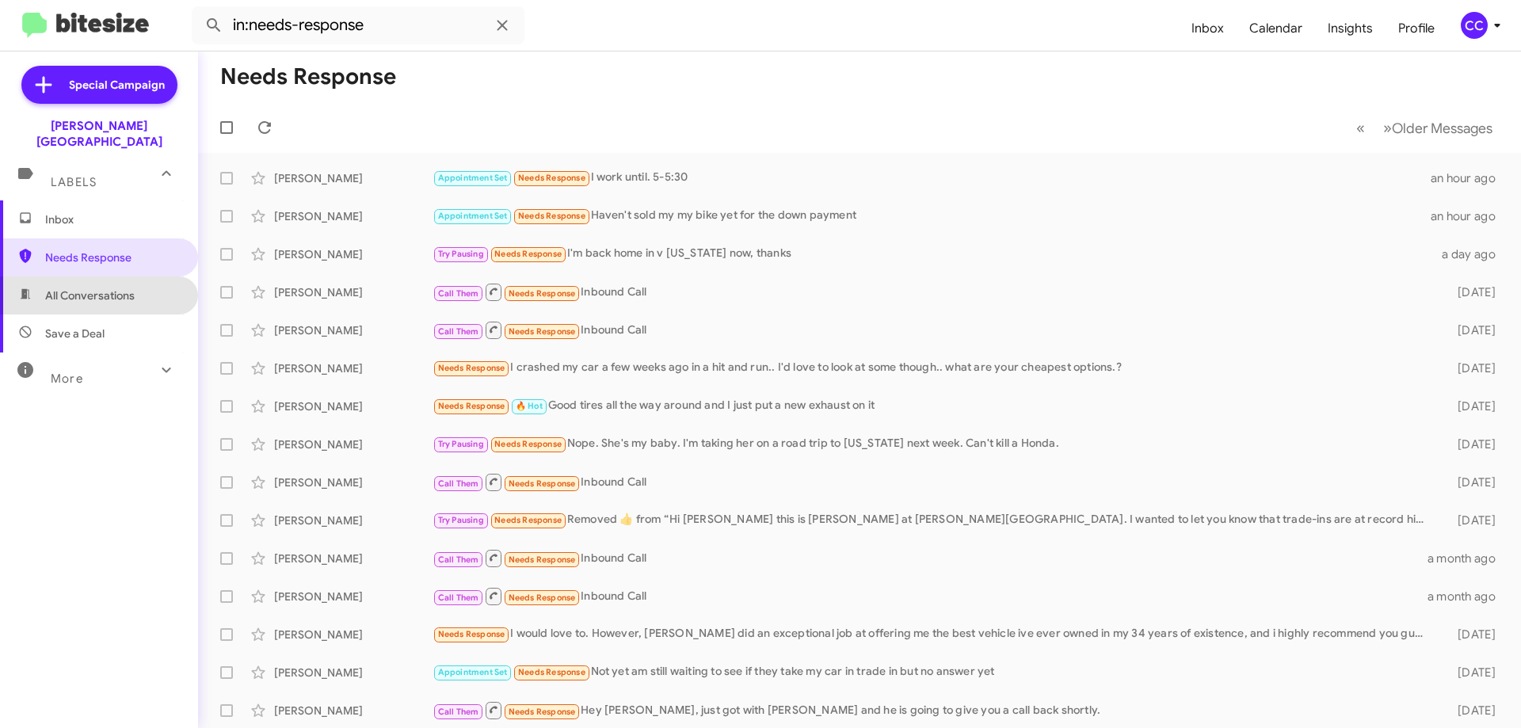
click at [107, 288] on span "All Conversations" at bounding box center [90, 296] width 90 height 16
type input "in:all-conversations"
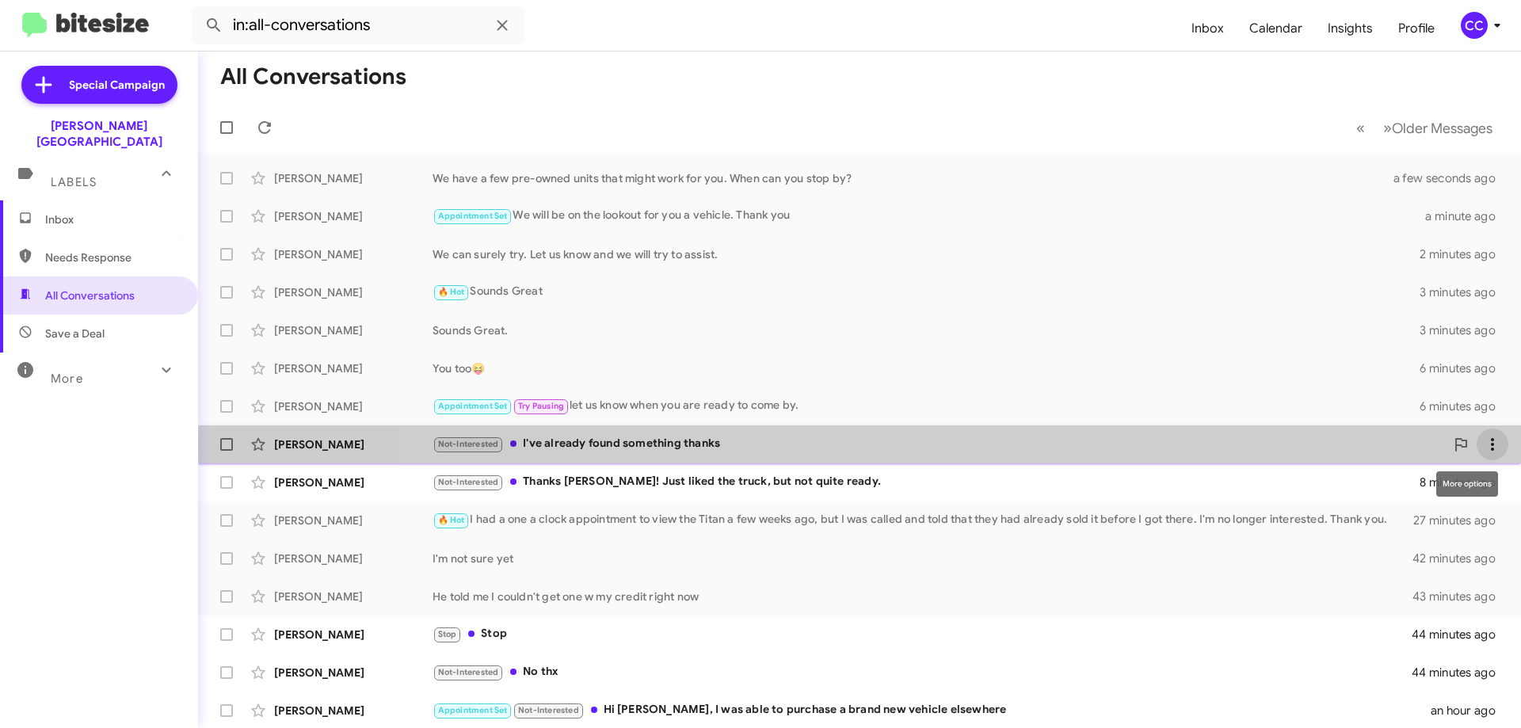
click at [1483, 444] on icon at bounding box center [1492, 444] width 19 height 19
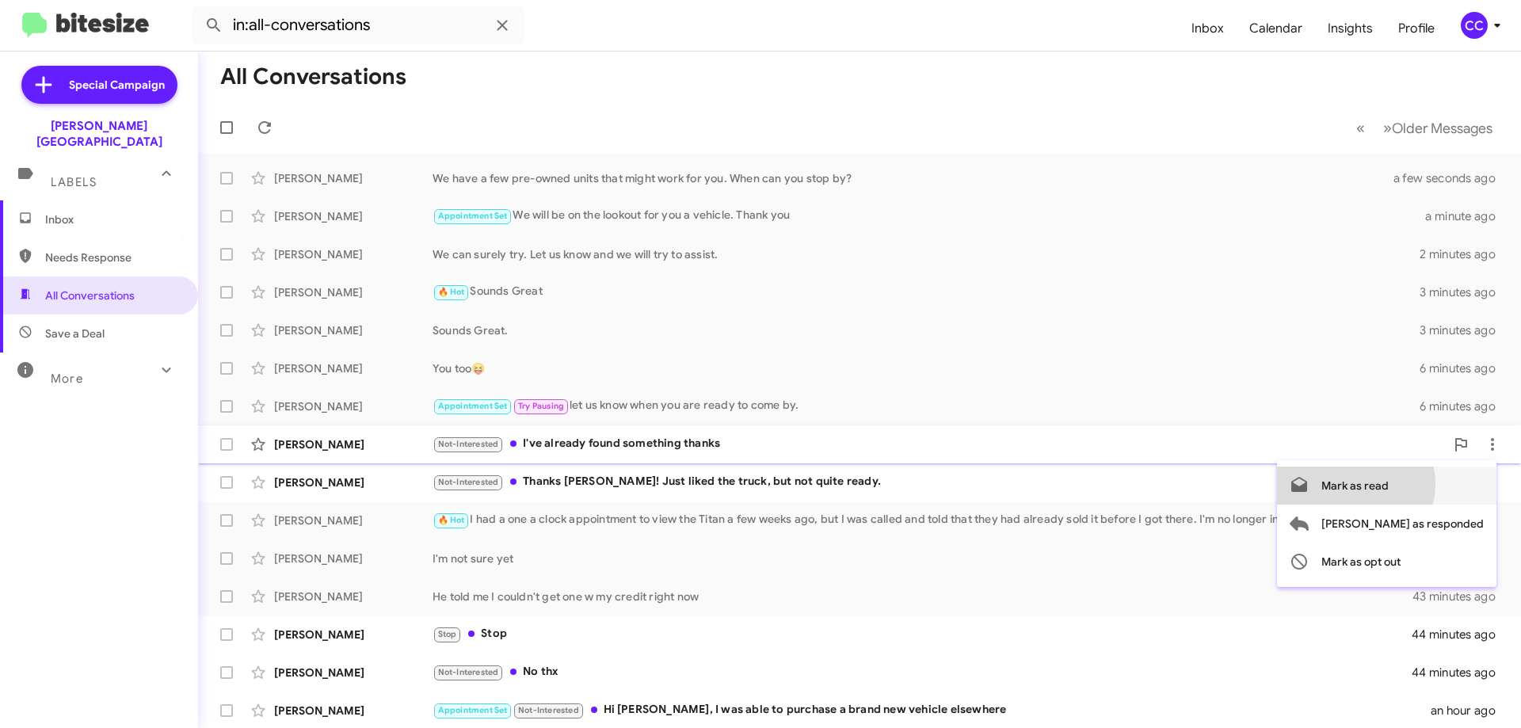
click at [1389, 484] on span "Mark as read" at bounding box center [1354, 486] width 67 height 38
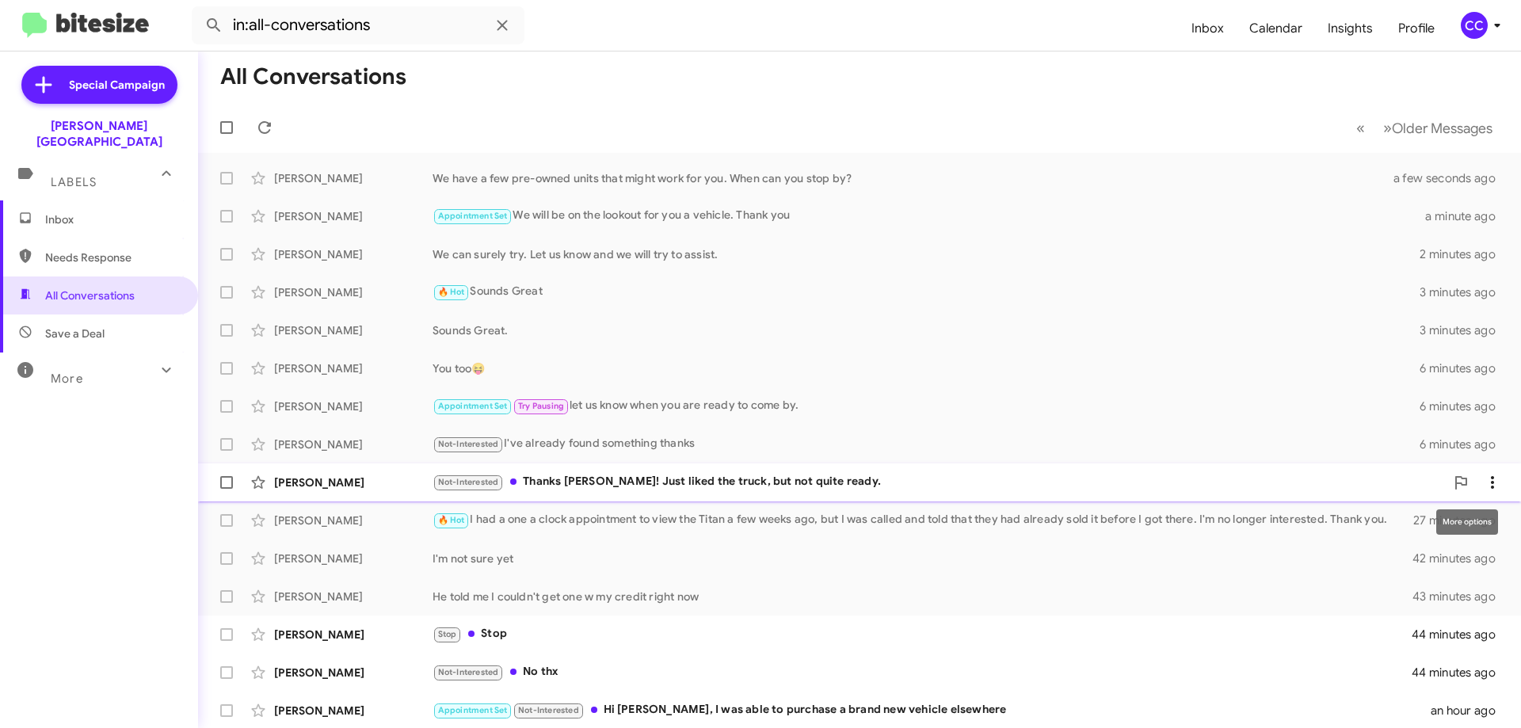
click at [1485, 475] on icon at bounding box center [1492, 482] width 19 height 19
click at [1389, 519] on span "Mark as read" at bounding box center [1354, 524] width 67 height 38
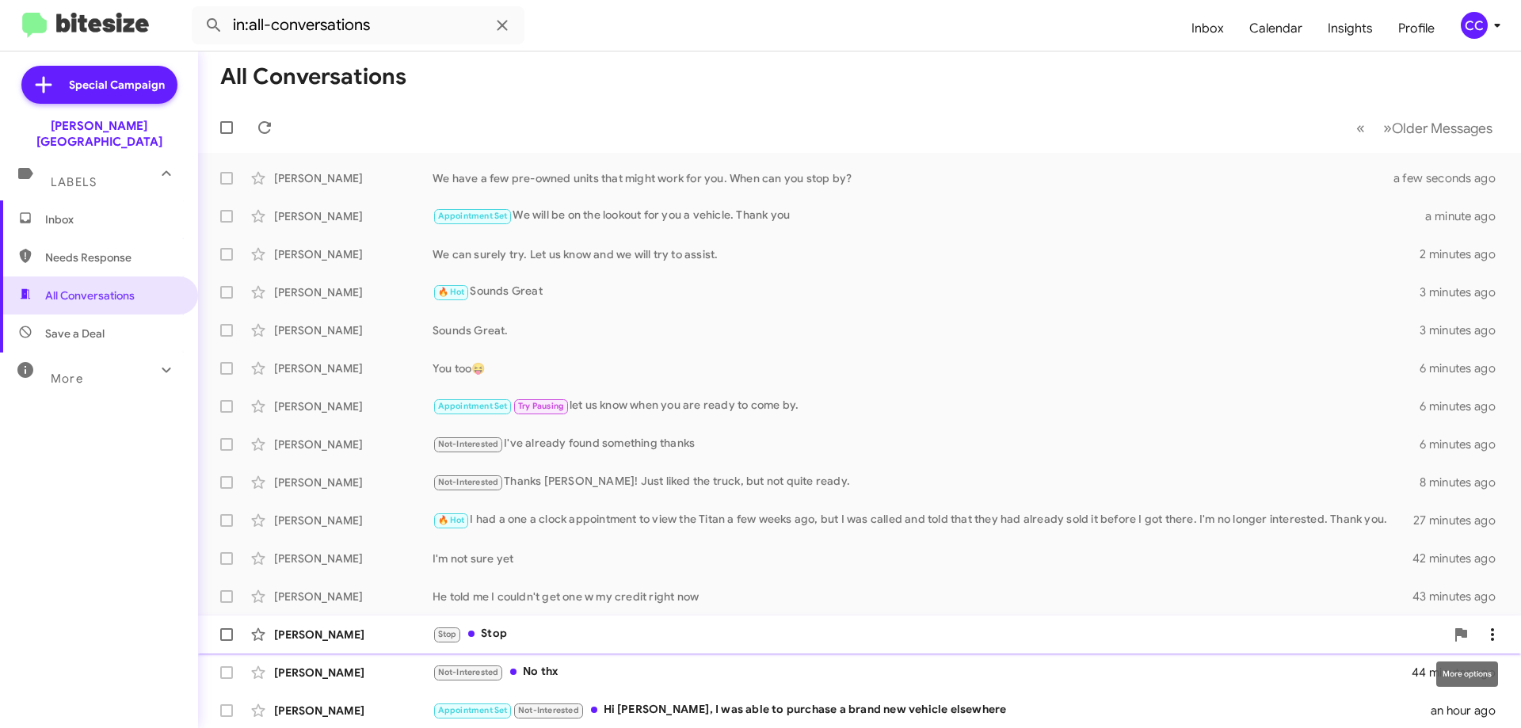
click at [1491, 623] on button at bounding box center [1493, 635] width 32 height 32
click at [1389, 555] on span "Mark as read" at bounding box center [1354, 555] width 67 height 38
click at [1483, 669] on icon at bounding box center [1492, 672] width 19 height 19
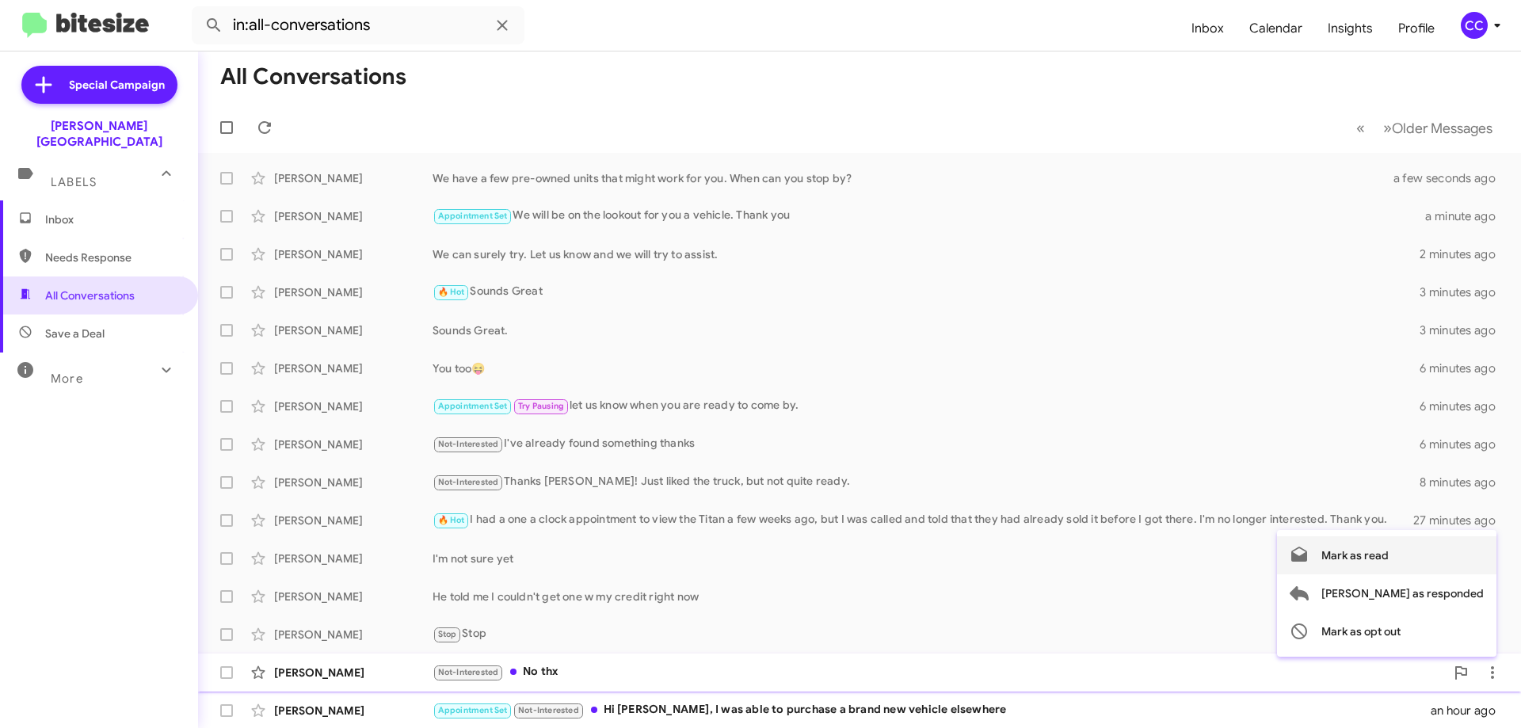
click at [1389, 555] on span "Mark as read" at bounding box center [1354, 555] width 67 height 38
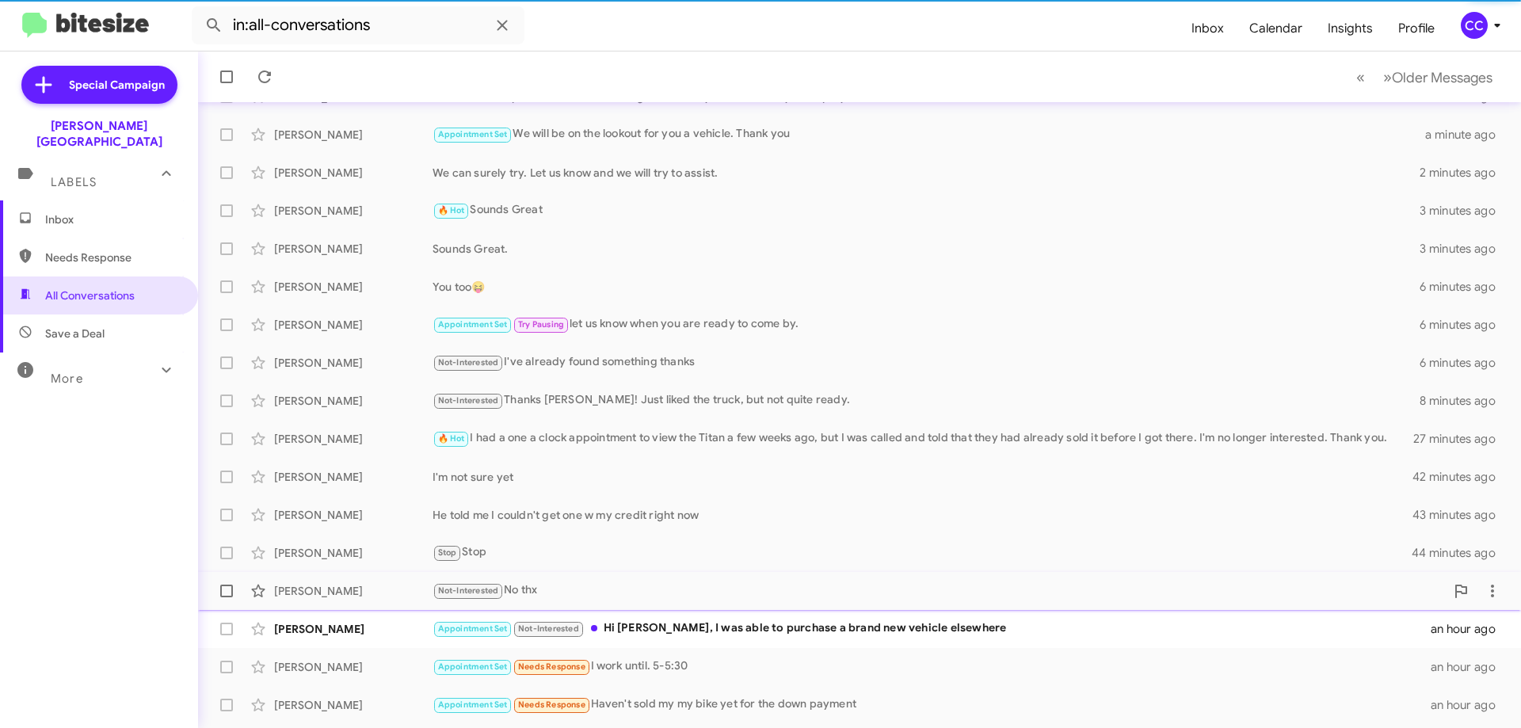
scroll to position [192, 0]
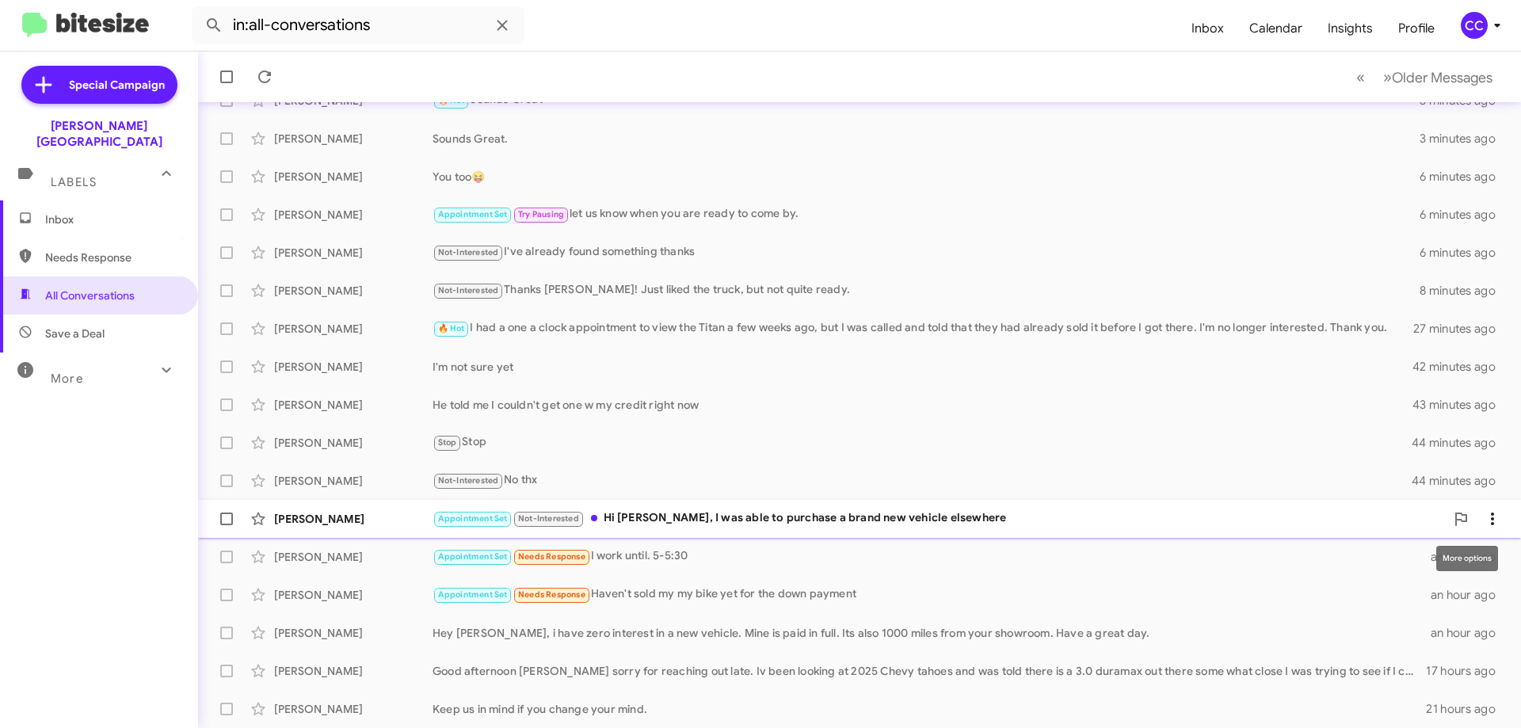
click at [1484, 513] on icon at bounding box center [1492, 518] width 19 height 19
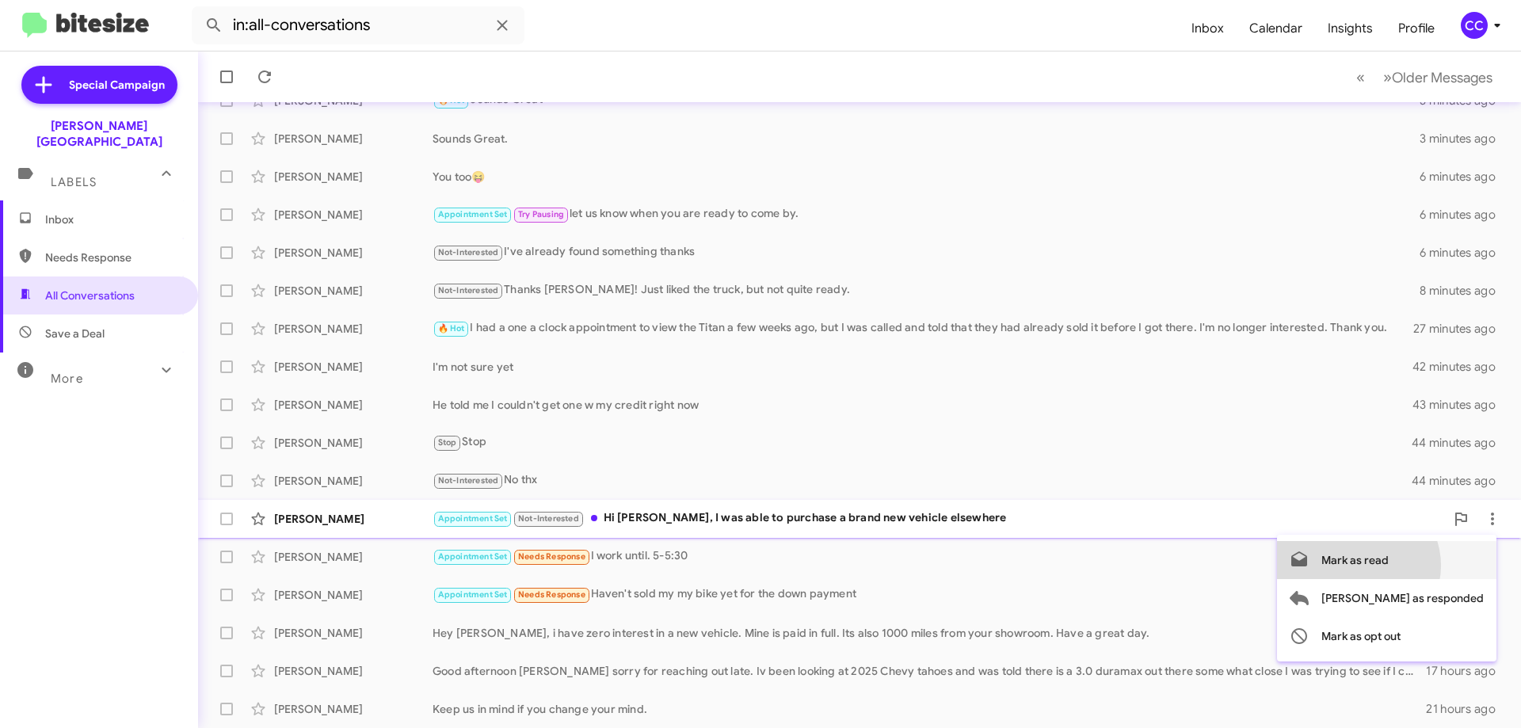
click at [1389, 566] on span "Mark as read" at bounding box center [1354, 560] width 67 height 38
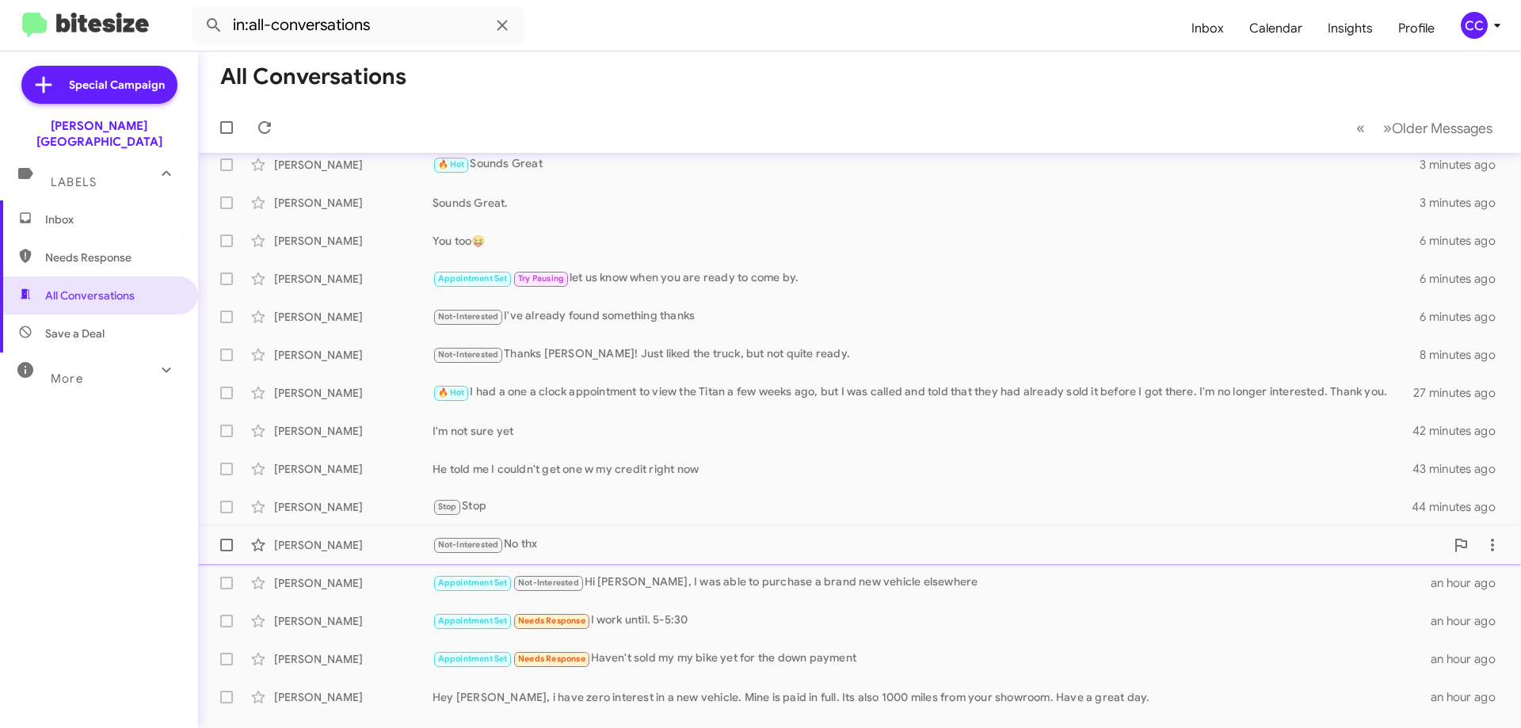
scroll to position [0, 0]
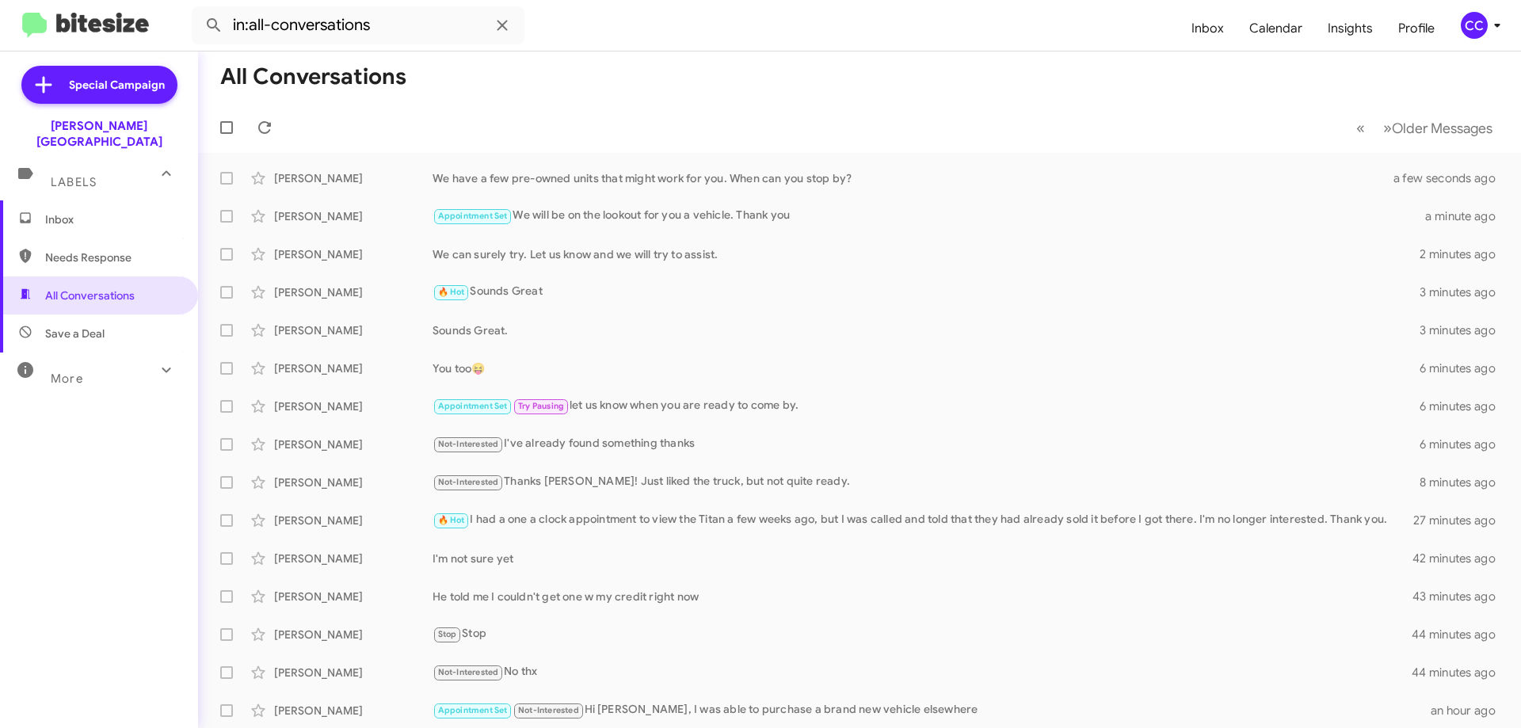
click at [56, 200] on span "Inbox" at bounding box center [99, 219] width 198 height 38
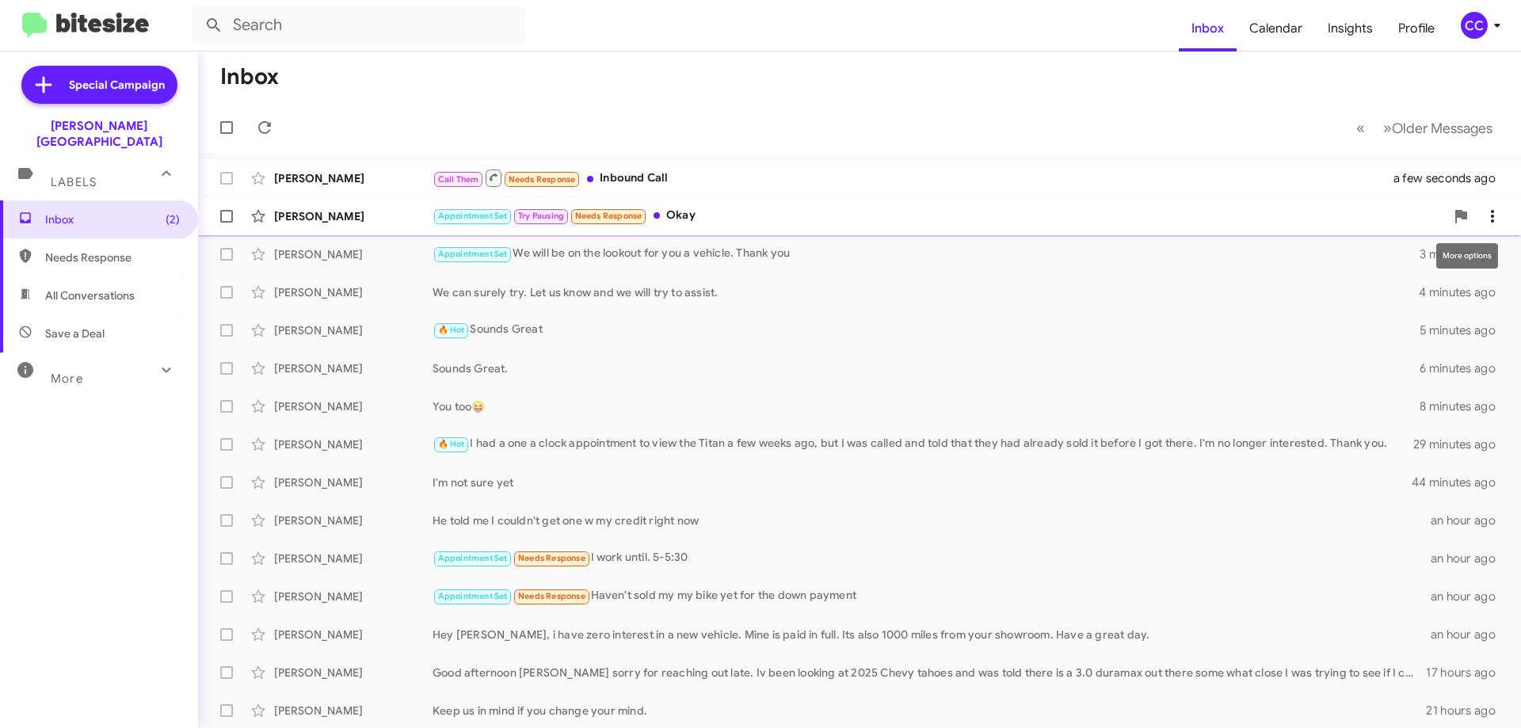
click at [1483, 215] on icon at bounding box center [1492, 216] width 19 height 19
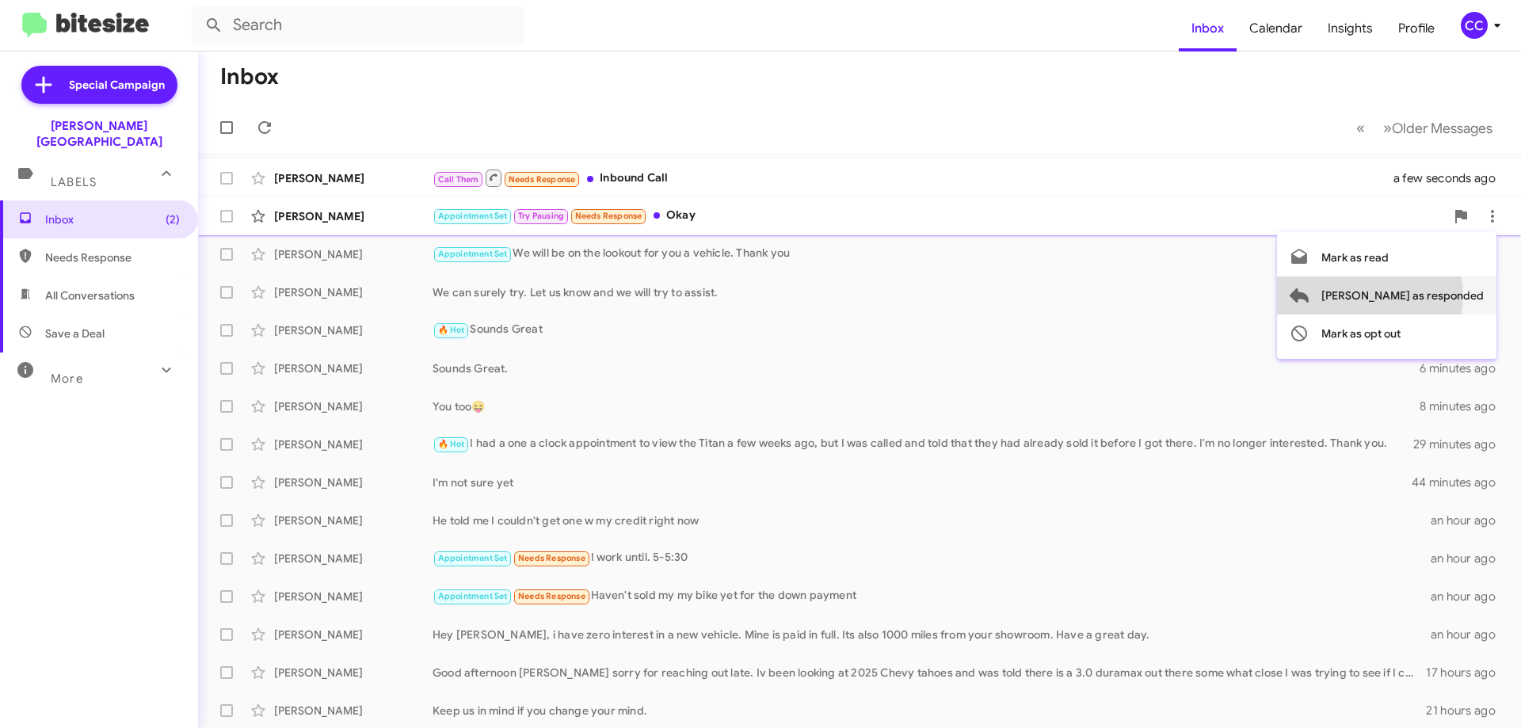
click at [1433, 295] on span "[PERSON_NAME] as responded" at bounding box center [1402, 295] width 162 height 38
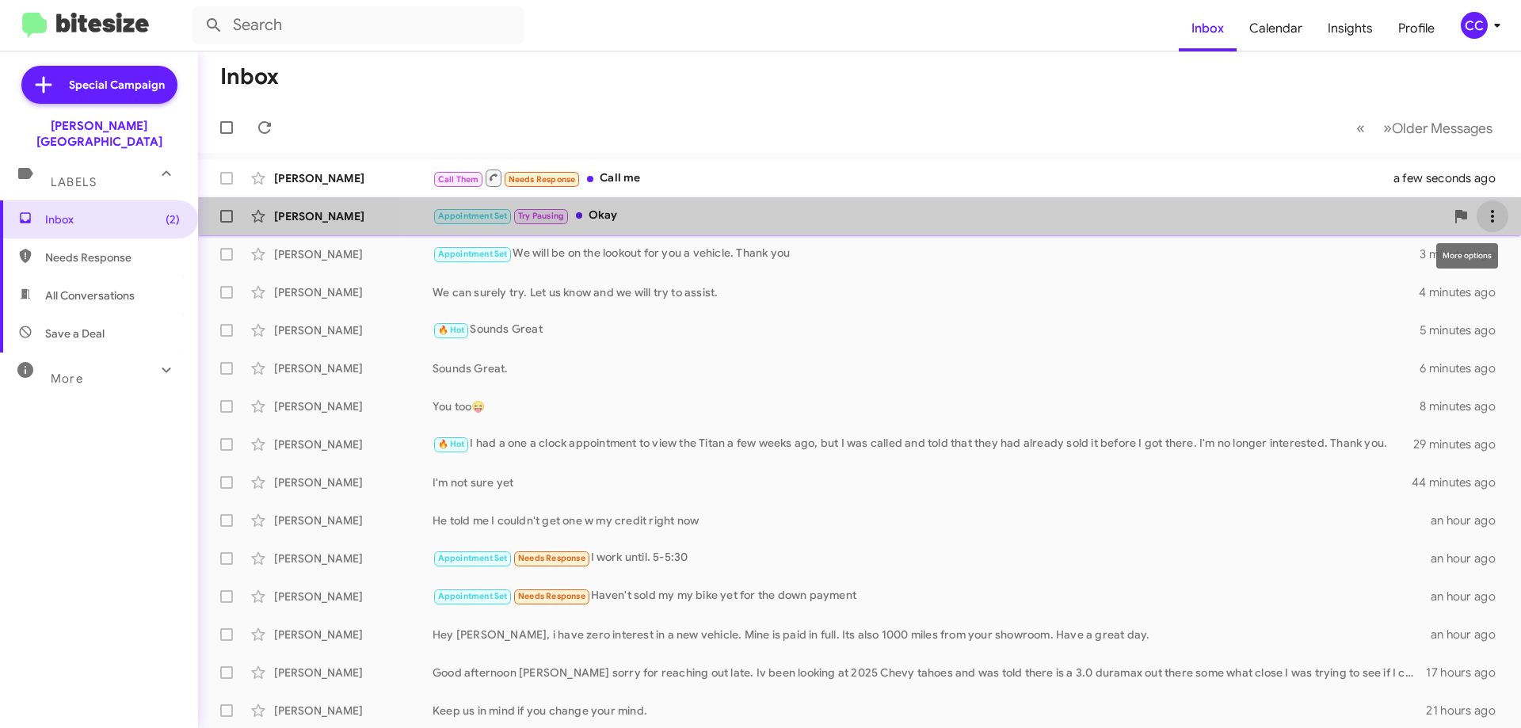
click at [1483, 215] on icon at bounding box center [1492, 216] width 19 height 19
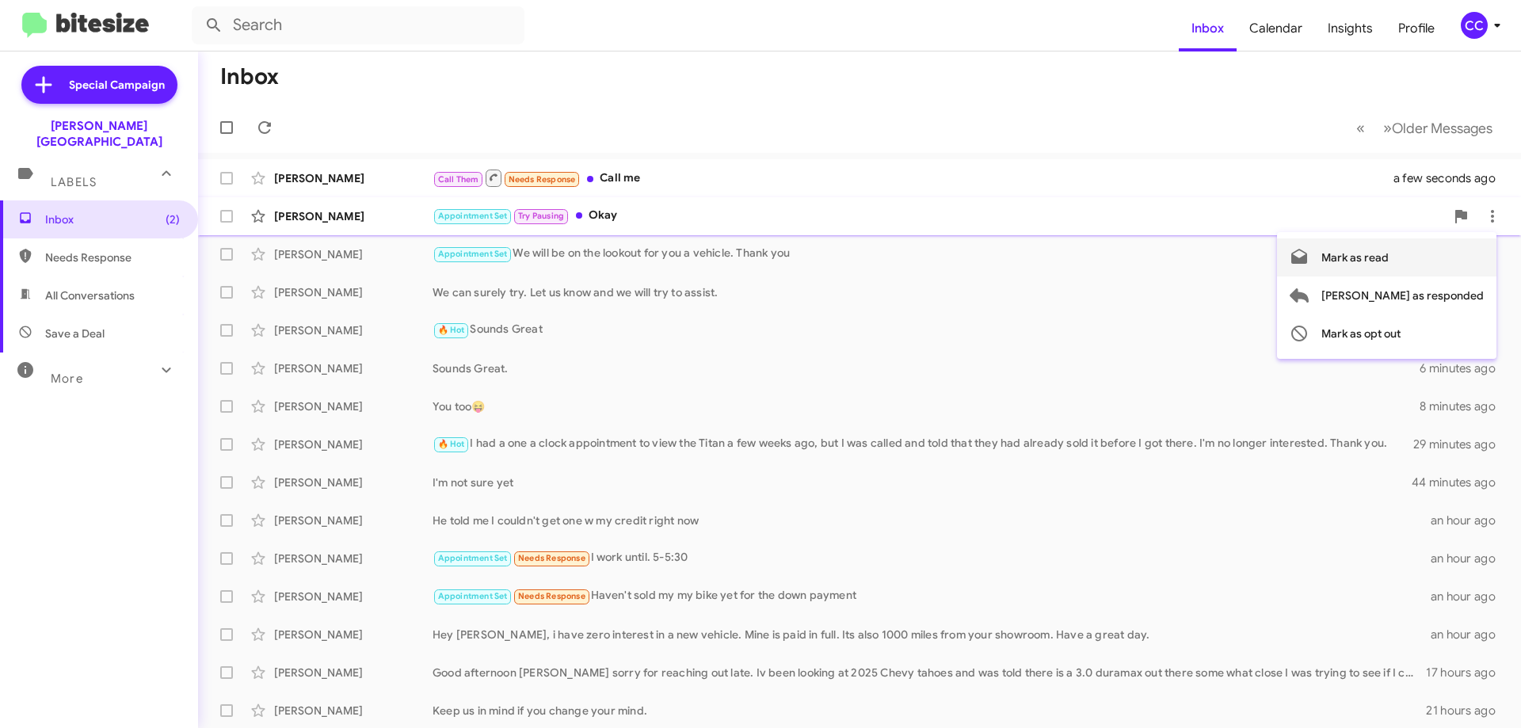
click at [1389, 258] on span "Mark as read" at bounding box center [1354, 257] width 67 height 38
click at [317, 177] on div "[PERSON_NAME]" at bounding box center [353, 178] width 158 height 16
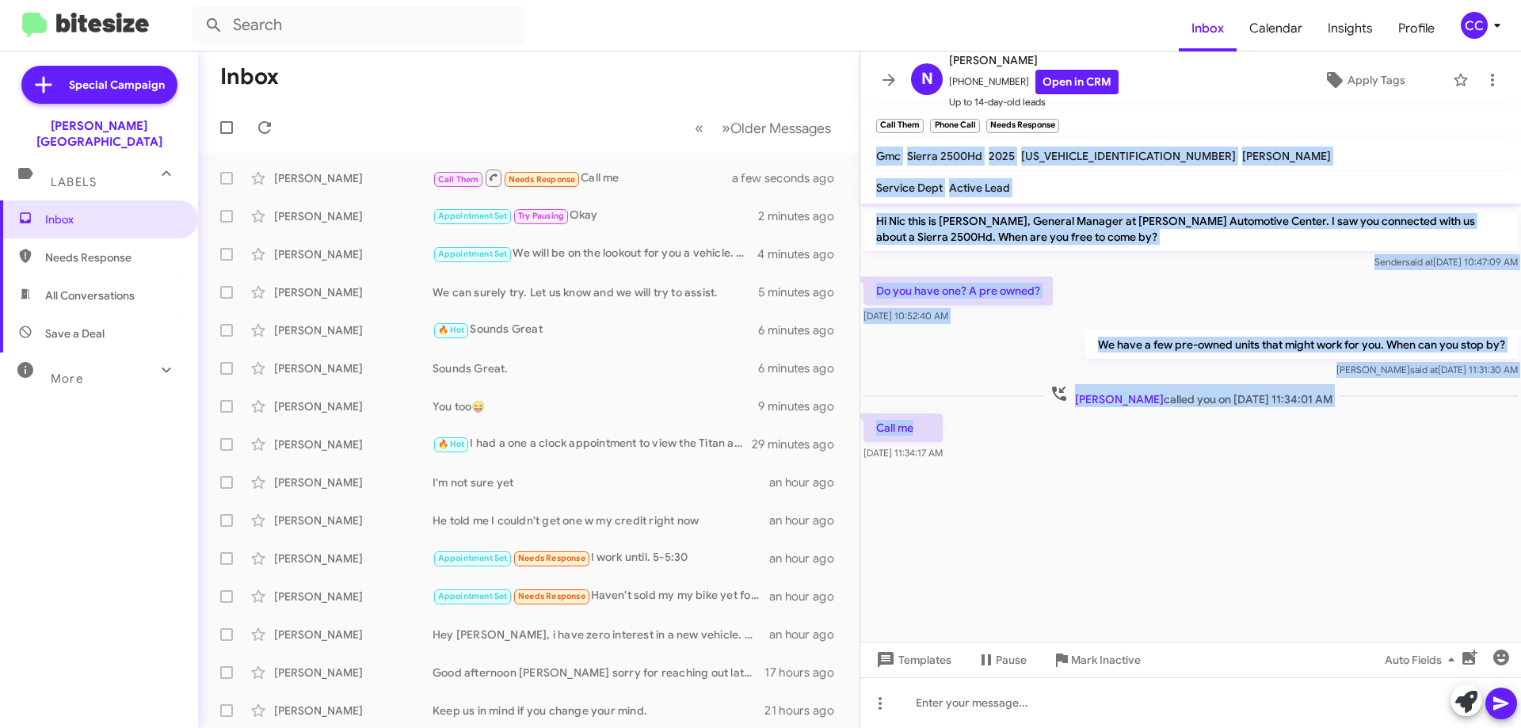
drag, startPoint x: 970, startPoint y: 422, endPoint x: 872, endPoint y: 154, distance: 286.0
click at [872, 154] on div "N [PERSON_NAME] [PHONE_NUMBER] Open in CRM Up to 14-day-old leads Apply Tags Ca…" at bounding box center [1190, 389] width 661 height 677
copy div "Gmc Sierra 2500Hd 2025 [US_VEHICLE_IDENTIFICATION_NUMBER] [PERSON_NAME] Service…"
click at [1085, 74] on link "Open in CRM" at bounding box center [1076, 82] width 83 height 25
click at [89, 288] on span "All Conversations" at bounding box center [90, 296] width 90 height 16
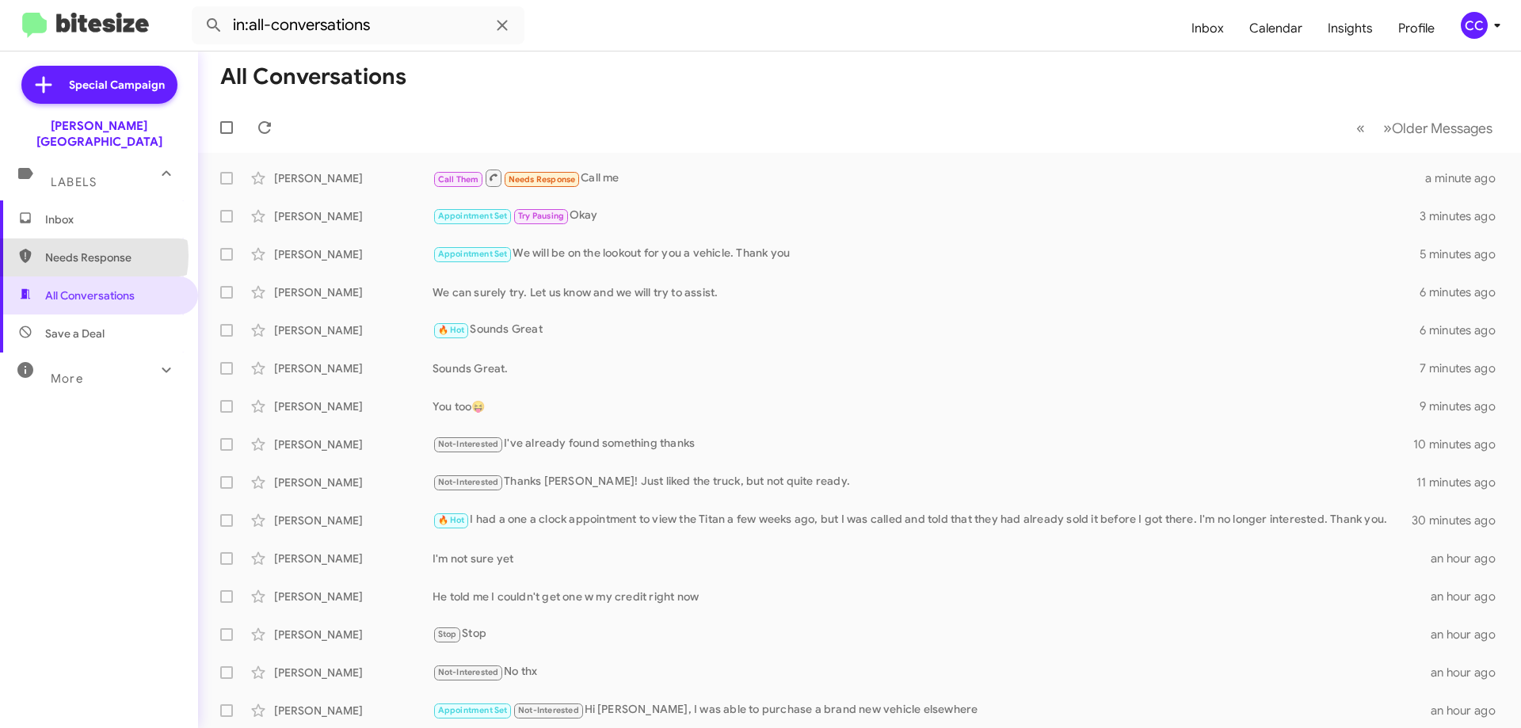
click at [83, 250] on span "Needs Response" at bounding box center [112, 258] width 135 height 16
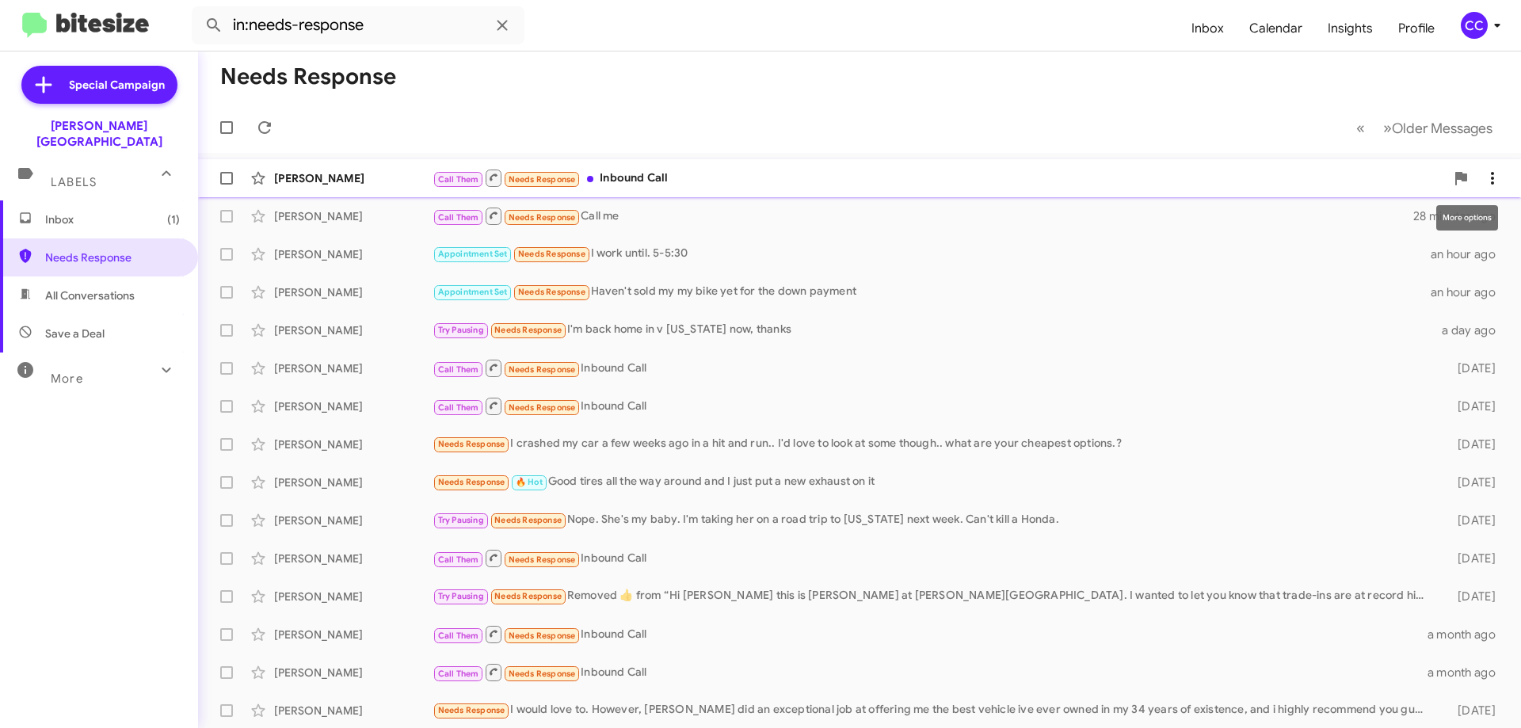
click at [1484, 178] on icon at bounding box center [1492, 178] width 19 height 19
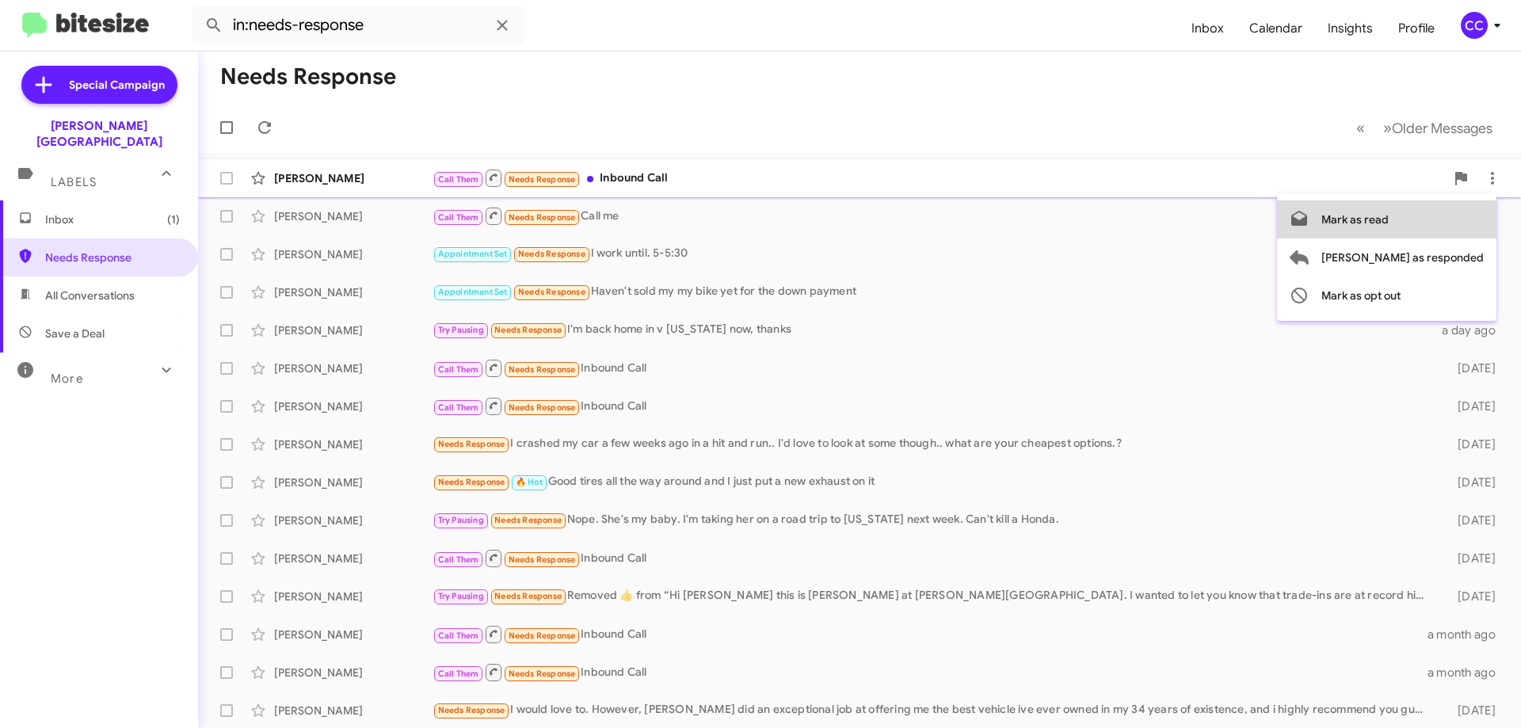
click at [1389, 223] on span "Mark as read" at bounding box center [1354, 219] width 67 height 38
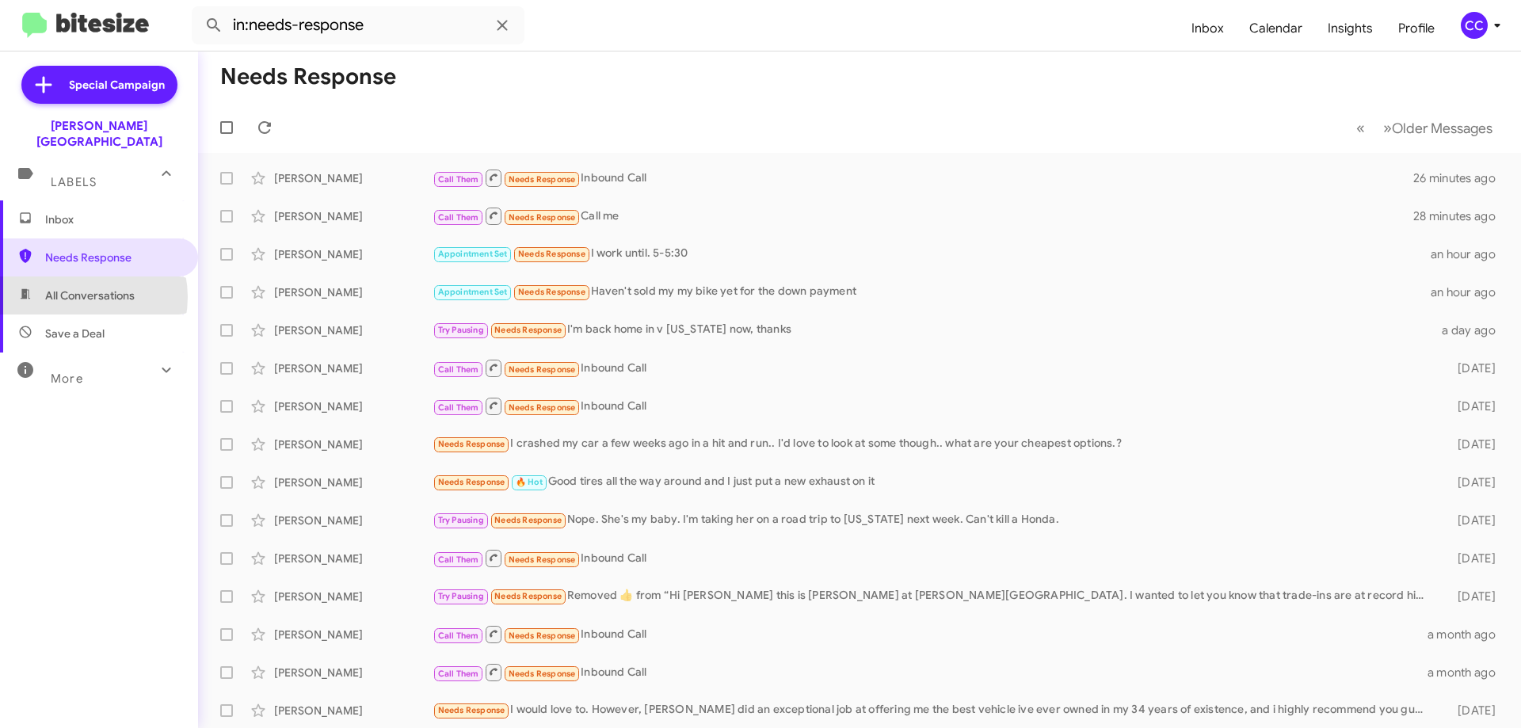
click at [76, 288] on span "All Conversations" at bounding box center [90, 296] width 90 height 16
type input "in:all-conversations"
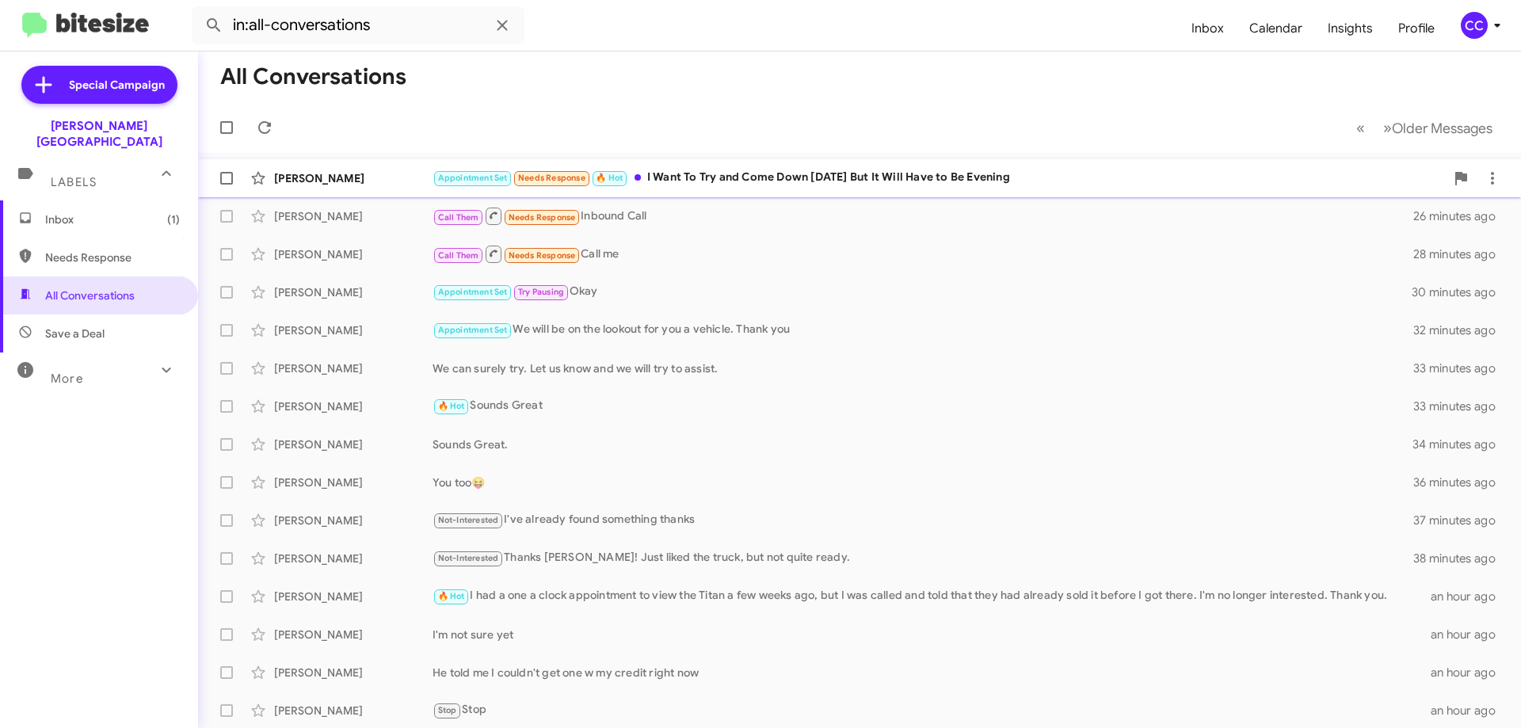
click at [321, 175] on div "[PERSON_NAME]" at bounding box center [353, 178] width 158 height 16
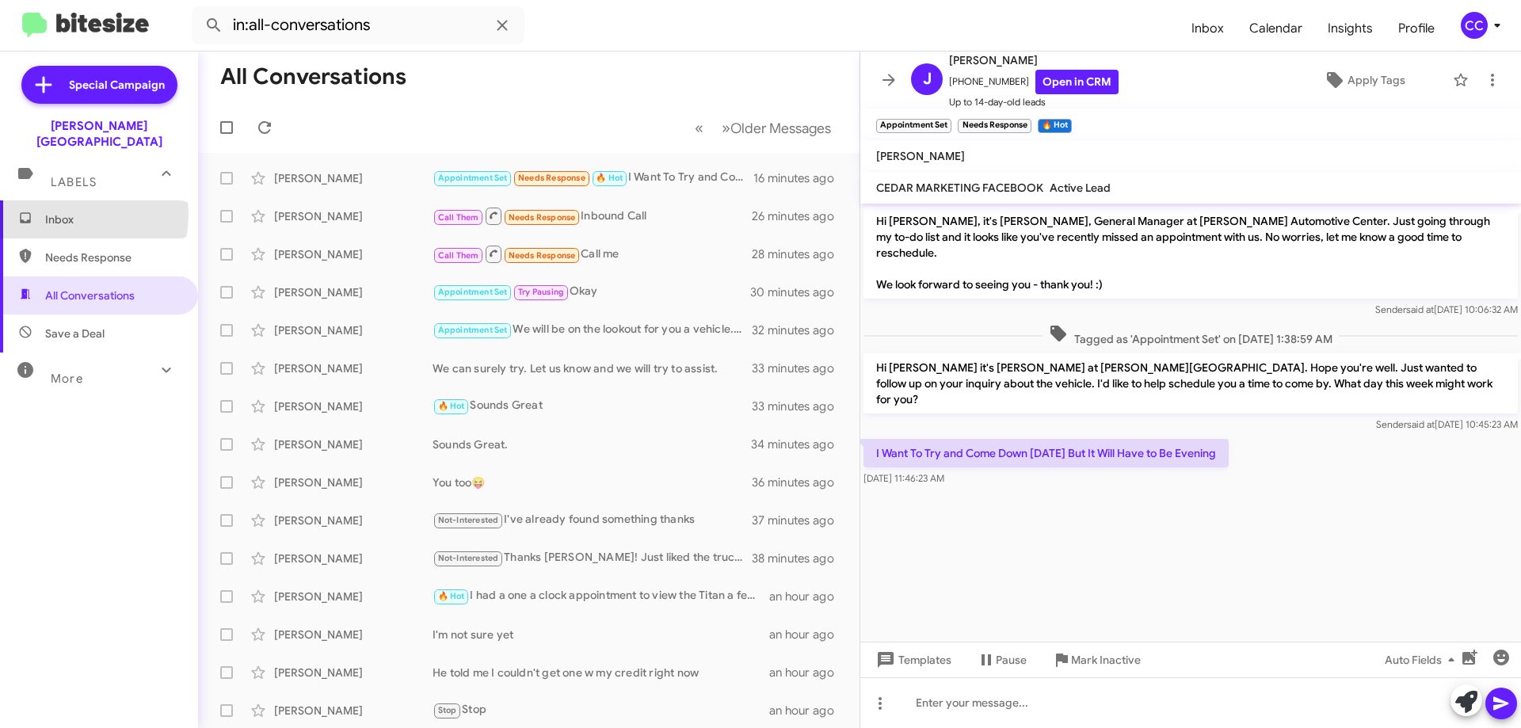
click at [47, 212] on span "Inbox" at bounding box center [112, 220] width 135 height 16
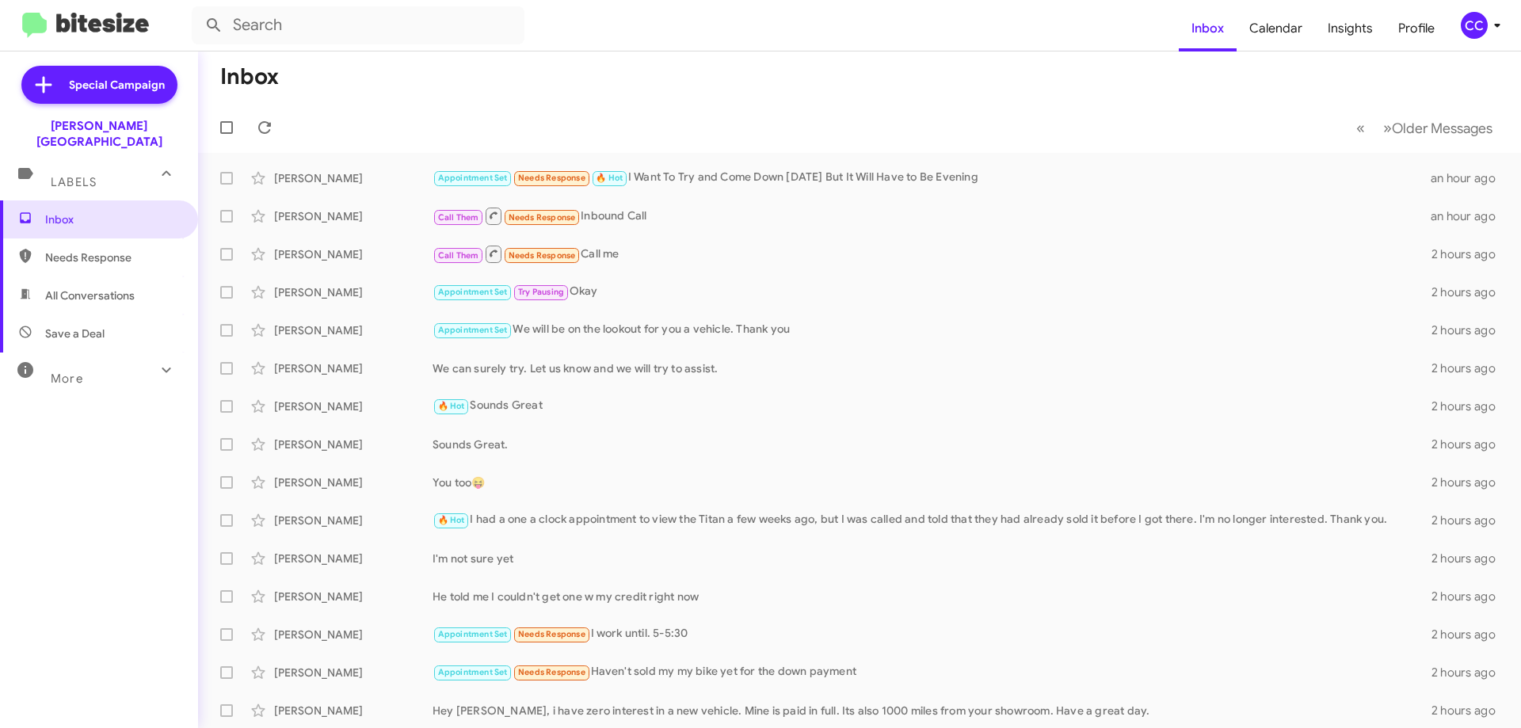
click at [101, 250] on span "Needs Response" at bounding box center [112, 258] width 135 height 16
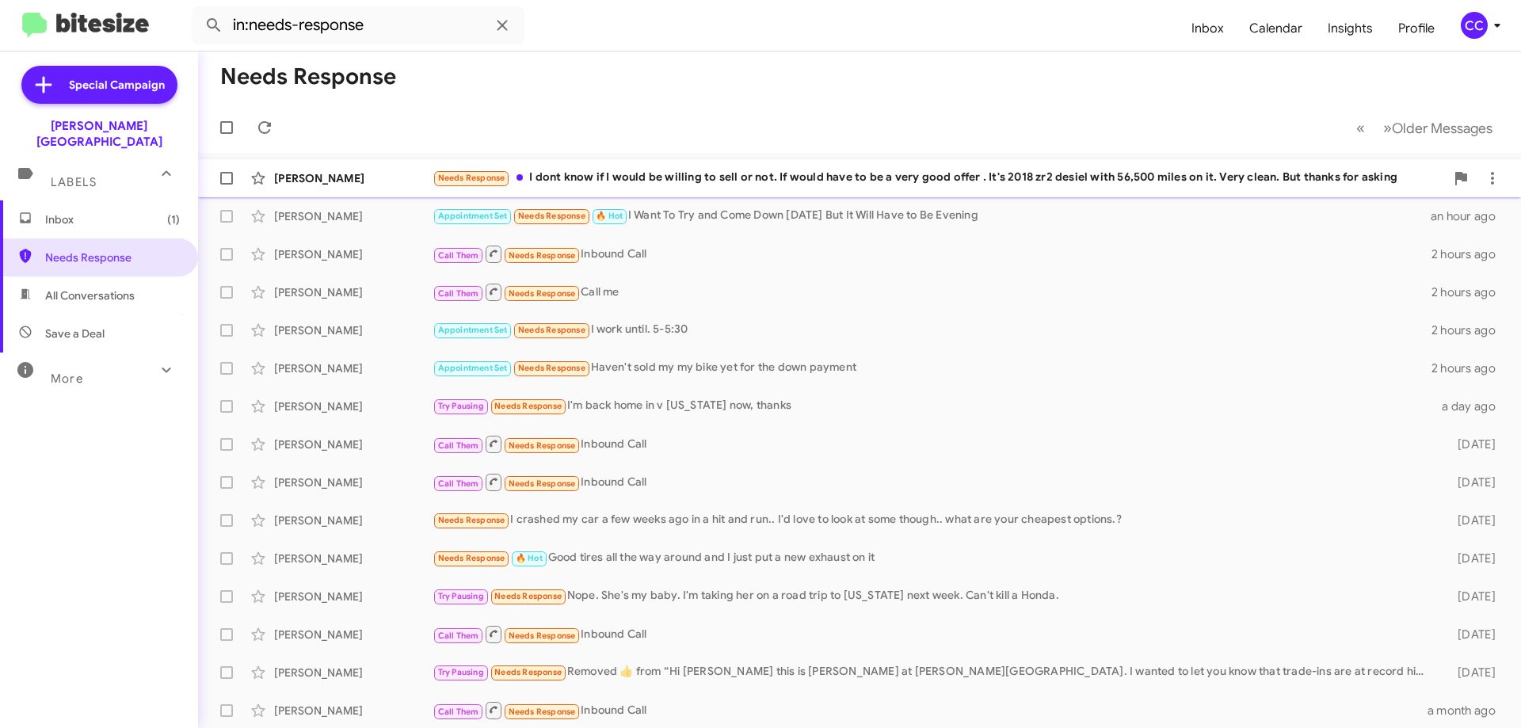
click at [323, 170] on div "[PERSON_NAME] Needs Response I dont know if I would be willing to sell or not. …" at bounding box center [860, 178] width 1298 height 32
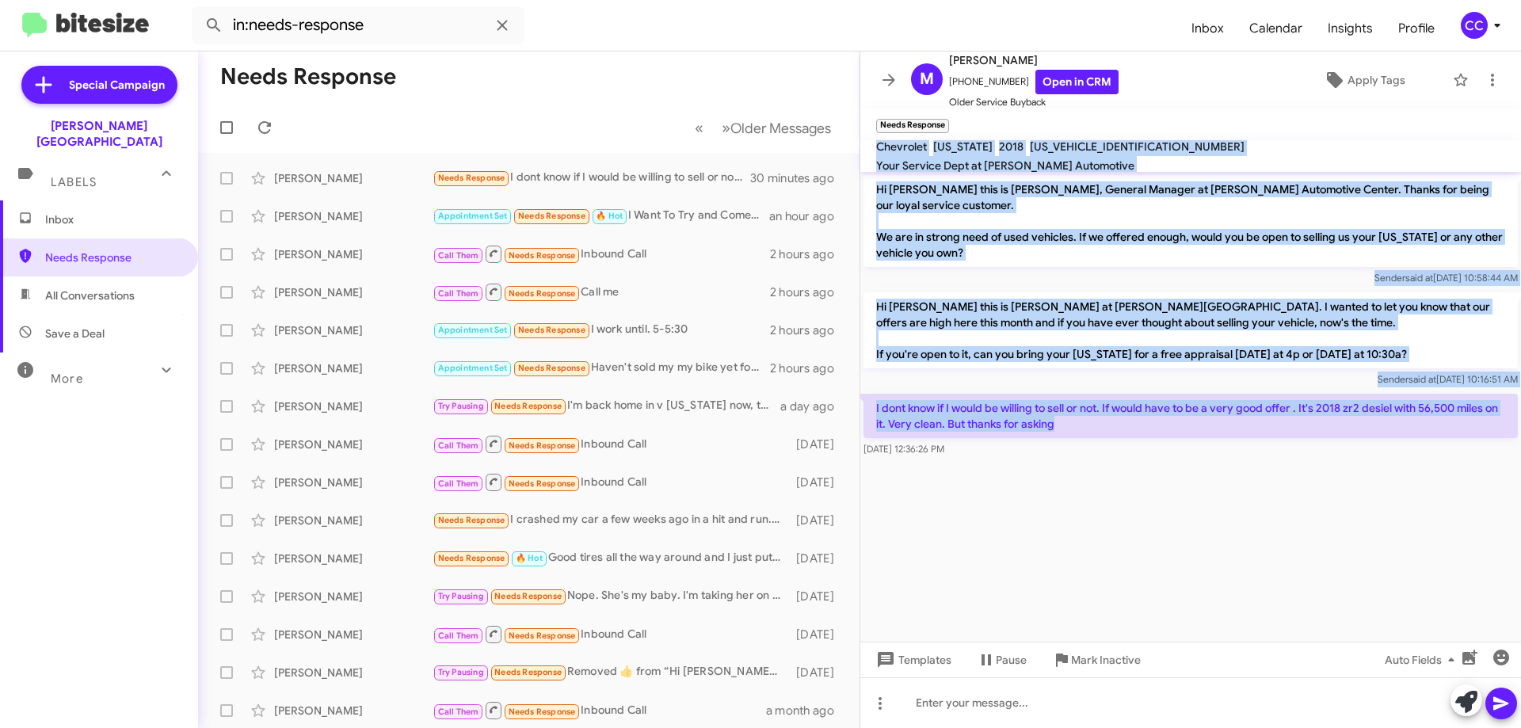
drag, startPoint x: 1078, startPoint y: 423, endPoint x: 876, endPoint y: 155, distance: 335.4
click at [876, 155] on div "M [PERSON_NAME] [PHONE_NUMBER] Open in CRM Older Service Buyback Apply Tags Nee…" at bounding box center [1190, 389] width 661 height 677
copy div "Chevrolet [US_STATE] 2018 [US_VEHICLE_IDENTIFICATION_NUMBER] Your Service Dept …"
click at [1066, 82] on link "Open in CRM" at bounding box center [1076, 82] width 83 height 25
click at [50, 288] on span "All Conversations" at bounding box center [90, 296] width 90 height 16
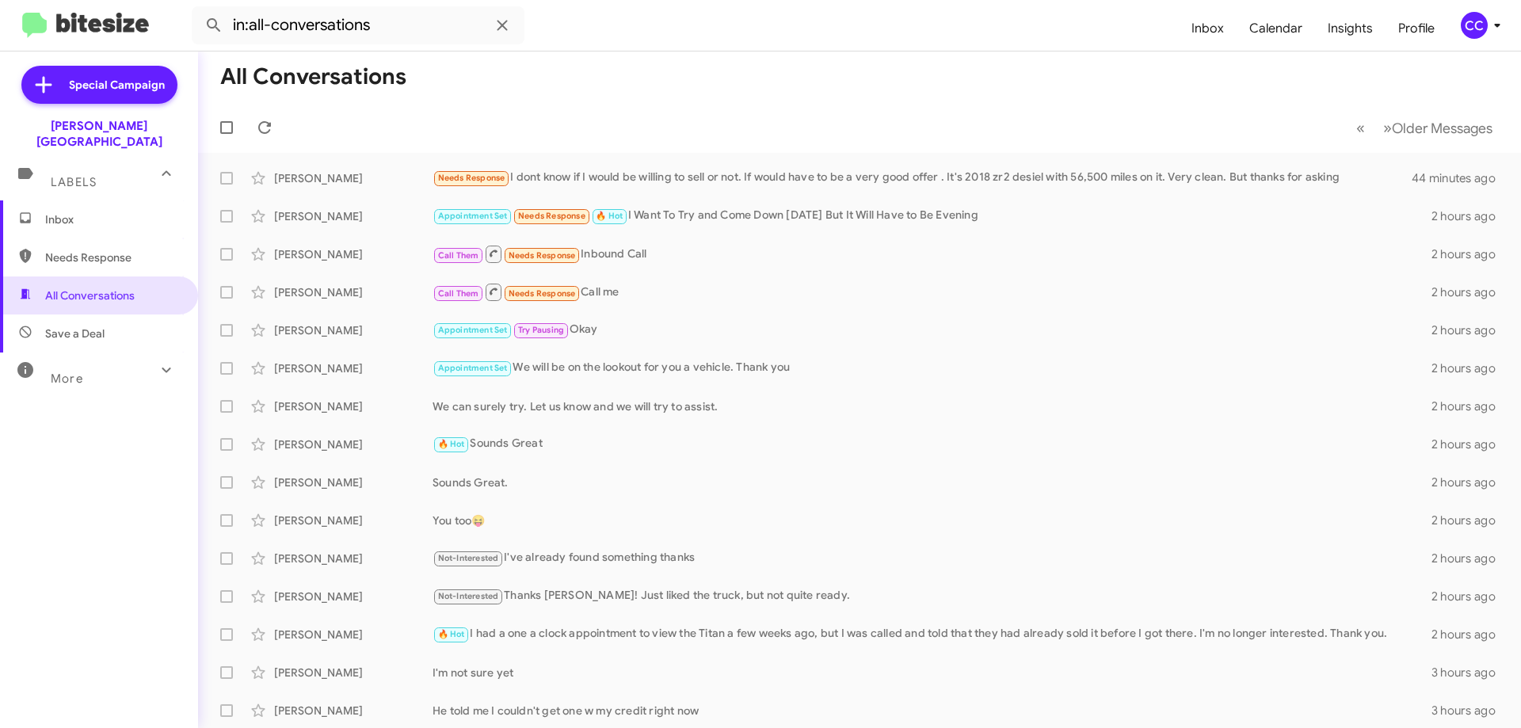
click at [76, 250] on span "Needs Response" at bounding box center [112, 258] width 135 height 16
type input "in:needs-response"
